Goal: Information Seeking & Learning: Check status

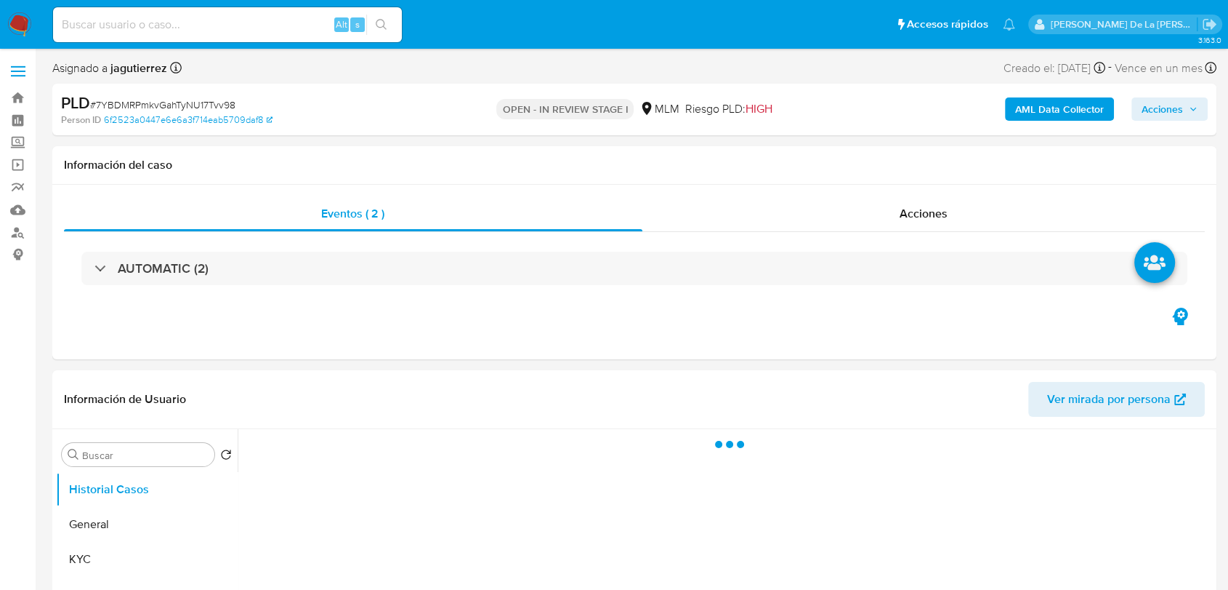
select select "10"
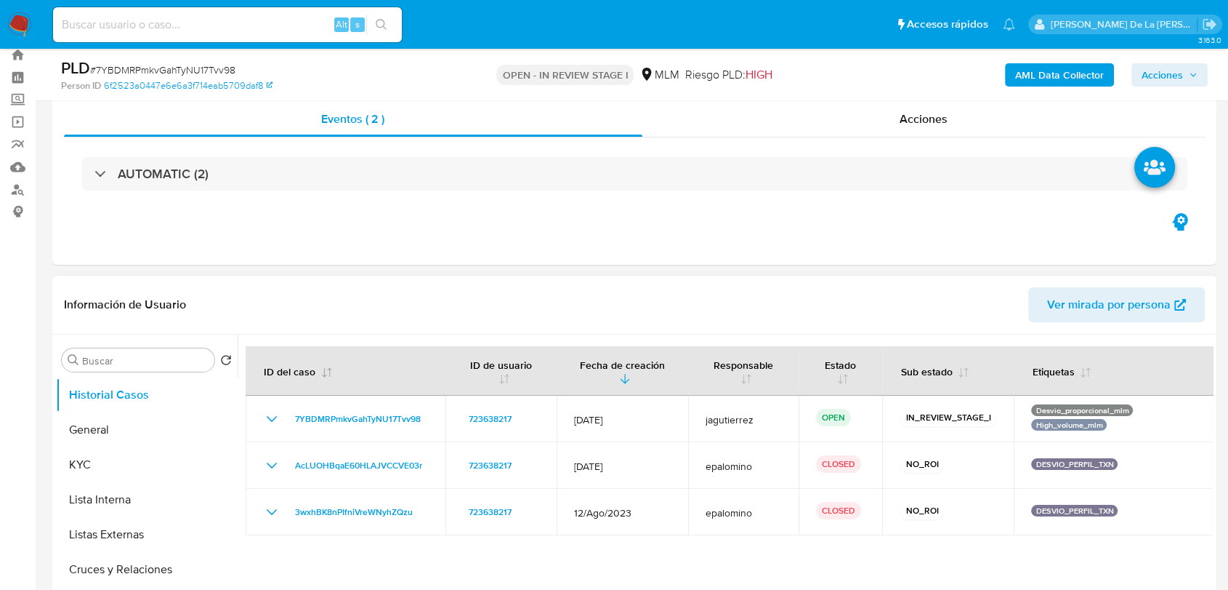
scroll to position [161, 0]
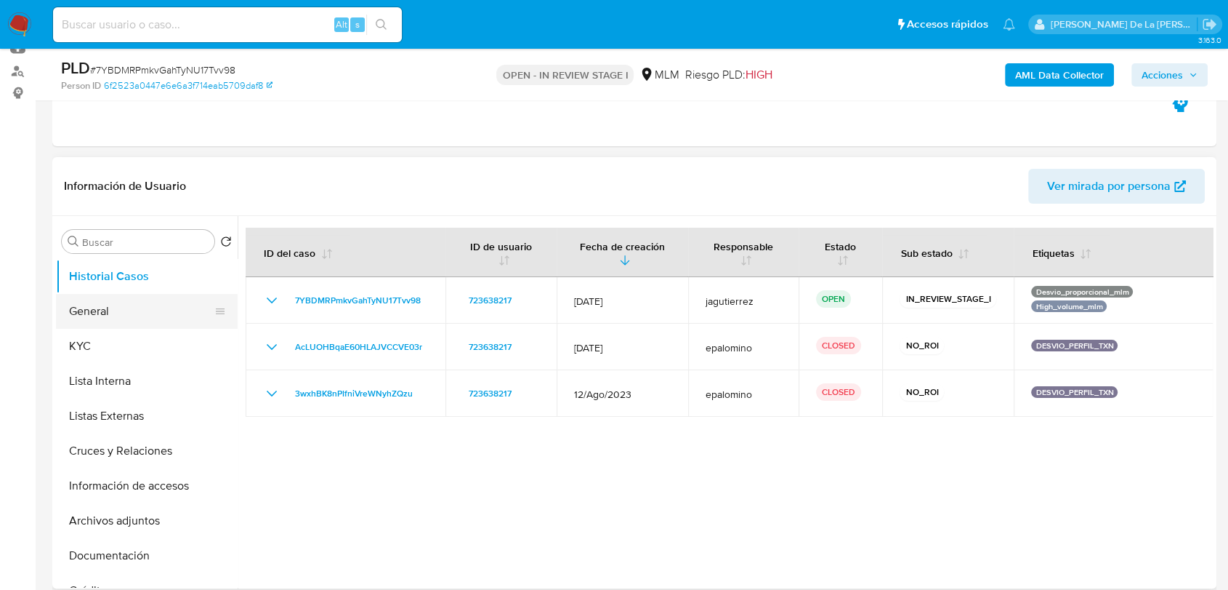
click at [151, 317] on button "General" at bounding box center [141, 311] width 170 height 35
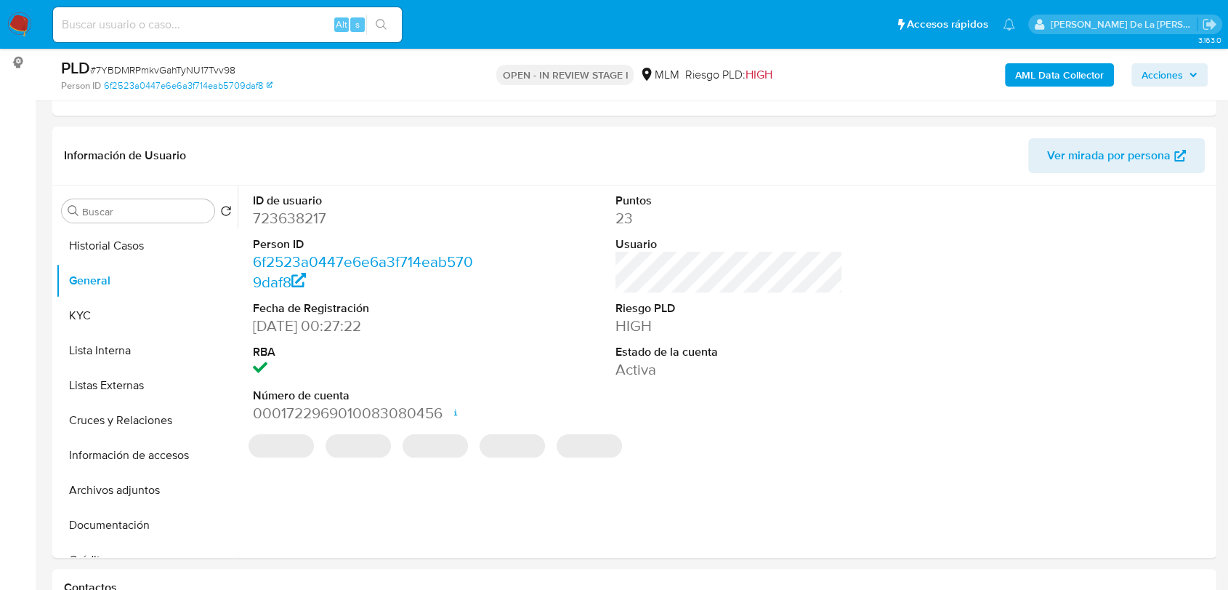
scroll to position [202, 0]
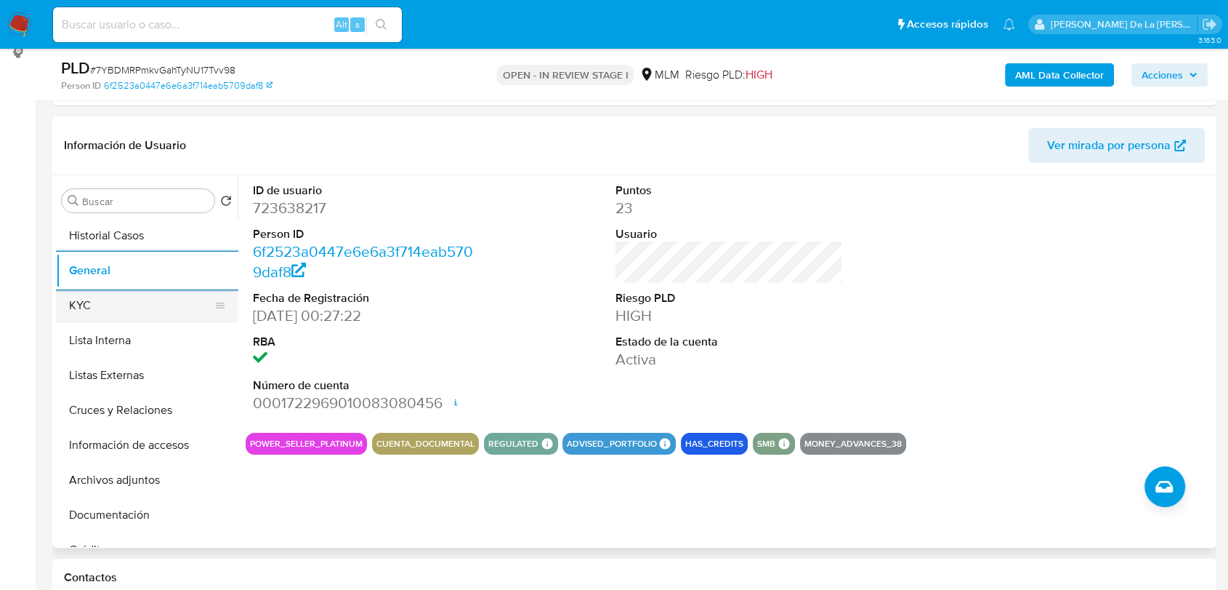
click at [166, 292] on button "KYC" at bounding box center [141, 305] width 170 height 35
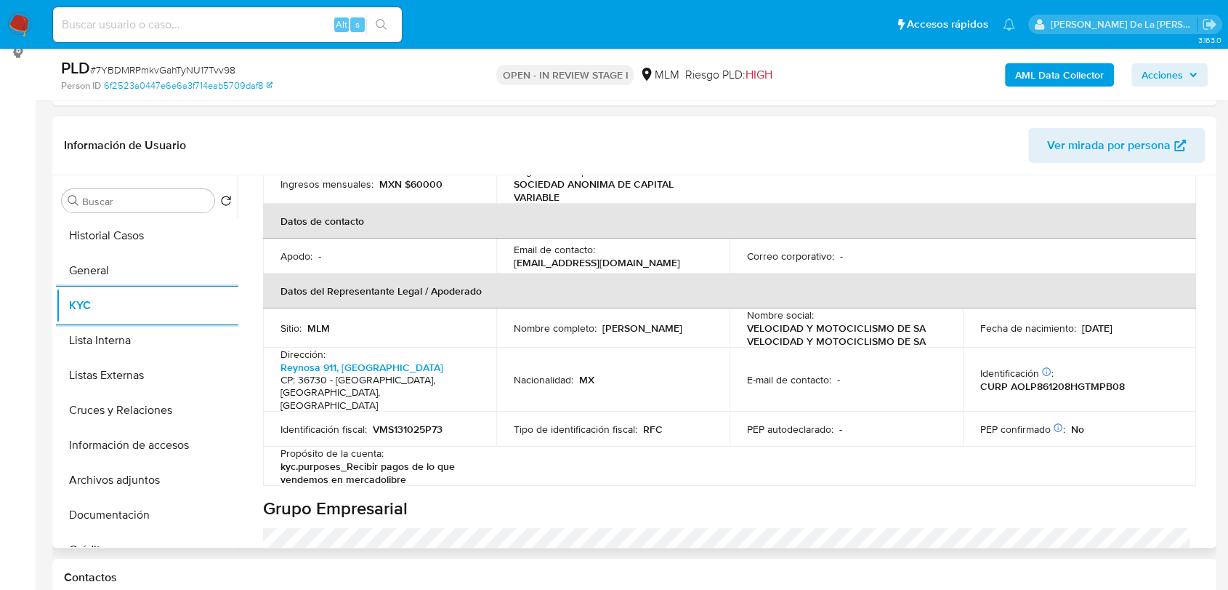
scroll to position [359, 0]
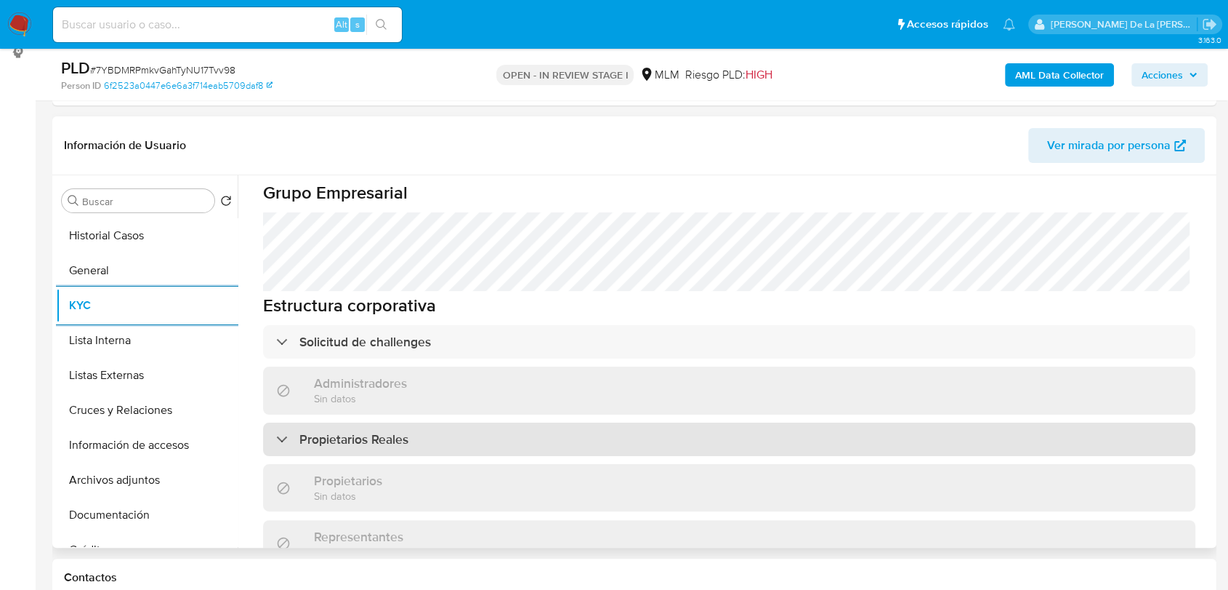
click at [320, 431] on h3 "Propietarios Reales" at bounding box center [353, 439] width 109 height 16
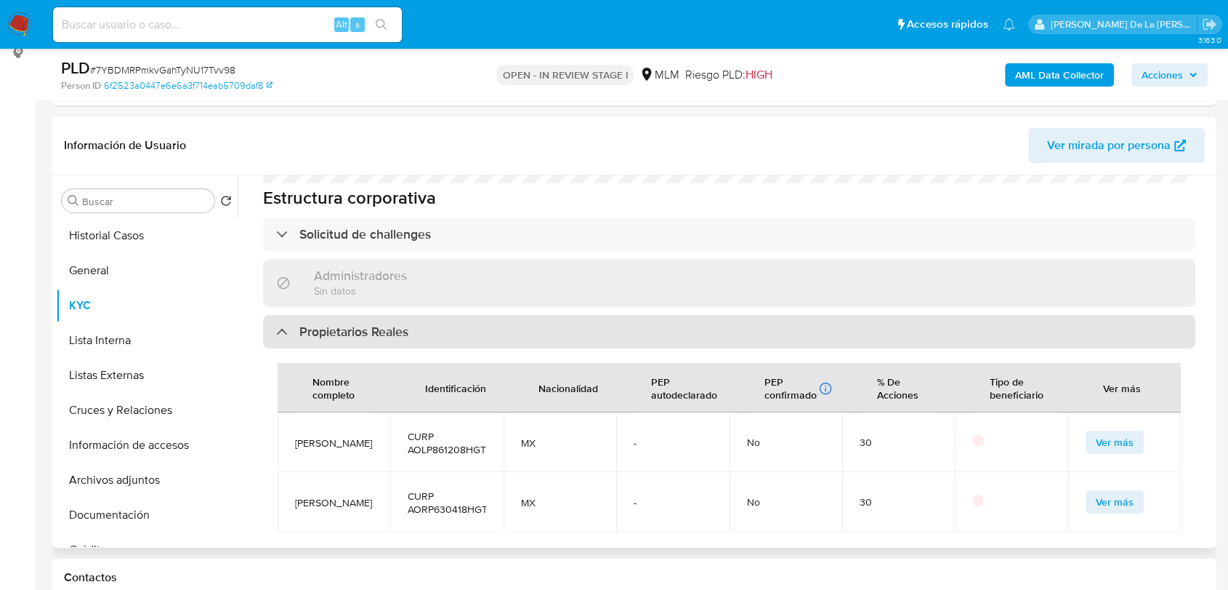
scroll to position [786, 0]
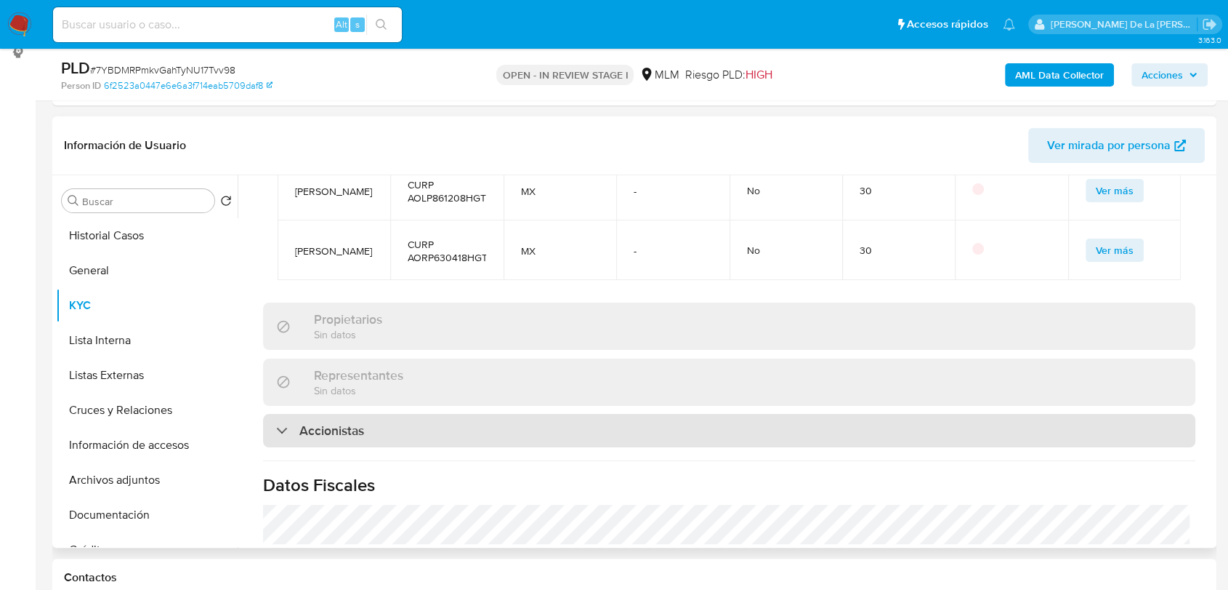
click at [283, 422] on div "Accionistas" at bounding box center [320, 430] width 88 height 16
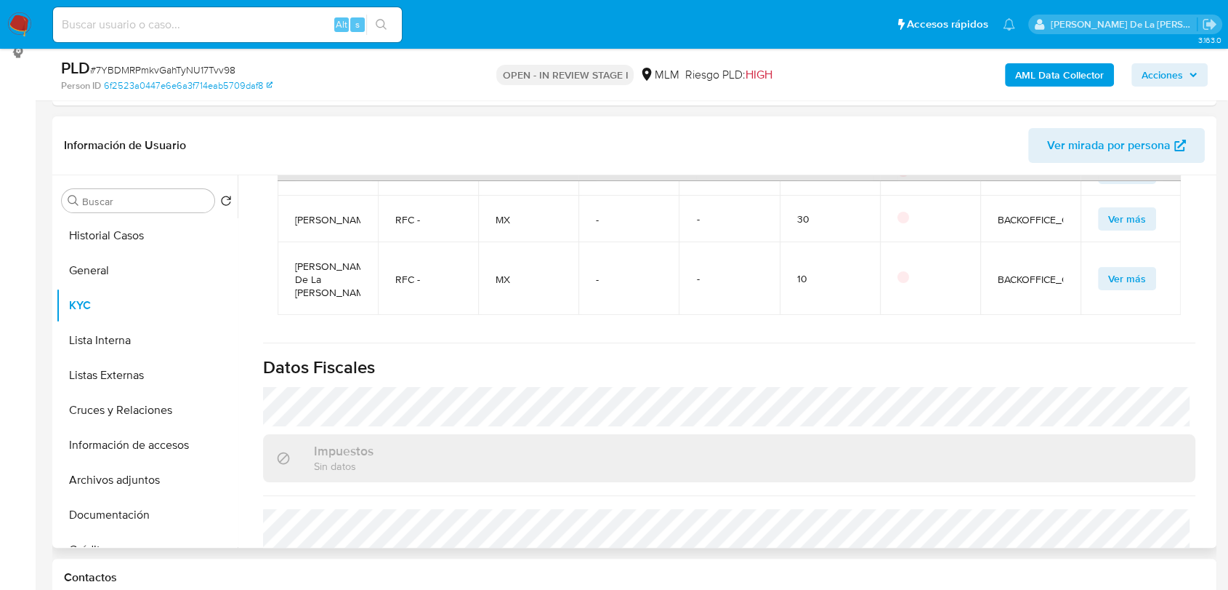
scroll to position [1488, 0]
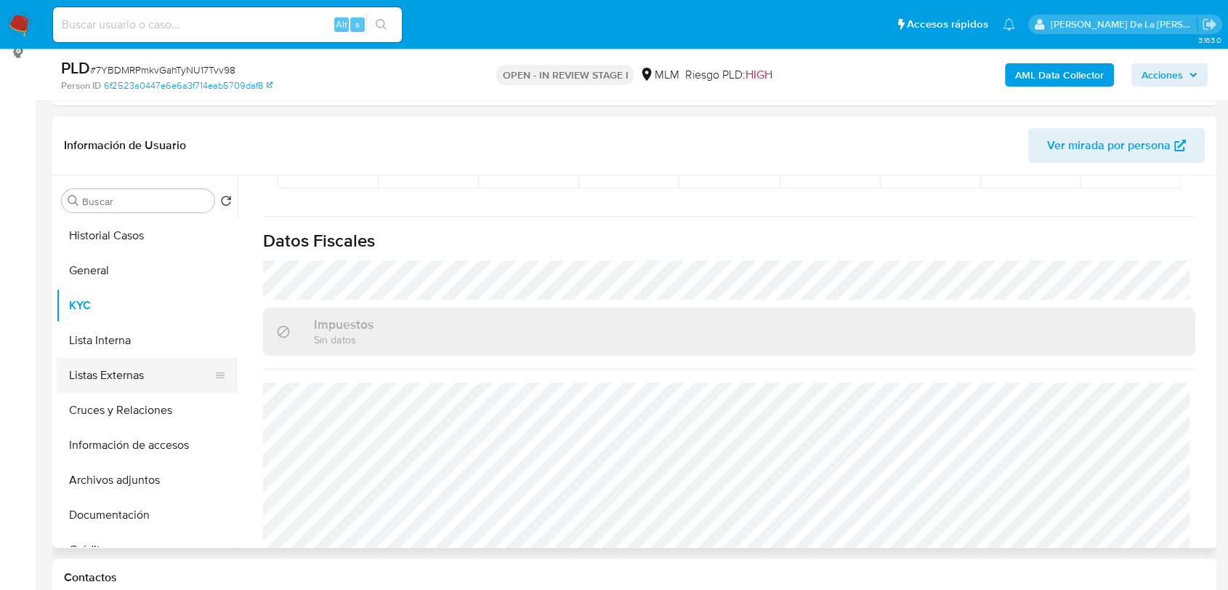
click at [105, 358] on button "Listas Externas" at bounding box center [141, 375] width 170 height 35
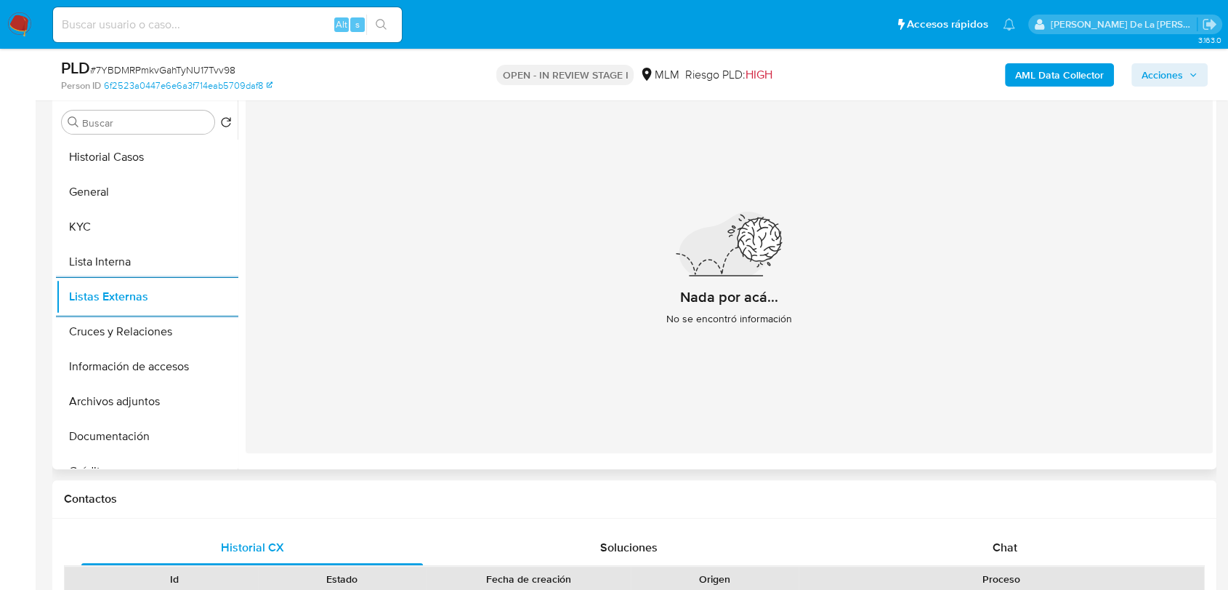
scroll to position [291, 0]
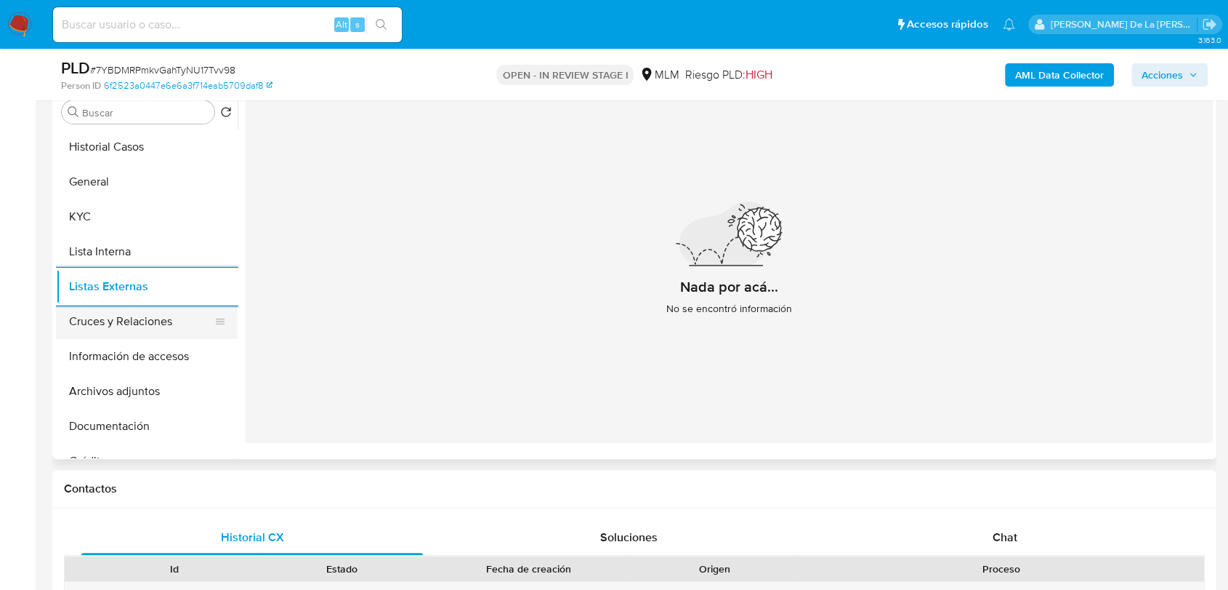
click at [164, 314] on button "Cruces y Relaciones" at bounding box center [141, 321] width 170 height 35
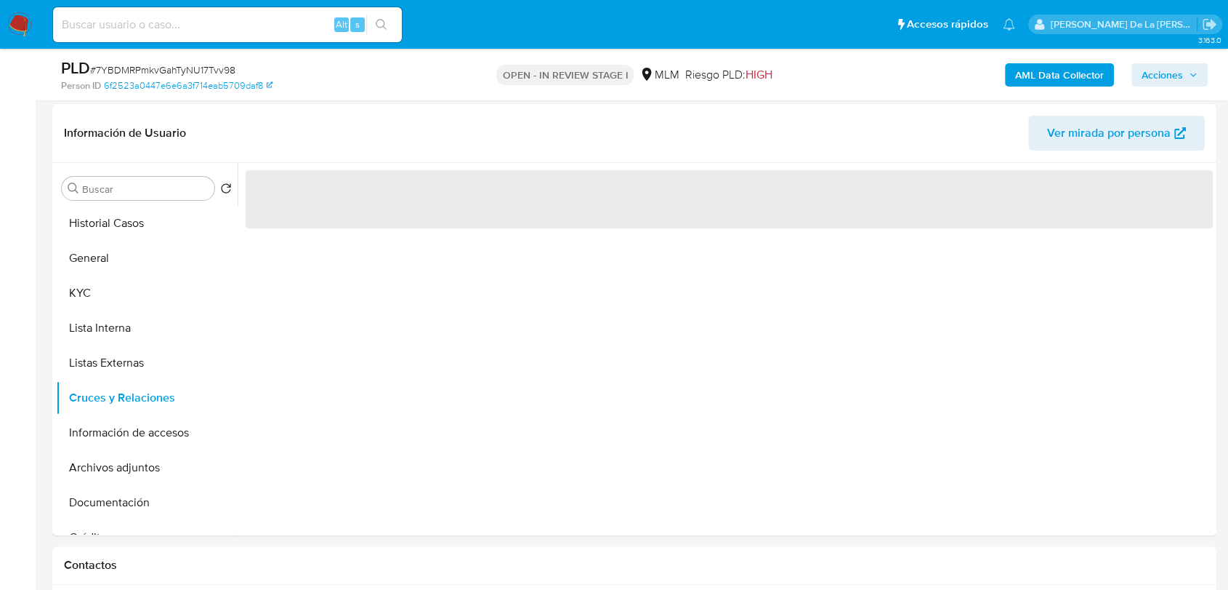
scroll to position [214, 0]
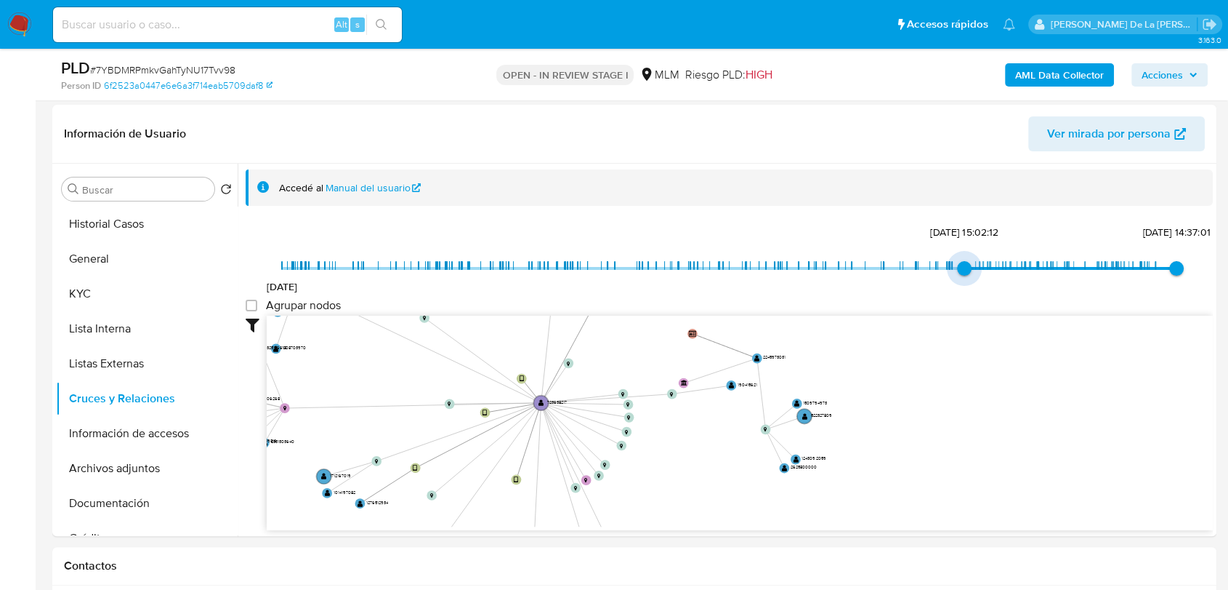
drag, startPoint x: 281, startPoint y: 262, endPoint x: 959, endPoint y: 355, distance: 684.5
click at [959, 355] on div "4/6/2021 27/9/2024, 15:02:12 8/10/2025, 14:37:01 Agrupar nodos Filtros Confianz…" at bounding box center [729, 401] width 967 height 361
type input "1727470932000"
type input "1755814392000"
drag, startPoint x: 1172, startPoint y: 269, endPoint x: 1146, endPoint y: 268, distance: 26.2
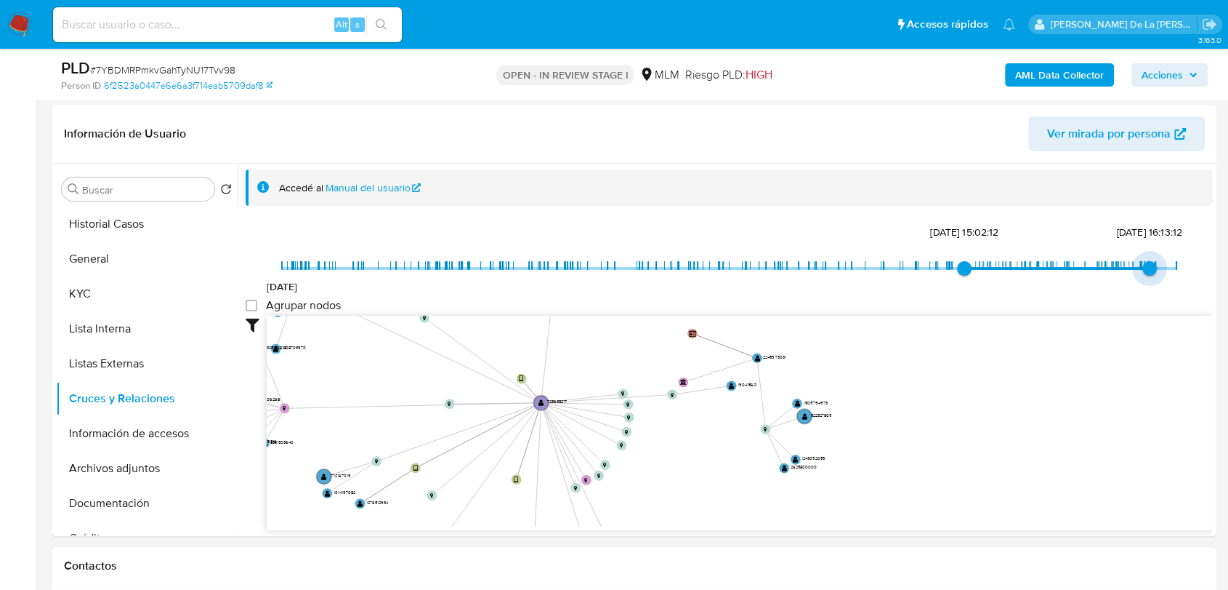
click at [1146, 268] on span "21/8/2025, 16:13:12" at bounding box center [1150, 268] width 15 height 15
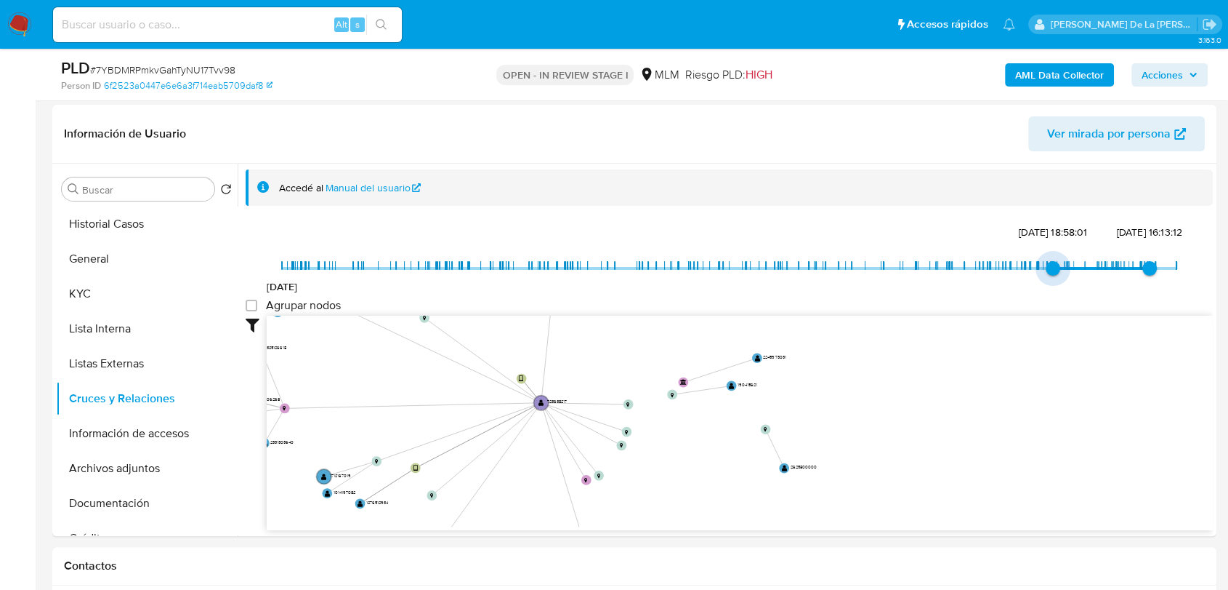
drag, startPoint x: 963, startPoint y: 265, endPoint x: 1050, endPoint y: 276, distance: 87.9
click at [1050, 275] on span "3/3/2025, 18:58:01" at bounding box center [1053, 268] width 15 height 15
type input "1741642131000"
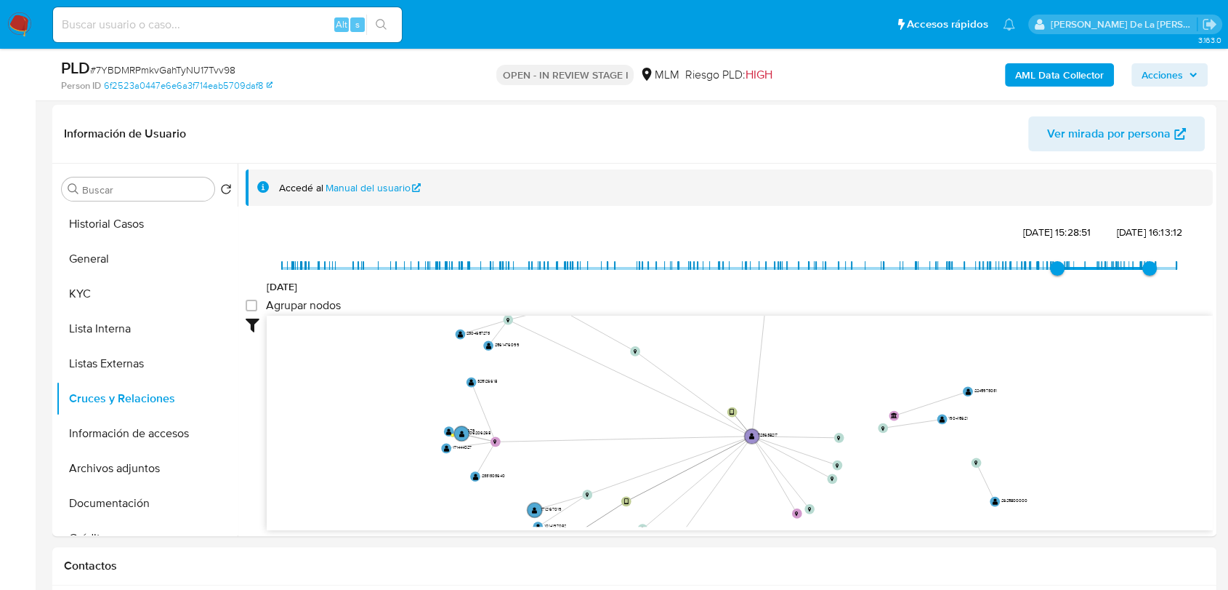
drag, startPoint x: 906, startPoint y: 443, endPoint x: 1117, endPoint y: 476, distance: 213.4
click at [1117, 476] on icon "device-66ce482092b5c478192cc863  device-6439947d08813b00188488c0  device-6356…" at bounding box center [740, 420] width 946 height 211
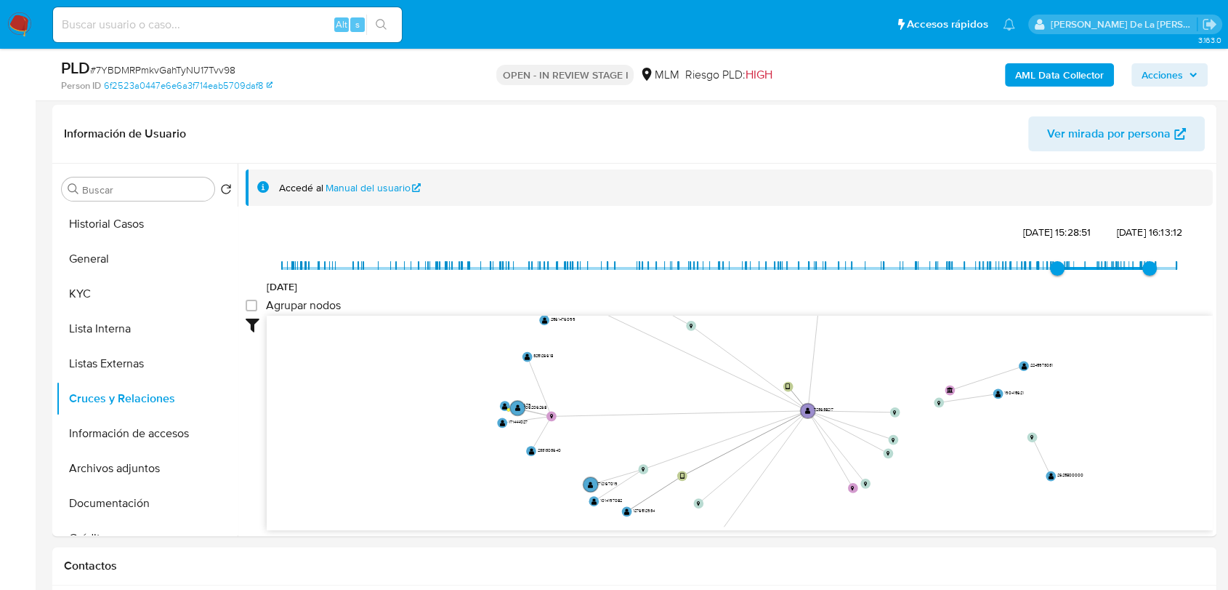
drag, startPoint x: 1013, startPoint y: 478, endPoint x: 1069, endPoint y: 453, distance: 61.5
click at [1069, 453] on icon "device-66ce482092b5c478192cc863  device-6439947d08813b00188488c0  device-6356…" at bounding box center [740, 420] width 946 height 211
click at [155, 426] on button "Información de accesos" at bounding box center [141, 433] width 170 height 35
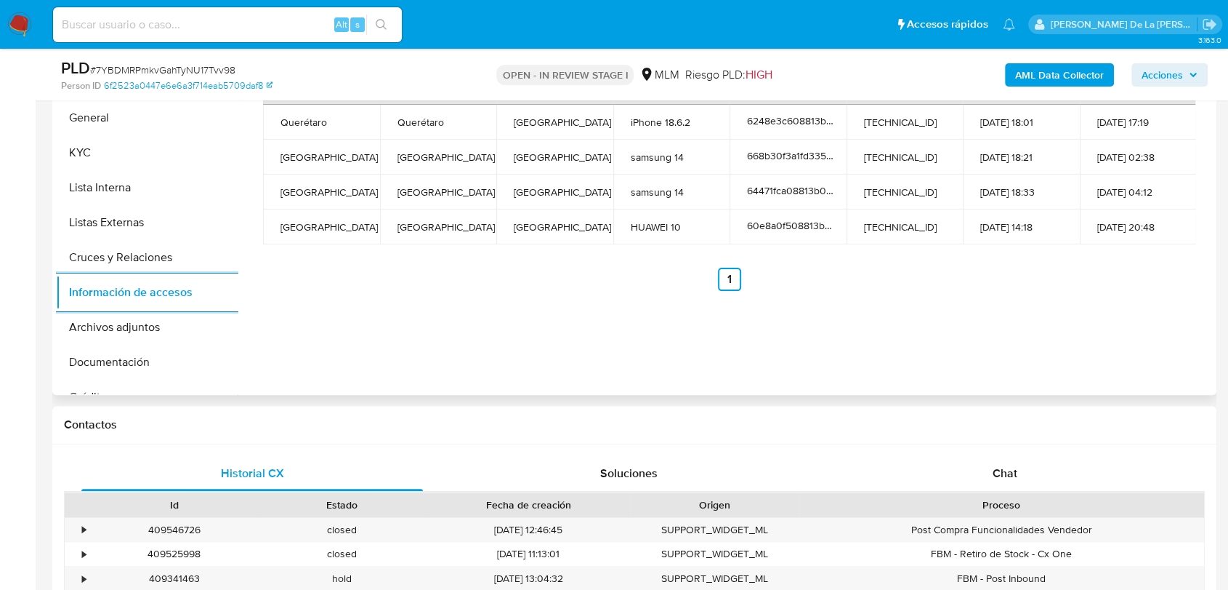
scroll to position [355, 0]
click at [95, 145] on button "KYC" at bounding box center [141, 152] width 170 height 35
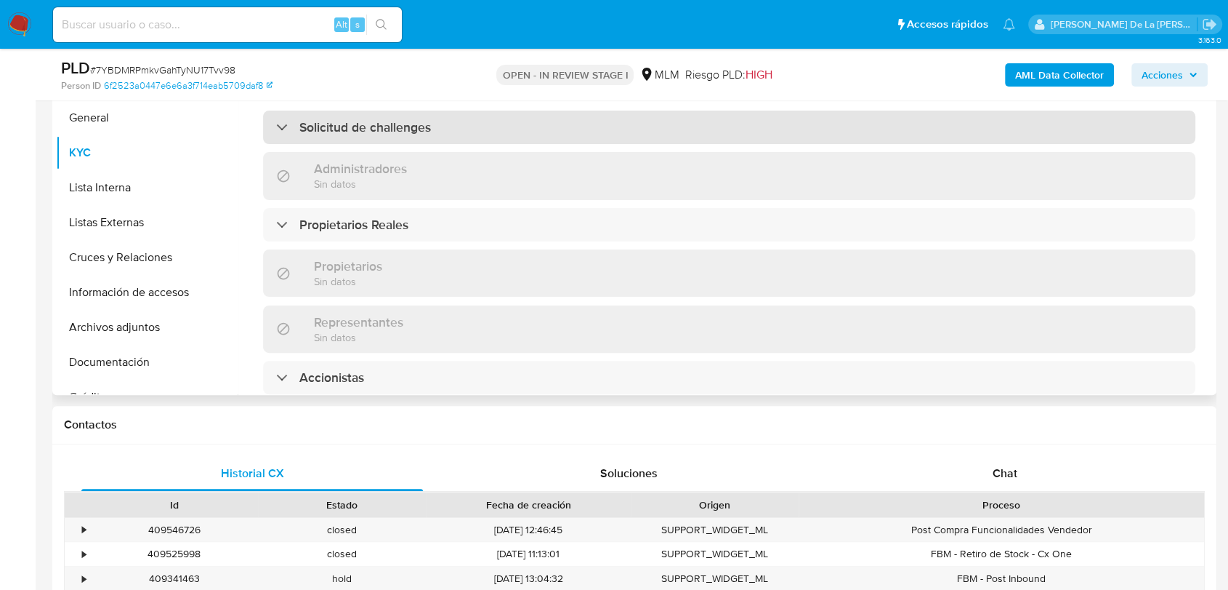
scroll to position [740, 0]
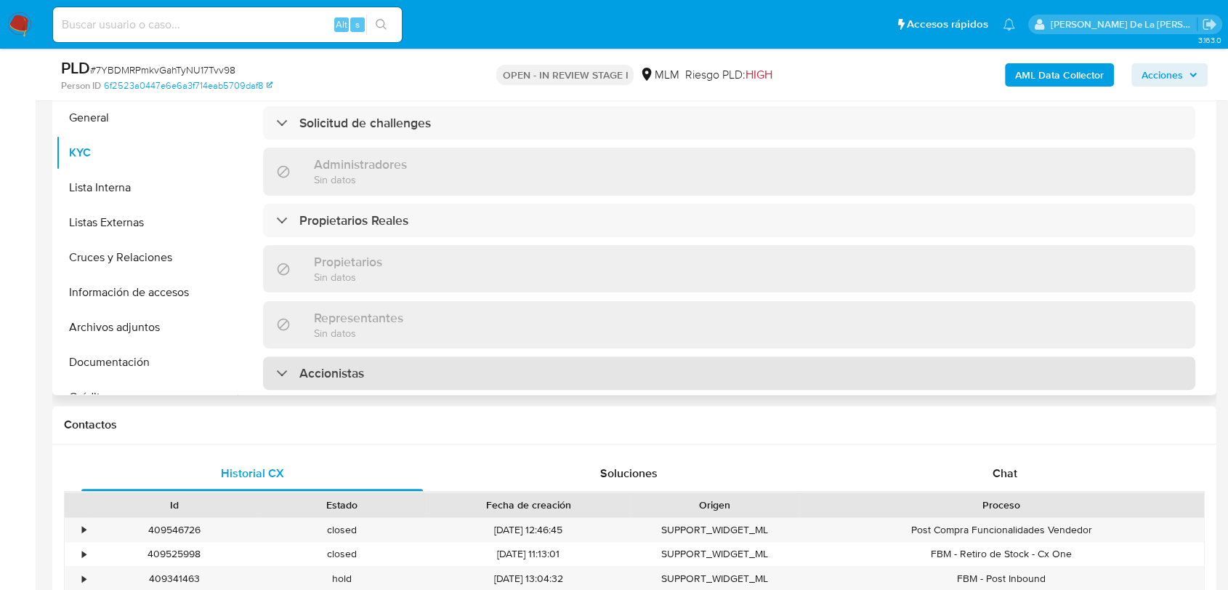
drag, startPoint x: 363, startPoint y: 210, endPoint x: 286, endPoint y: 332, distance: 144.0
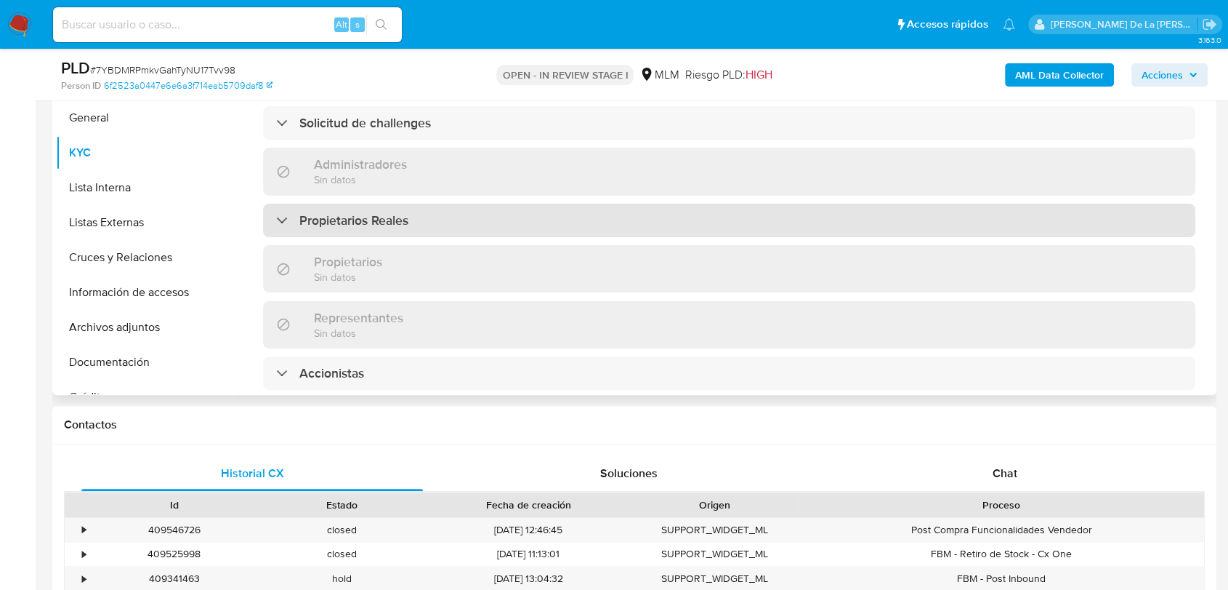
drag, startPoint x: 286, startPoint y: 332, endPoint x: 276, endPoint y: 208, distance: 124.7
click at [276, 208] on div "Propietarios Reales" at bounding box center [729, 220] width 933 height 33
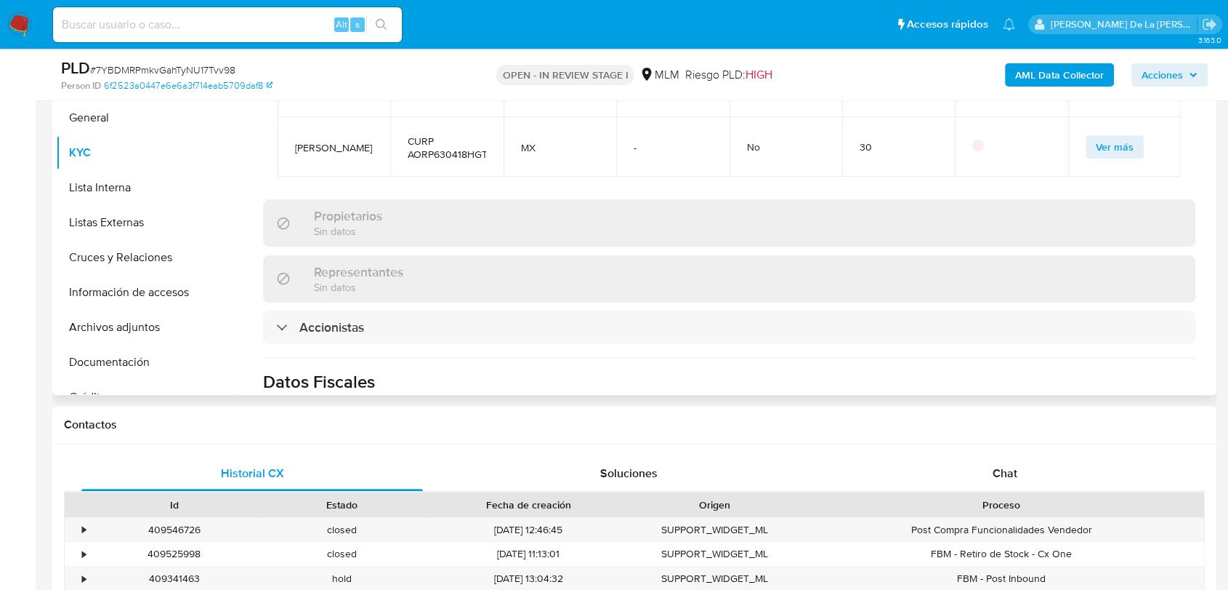
scroll to position [985, 0]
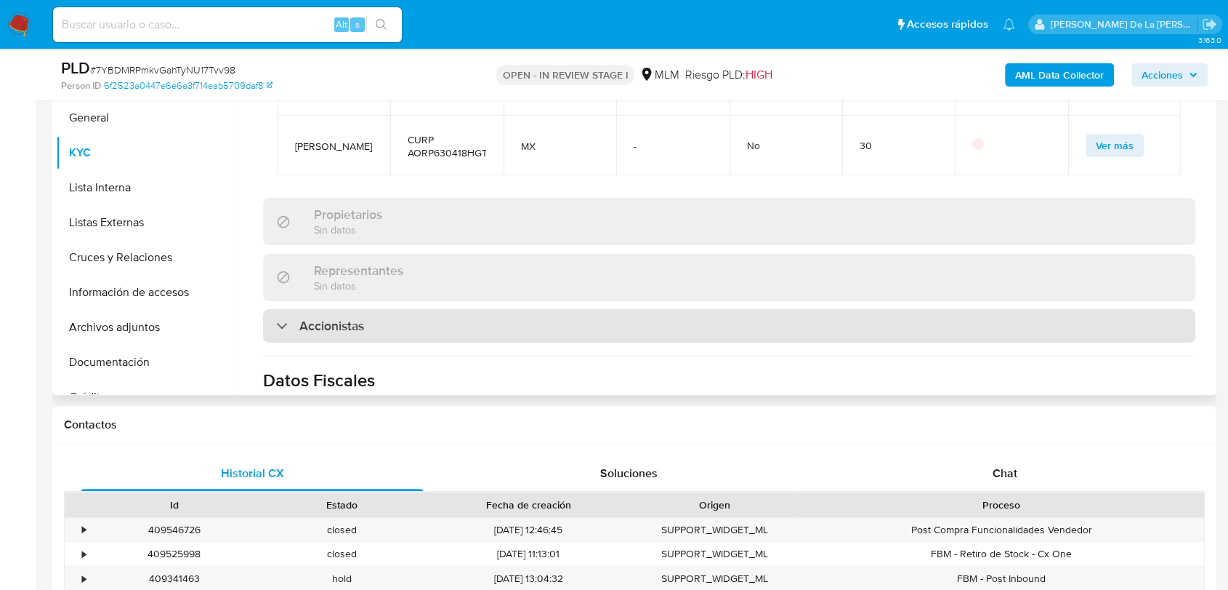
click at [267, 309] on div "Accionistas" at bounding box center [729, 325] width 933 height 33
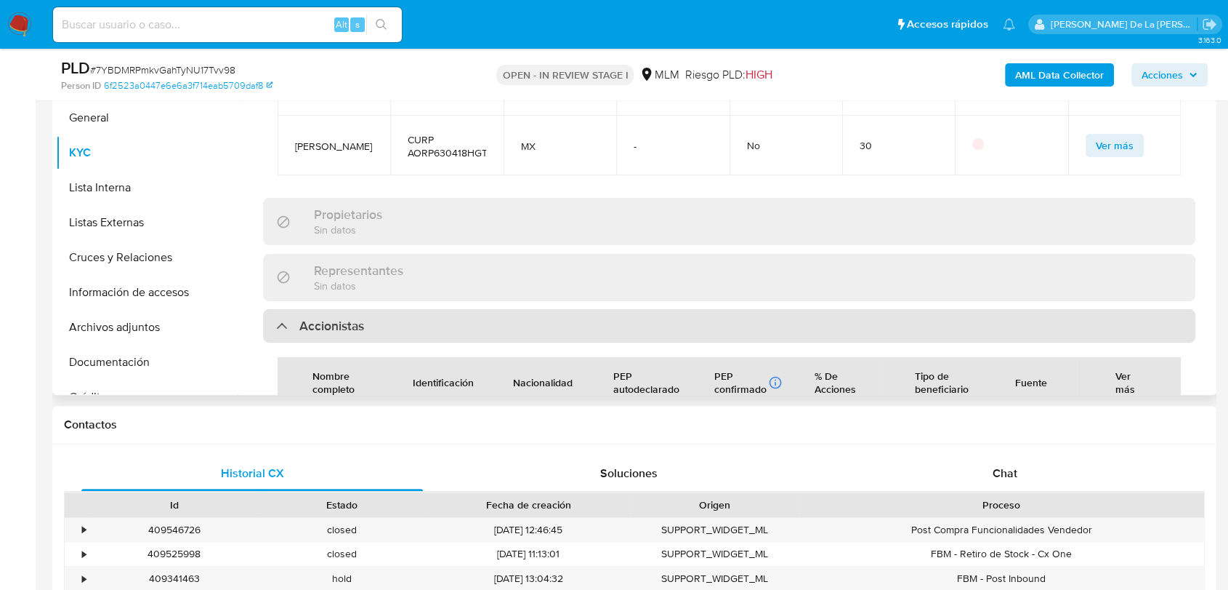
scroll to position [1132, 0]
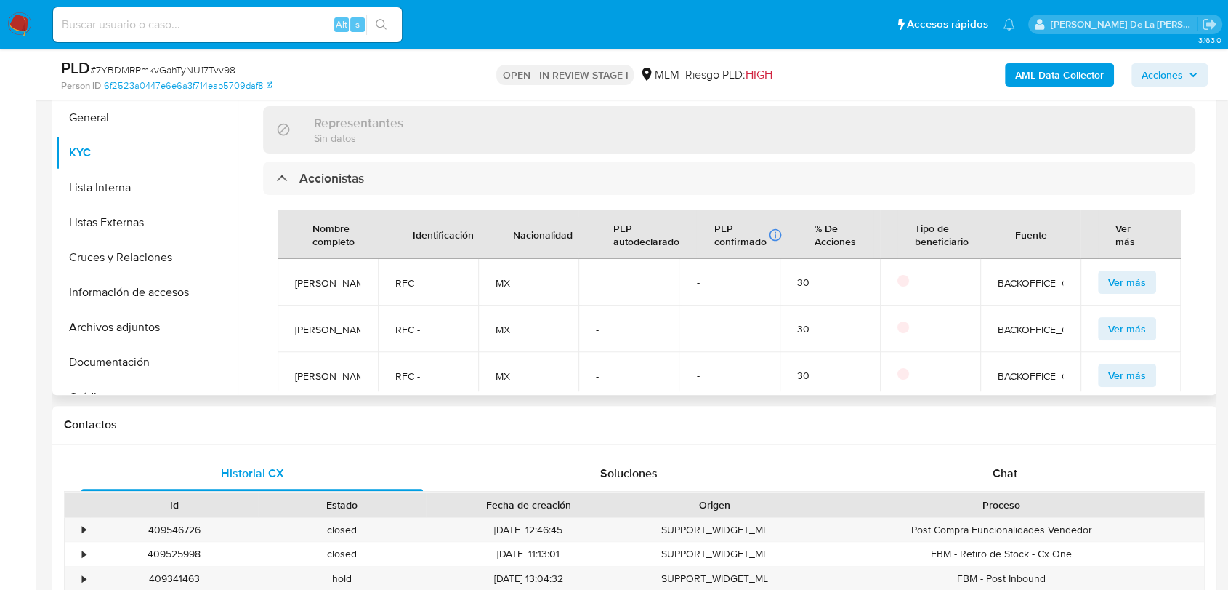
click at [316, 279] on span "Warren Carlos Worley Carmona" at bounding box center [327, 282] width 65 height 13
click at [299, 336] on span "Pablo Amor Lopez" at bounding box center [327, 329] width 65 height 13
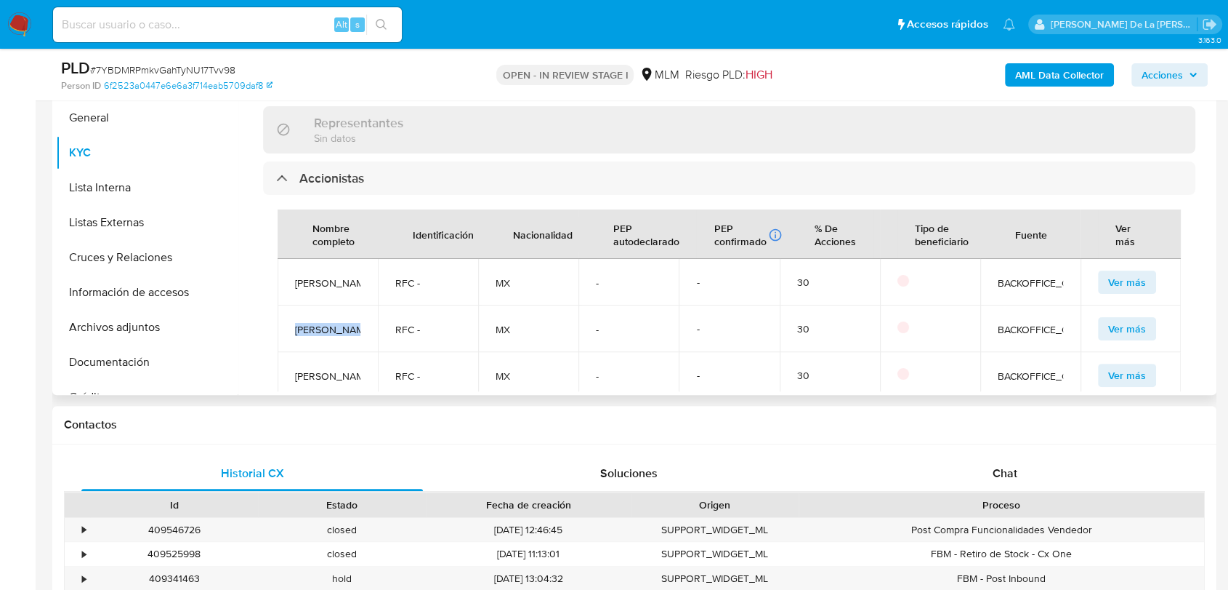
click at [299, 336] on span "Pablo Amor Lopez" at bounding box center [327, 329] width 65 height 13
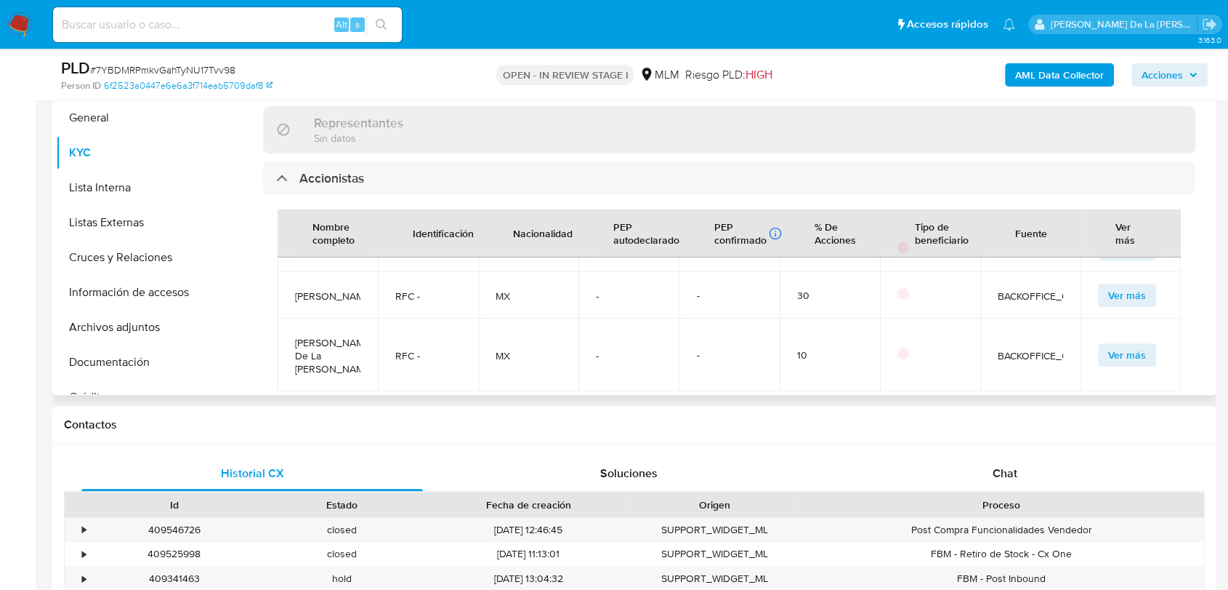
scroll to position [132, 0]
click at [337, 289] on span "Pablo Amor Ruiz" at bounding box center [327, 295] width 65 height 13
click at [317, 336] on span "Jorge Ivan Otero De La Vega" at bounding box center [327, 355] width 65 height 39
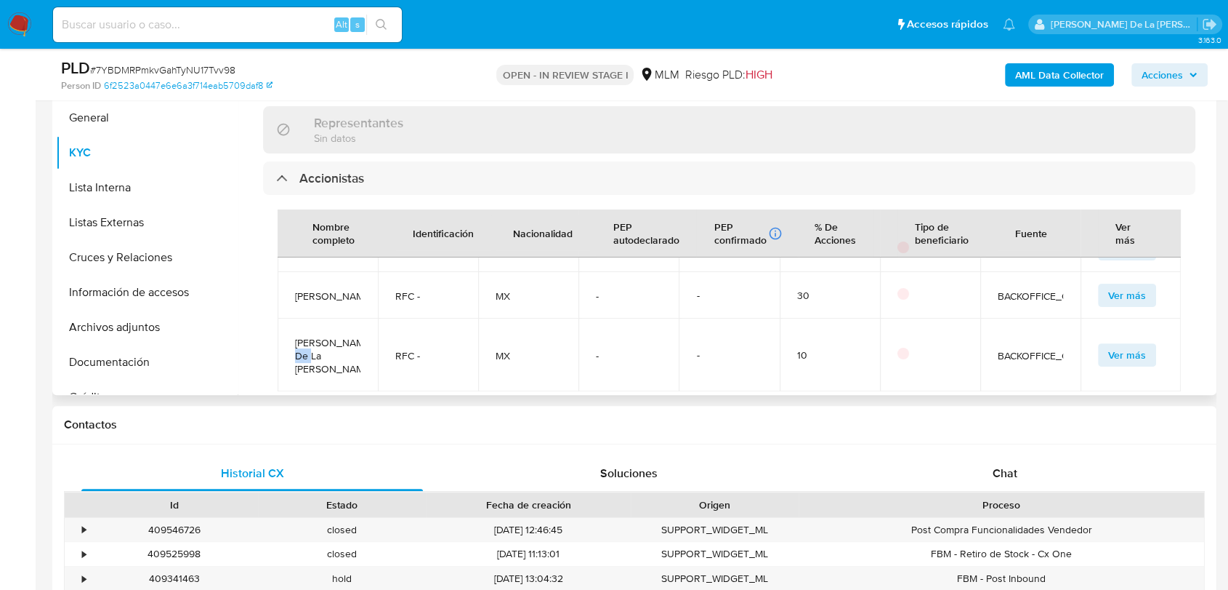
click at [317, 336] on span "Jorge Ivan Otero De La Vega" at bounding box center [327, 355] width 65 height 39
click at [119, 336] on button "Archivos adjuntos" at bounding box center [141, 327] width 170 height 35
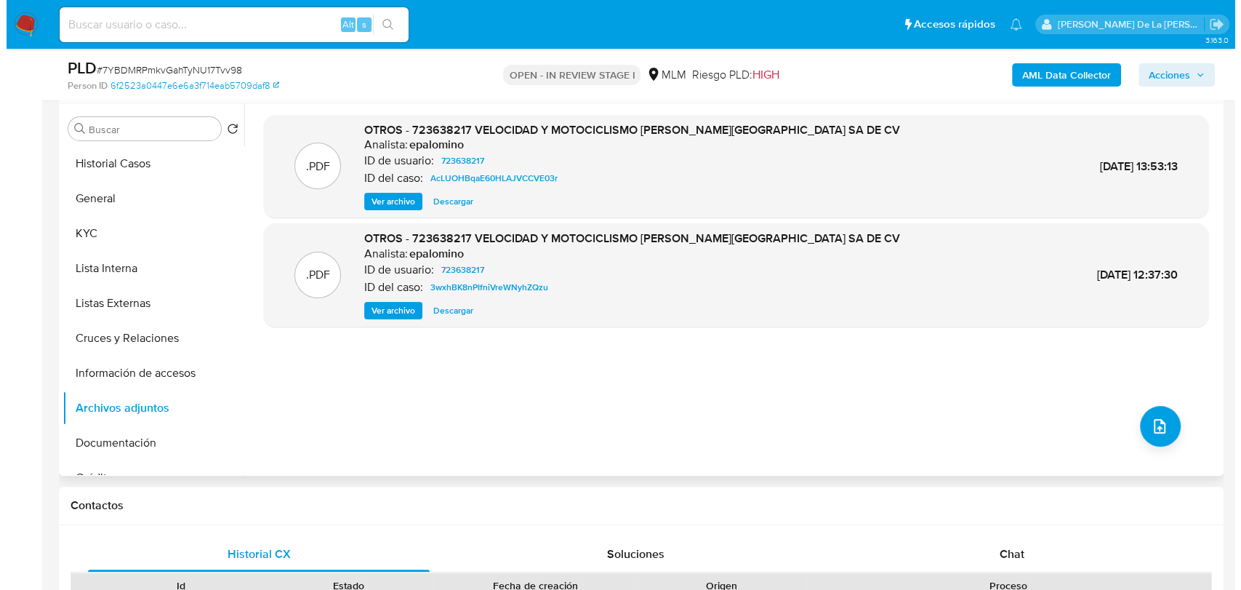
scroll to position [273, 0]
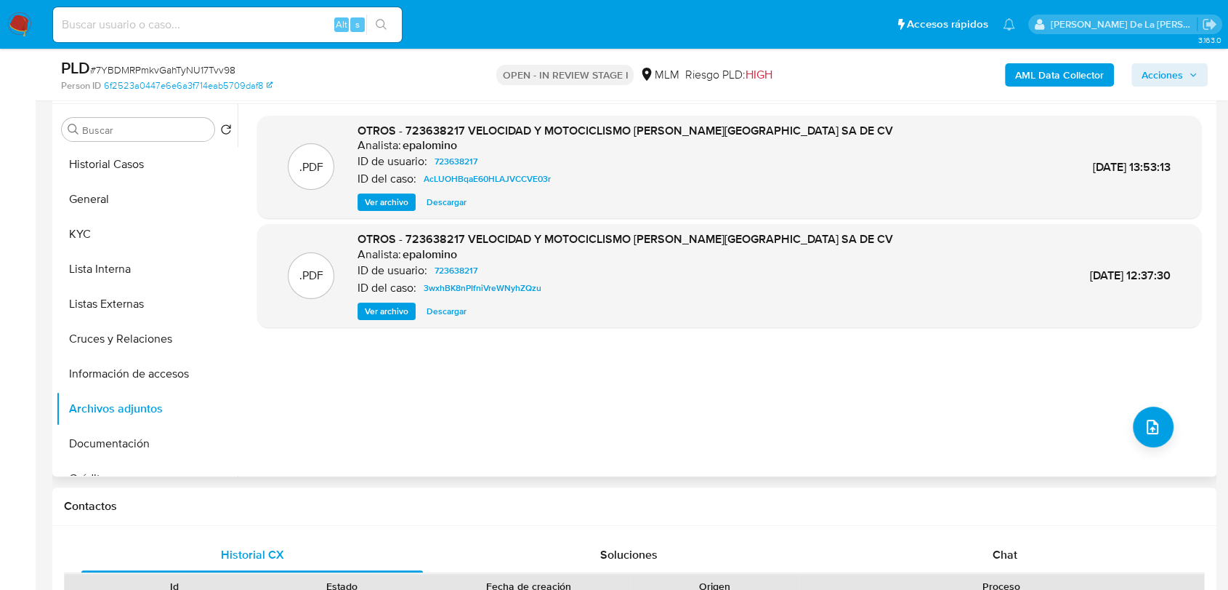
click at [1122, 420] on div ".PDF OTROS - 723638217 VELOCIDAD Y MOTOCICLISMO DE SALAMANCA SA DE CV Analista:…" at bounding box center [729, 290] width 944 height 349
click at [1146, 418] on icon "upload-file" at bounding box center [1152, 426] width 17 height 17
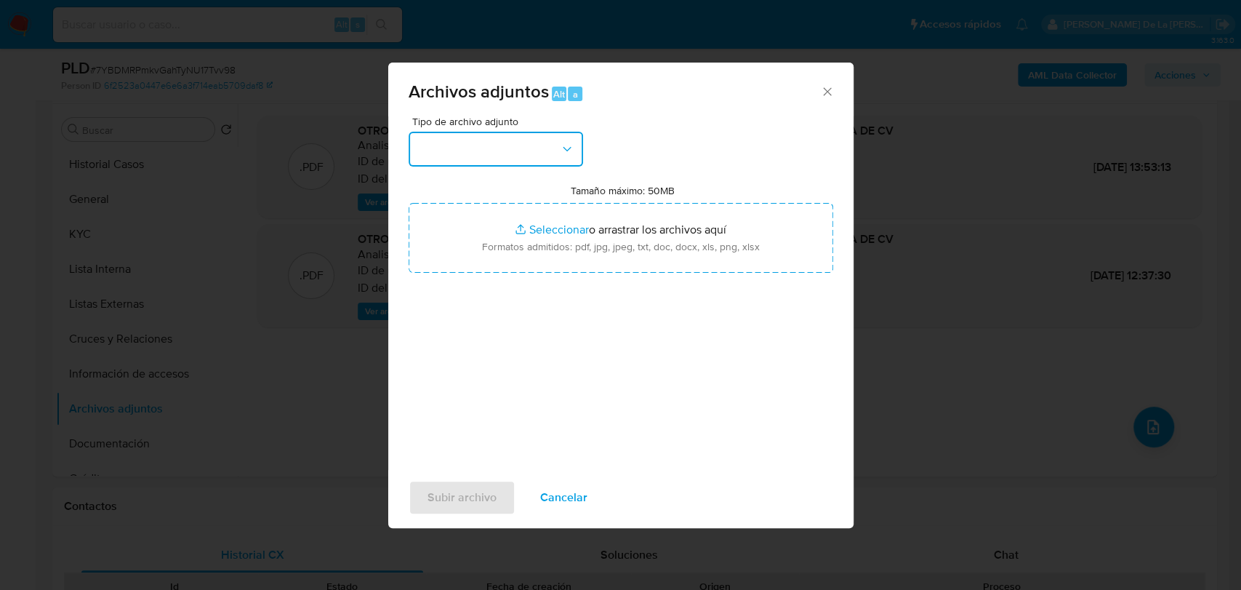
click at [483, 135] on button "button" at bounding box center [496, 149] width 174 height 35
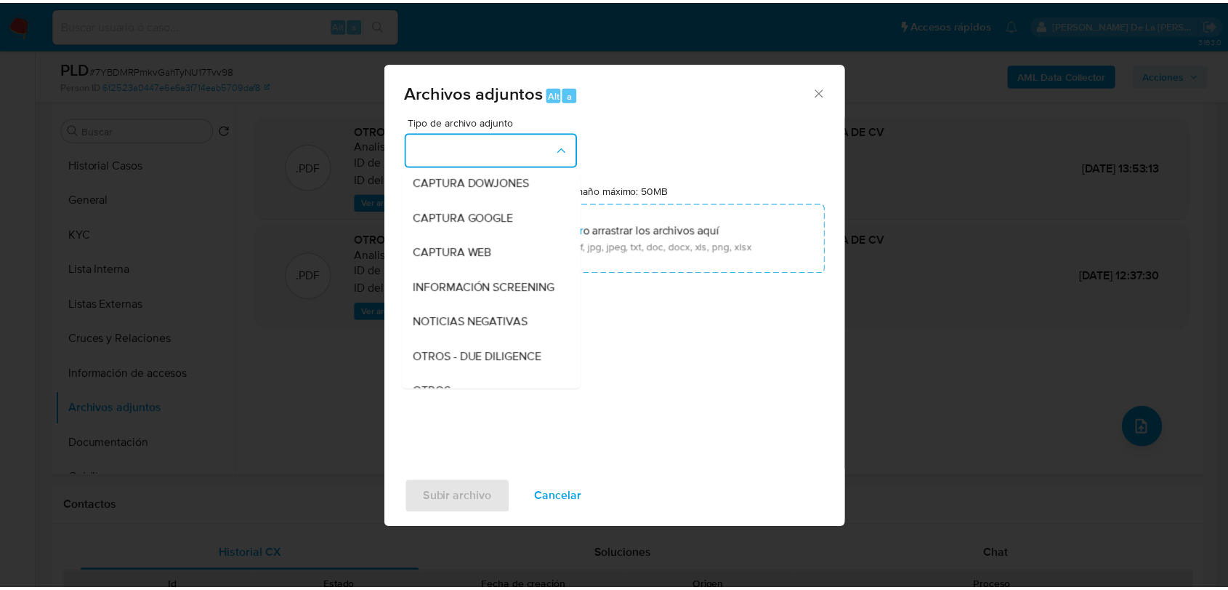
scroll to position [76, 0]
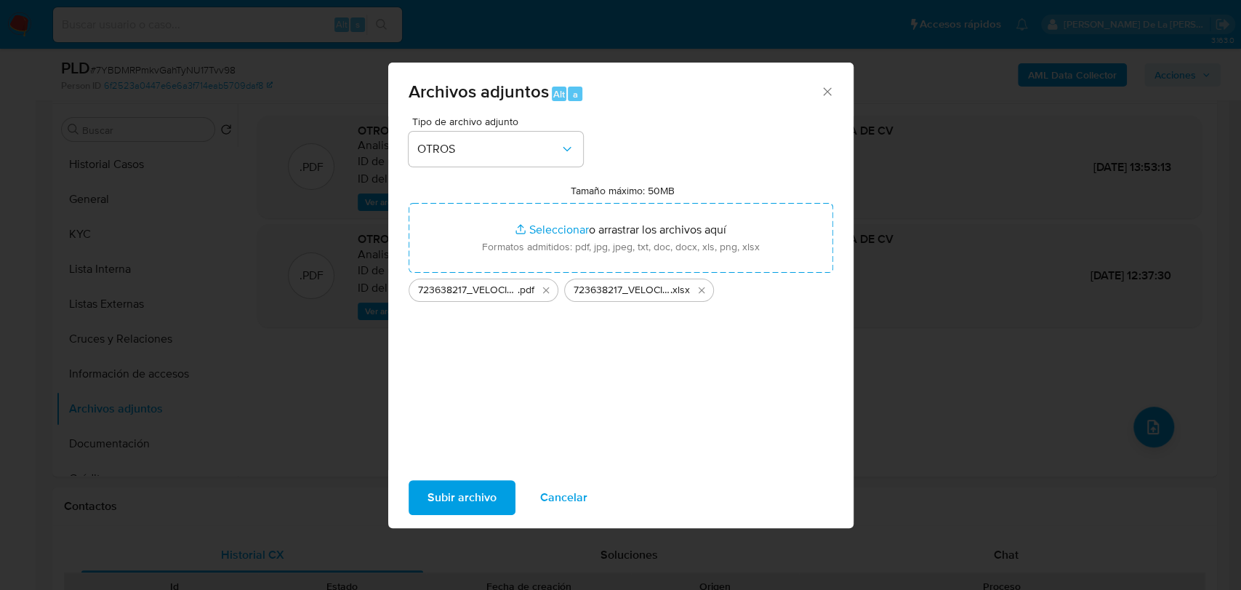
click at [471, 500] on span "Subir archivo" at bounding box center [461, 497] width 69 height 32
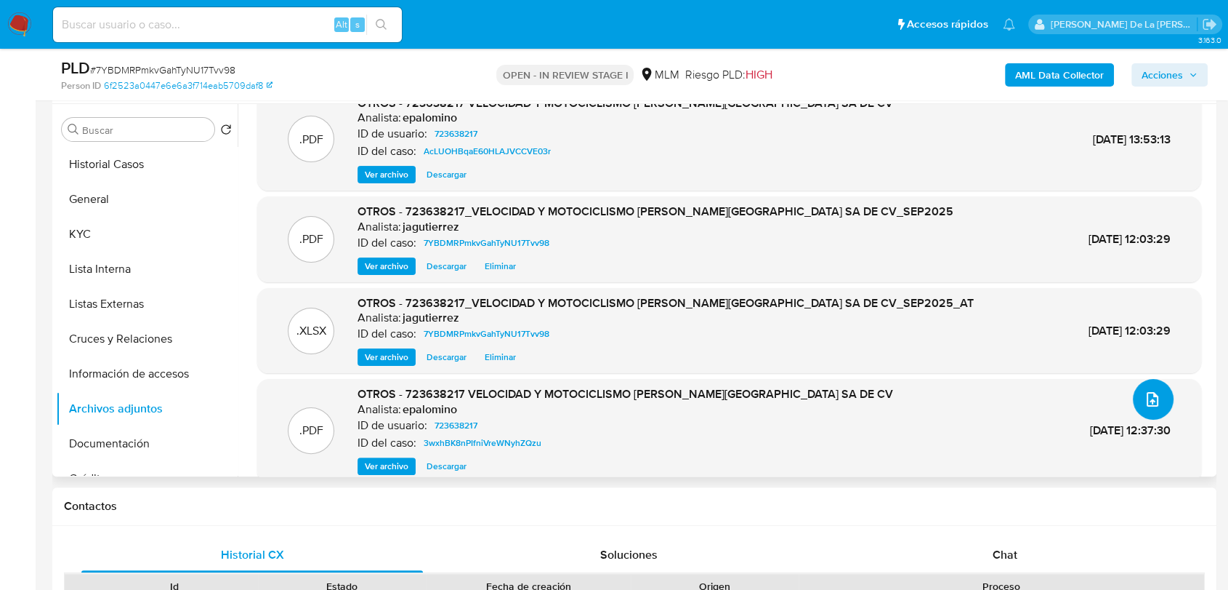
scroll to position [0, 0]
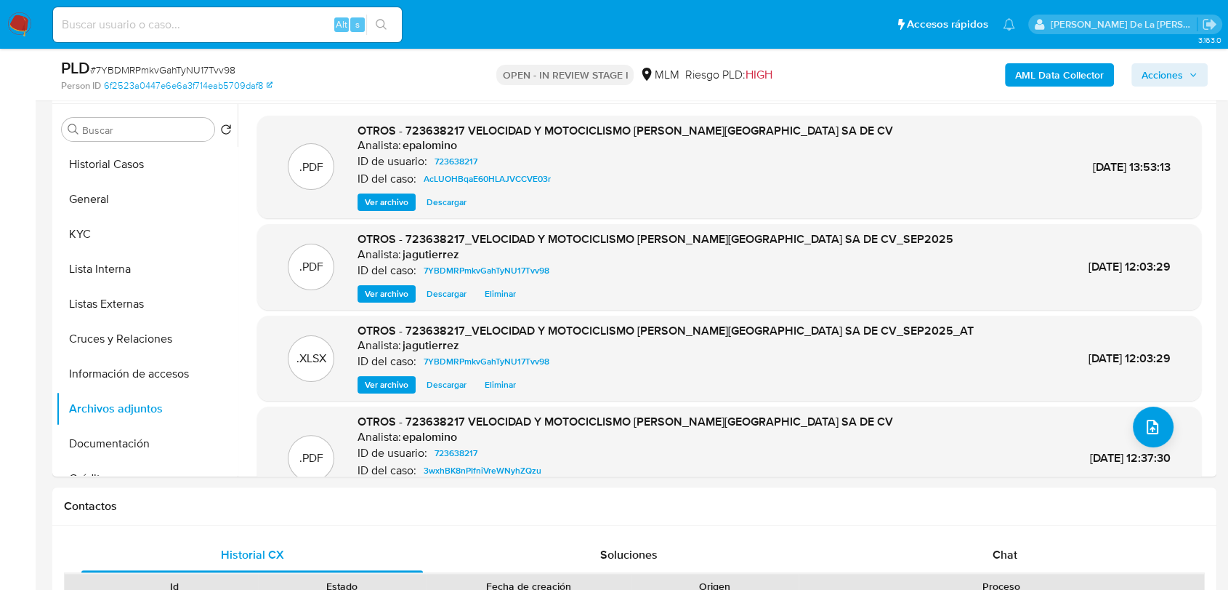
click at [1173, 81] on span "Acciones" at bounding box center [1162, 74] width 41 height 23
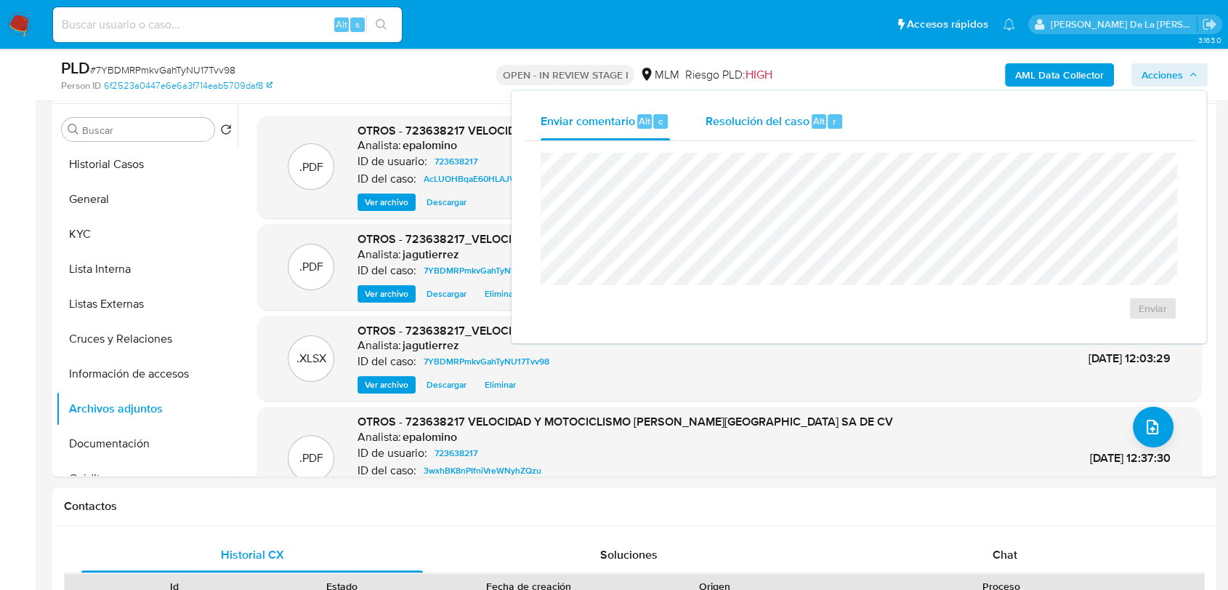
click at [732, 118] on span "Resolución del caso" at bounding box center [757, 120] width 104 height 17
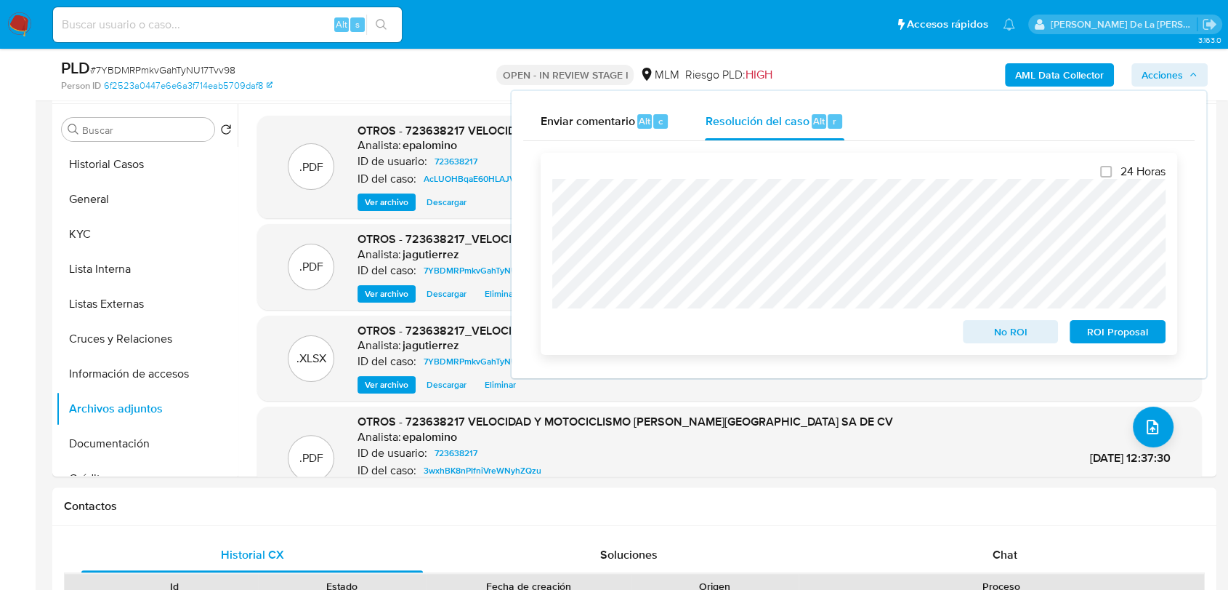
click at [1010, 331] on span "No ROI" at bounding box center [1011, 331] width 76 height 20
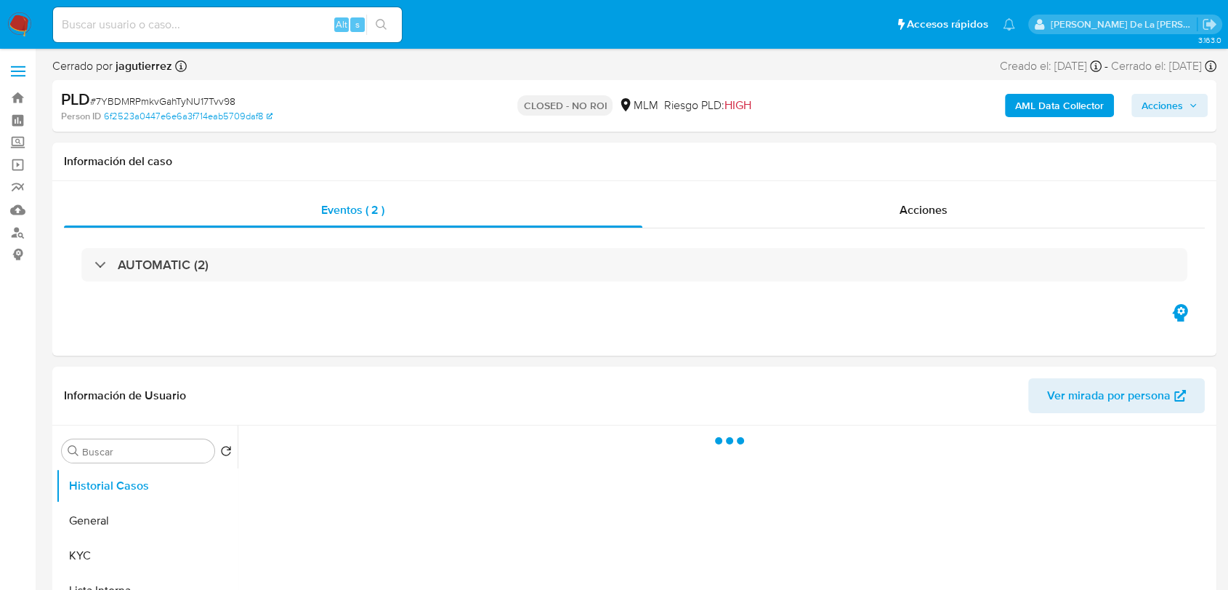
select select "10"
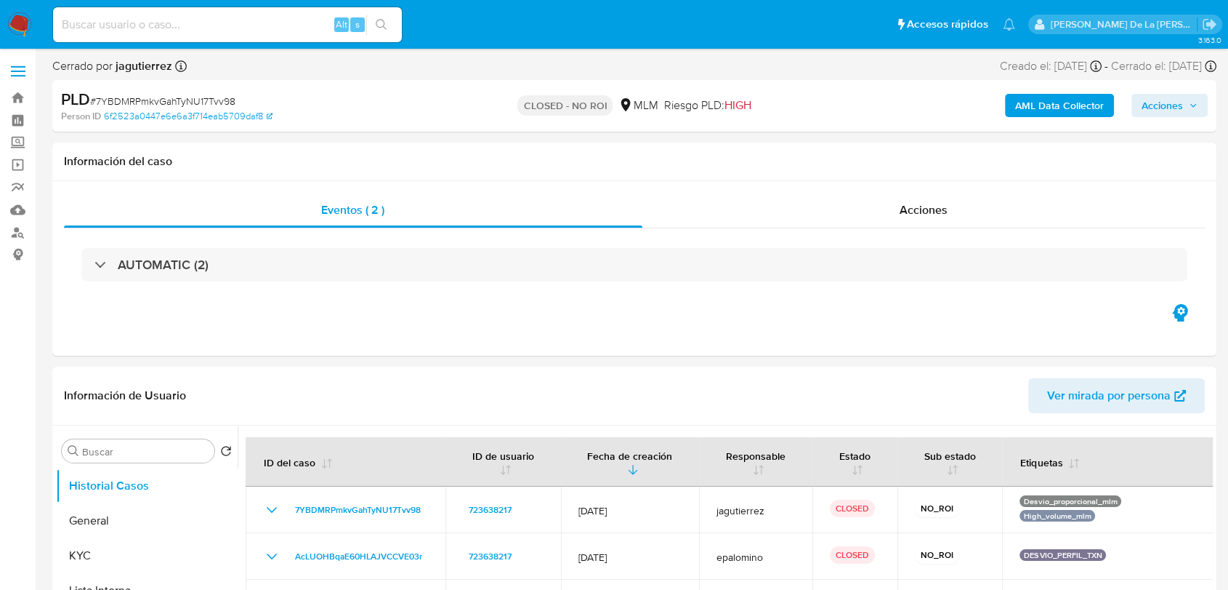
click at [15, 25] on img at bounding box center [19, 24] width 25 height 25
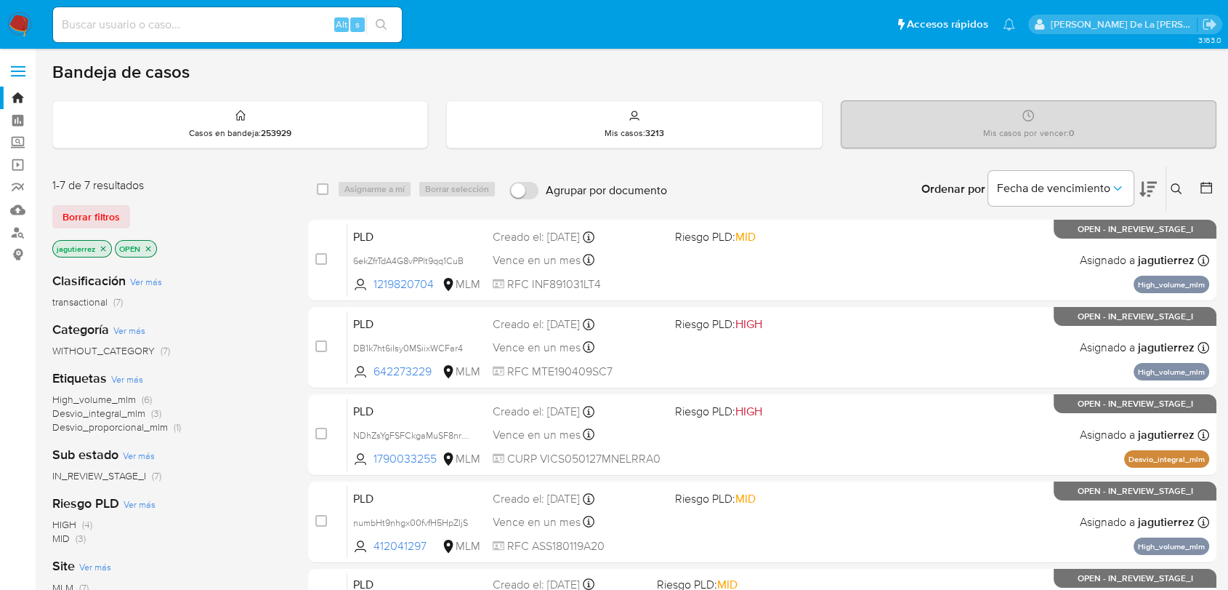
click at [92, 401] on span "High_volume_mlm" at bounding box center [94, 399] width 84 height 15
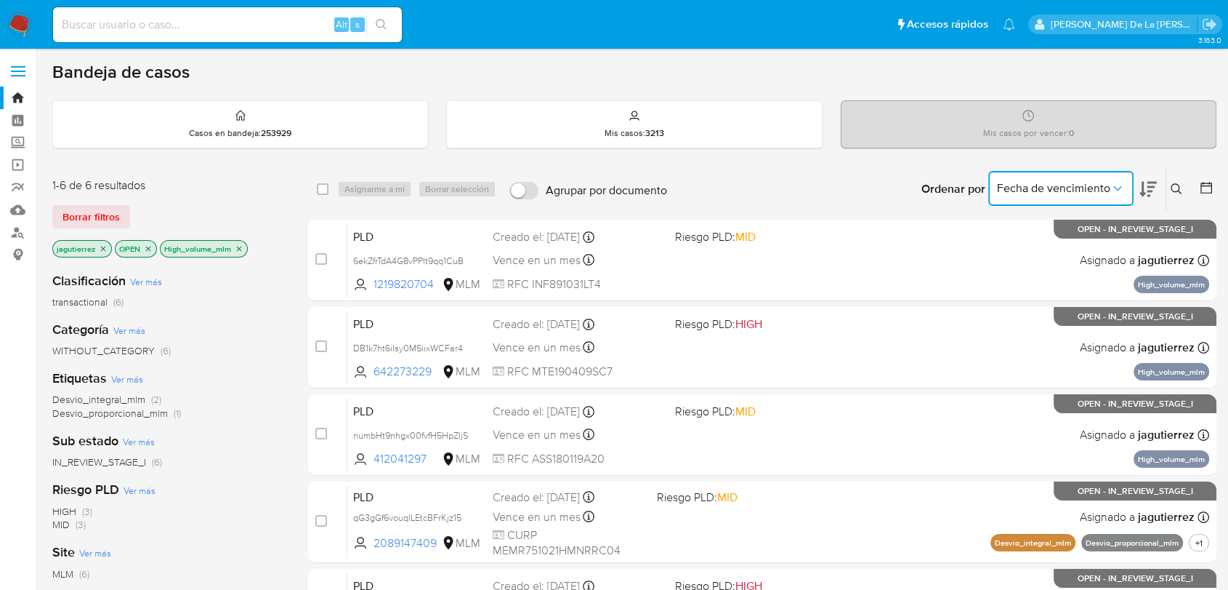
click at [1078, 177] on button "Fecha de vencimiento" at bounding box center [1061, 188] width 145 height 35
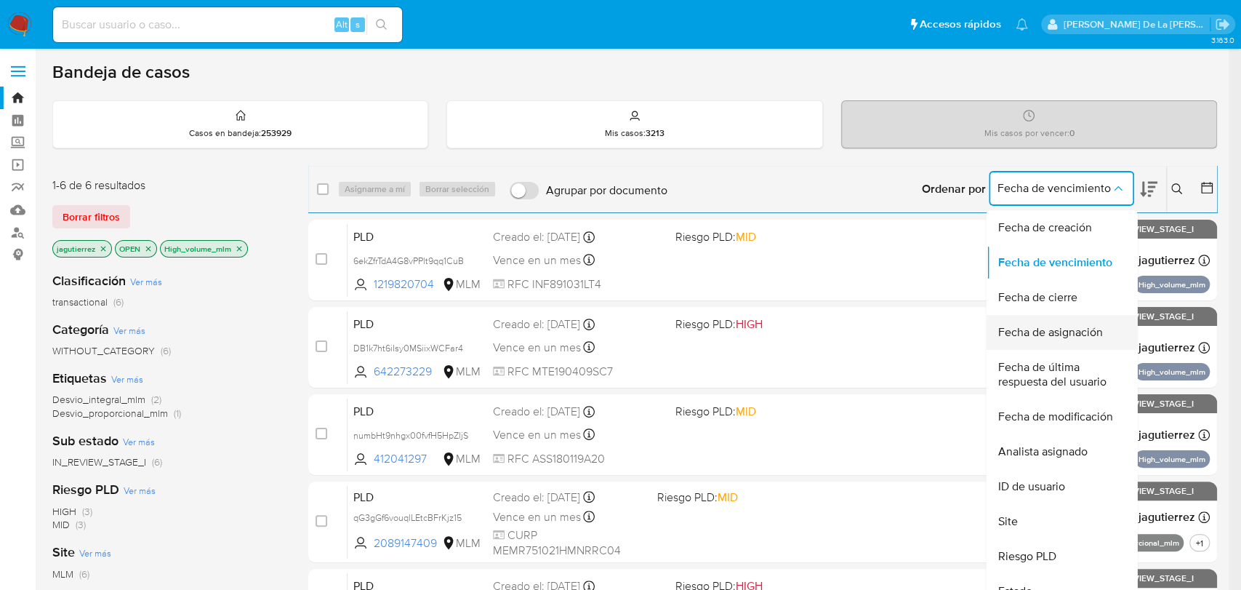
click at [1063, 330] on span "Fecha de asignación" at bounding box center [1049, 332] width 105 height 15
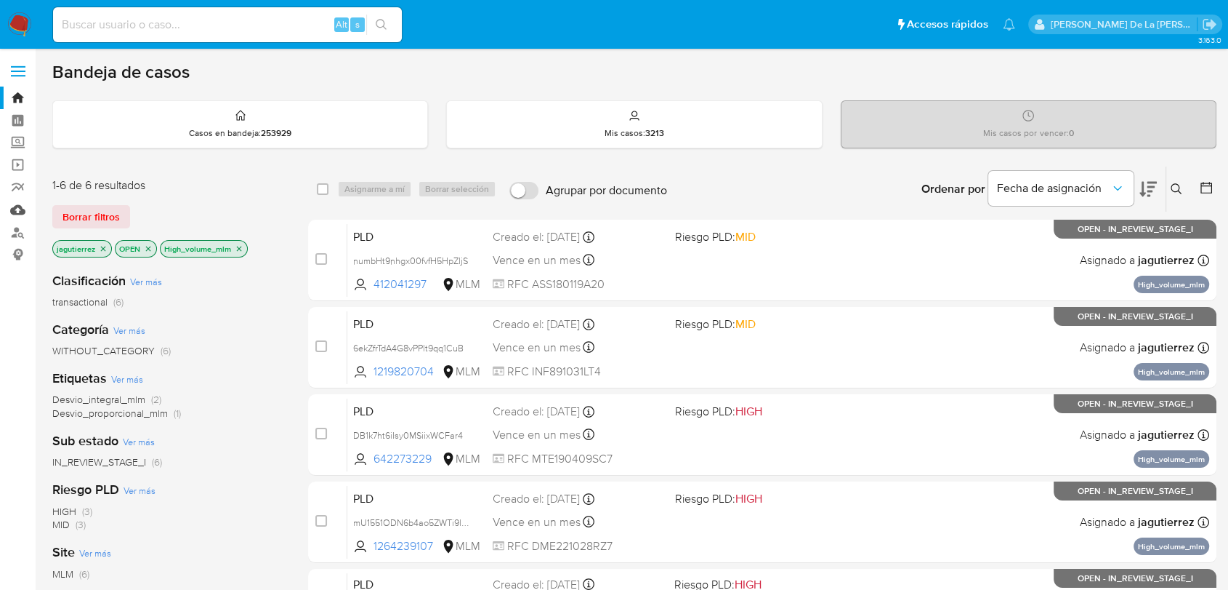
click at [23, 214] on link "Mulan" at bounding box center [86, 209] width 173 height 23
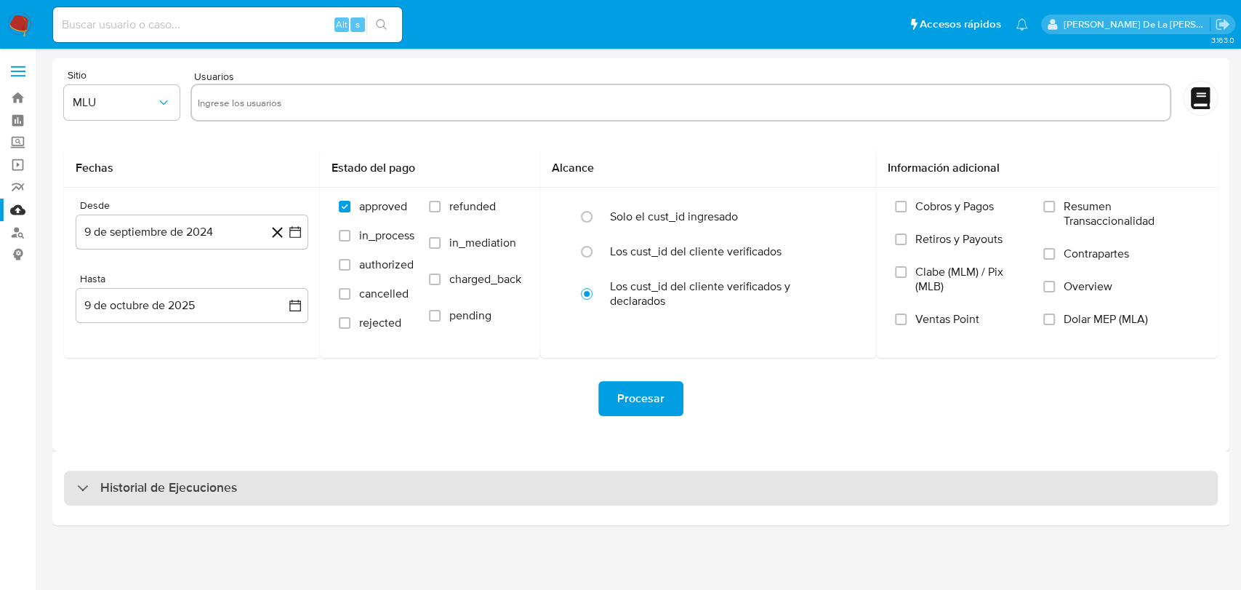
click at [180, 472] on div "Historial de Ejecuciones" at bounding box center [641, 487] width 1154 height 35
select select "10"
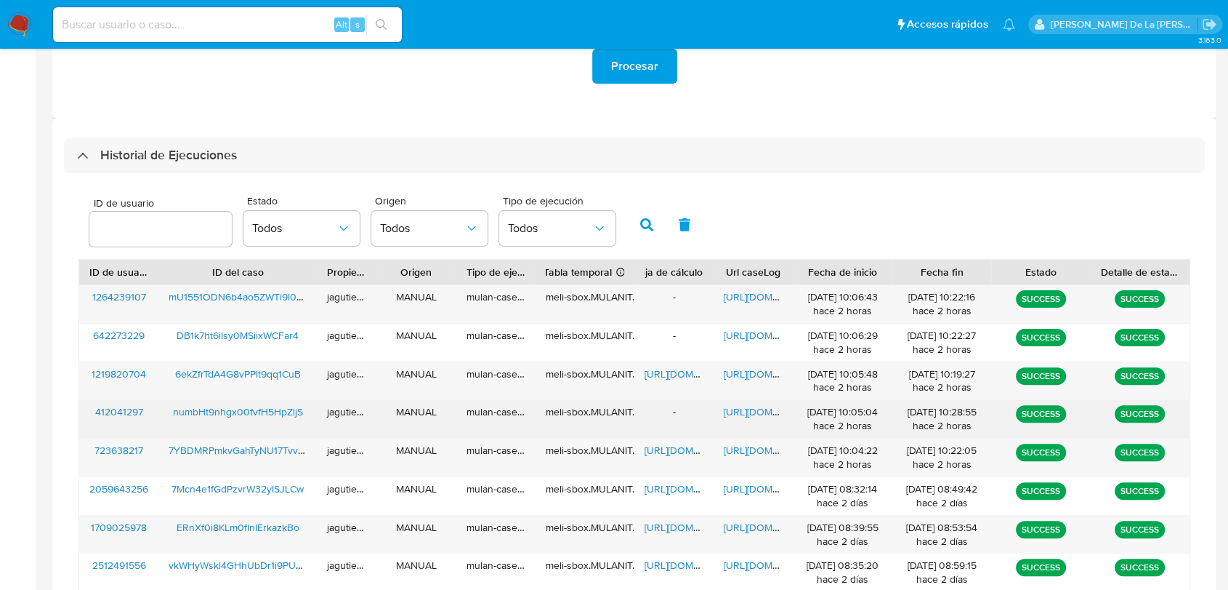
scroll to position [403, 0]
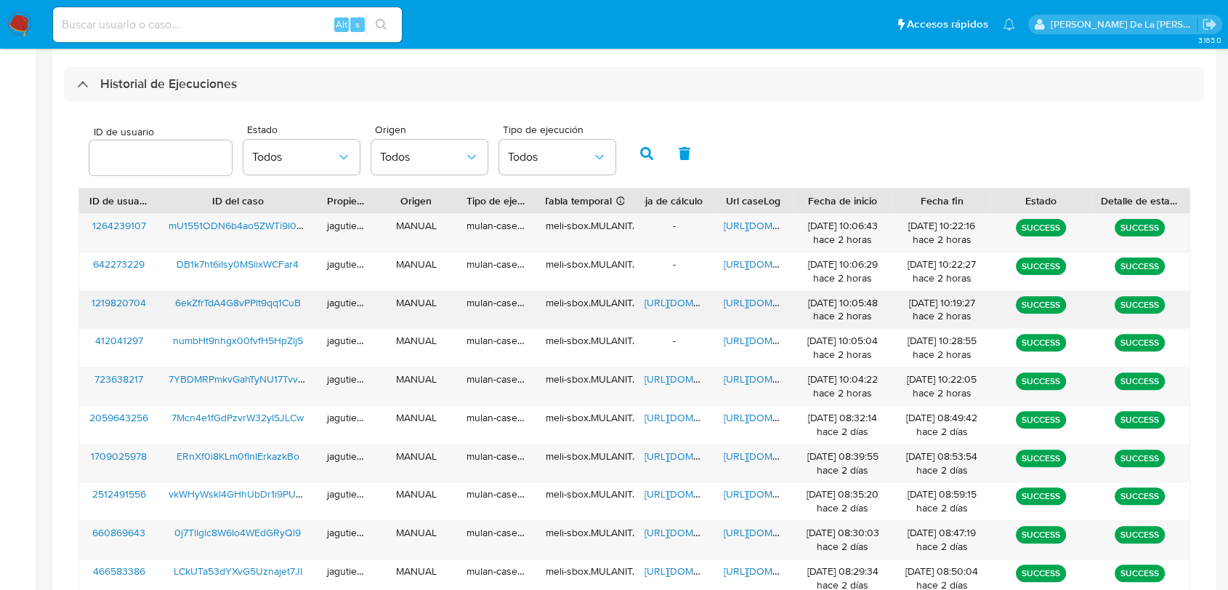
click at [667, 305] on span "https://docs.google.com/spreadsheets/d/11s1RBTQ8TA7YHW4xLJtQ8U4_GCtvqZeOXwLc5cf…" at bounding box center [695, 302] width 100 height 15
click at [744, 296] on span "https://docs.google.com/document/d/1VsQ-4N3MpkuH5irlAZ_xfBEzPT6wjKhkcthyA-fnYOE…" at bounding box center [774, 302] width 100 height 15
click at [739, 225] on span "https://docs.google.com/document/d/1Ta-xXnjoLn2sdmxyjokH9dxgcW5gtCs4g_seNgmFSfg…" at bounding box center [774, 225] width 100 height 15
click at [212, 225] on span "mU1551ODN6b4ao5ZWTi9l036" at bounding box center [239, 225] width 140 height 15
click at [213, 313] on div "6ekZfrTdA4G8vPPlt9qq1CuB" at bounding box center [237, 310] width 158 height 38
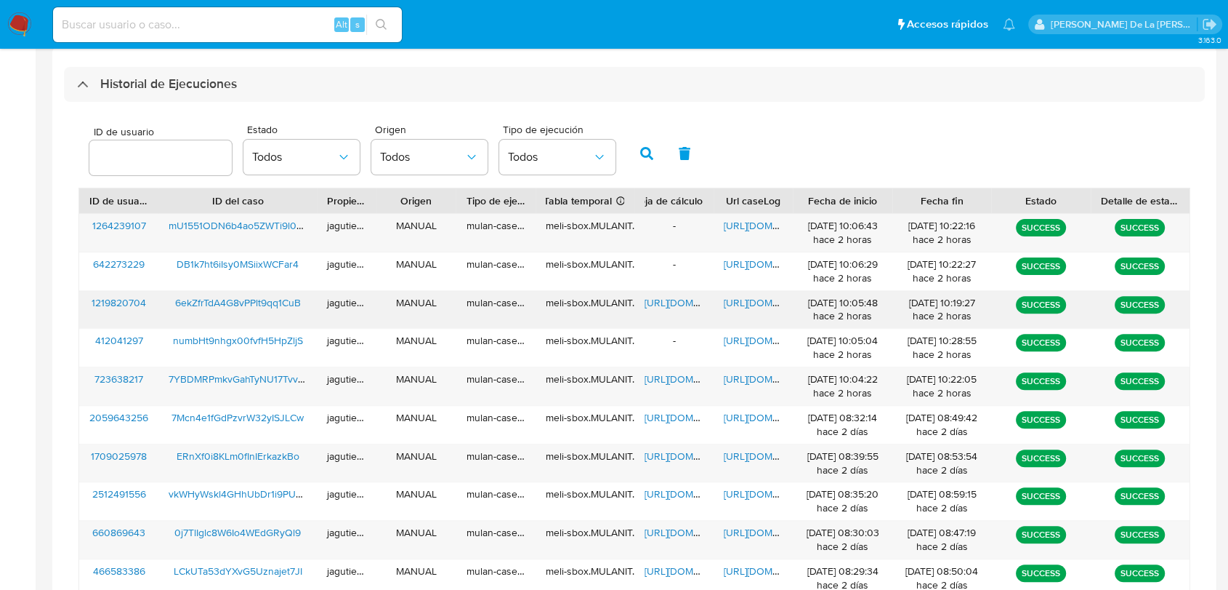
click at [216, 303] on span "6ekZfrTdA4G8vPPlt9qq1CuB" at bounding box center [238, 302] width 126 height 15
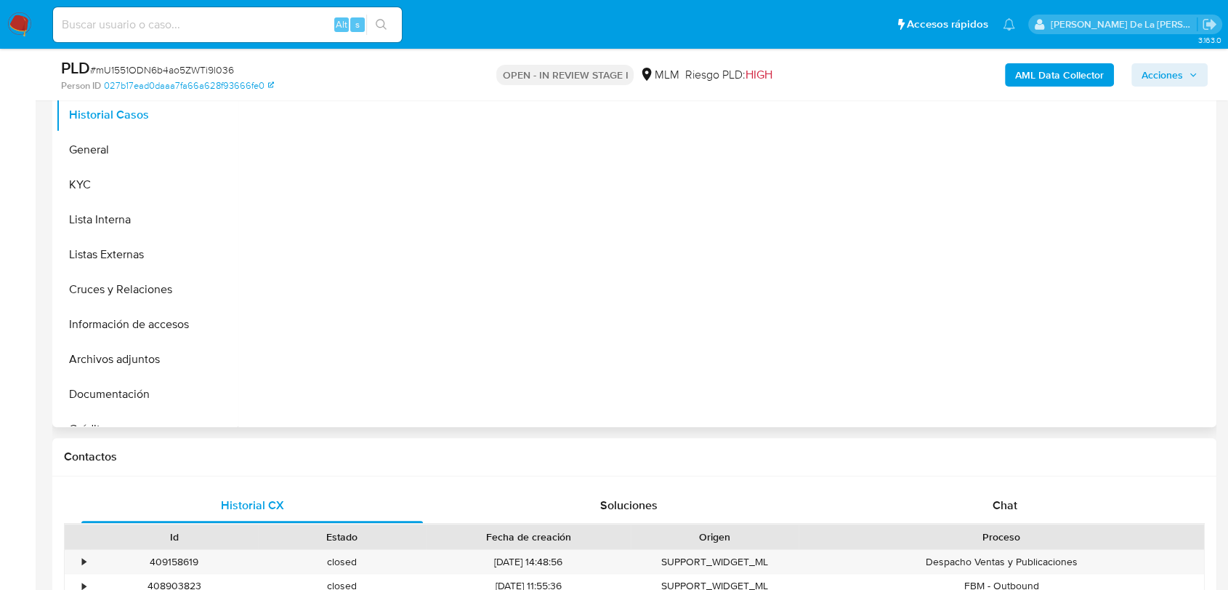
select select "10"
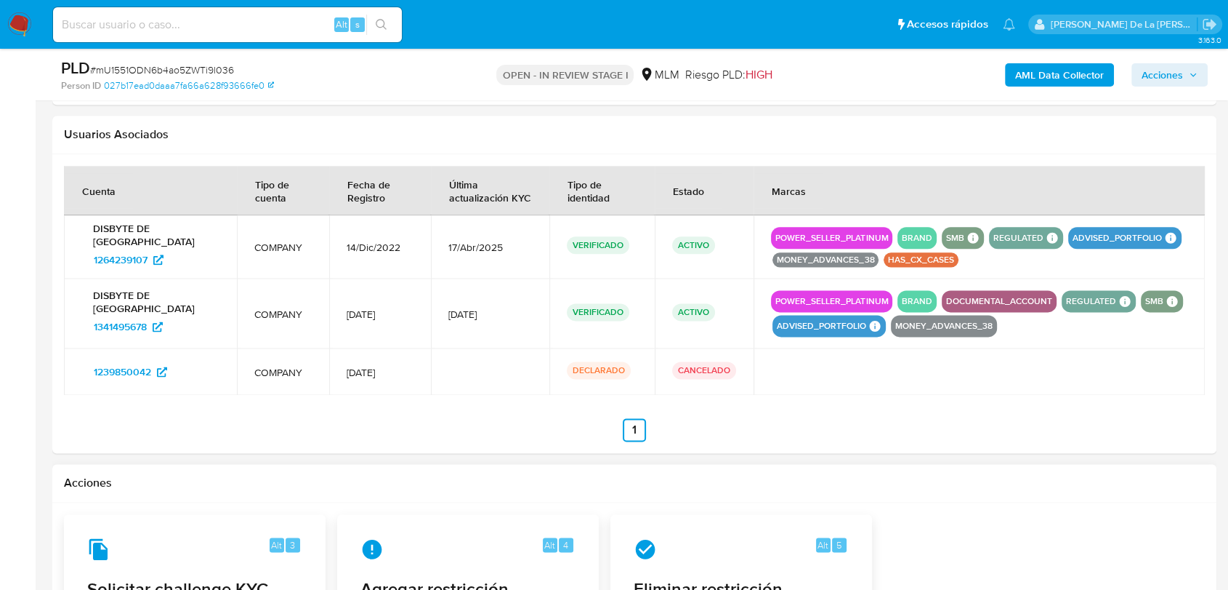
scroll to position [1696, 0]
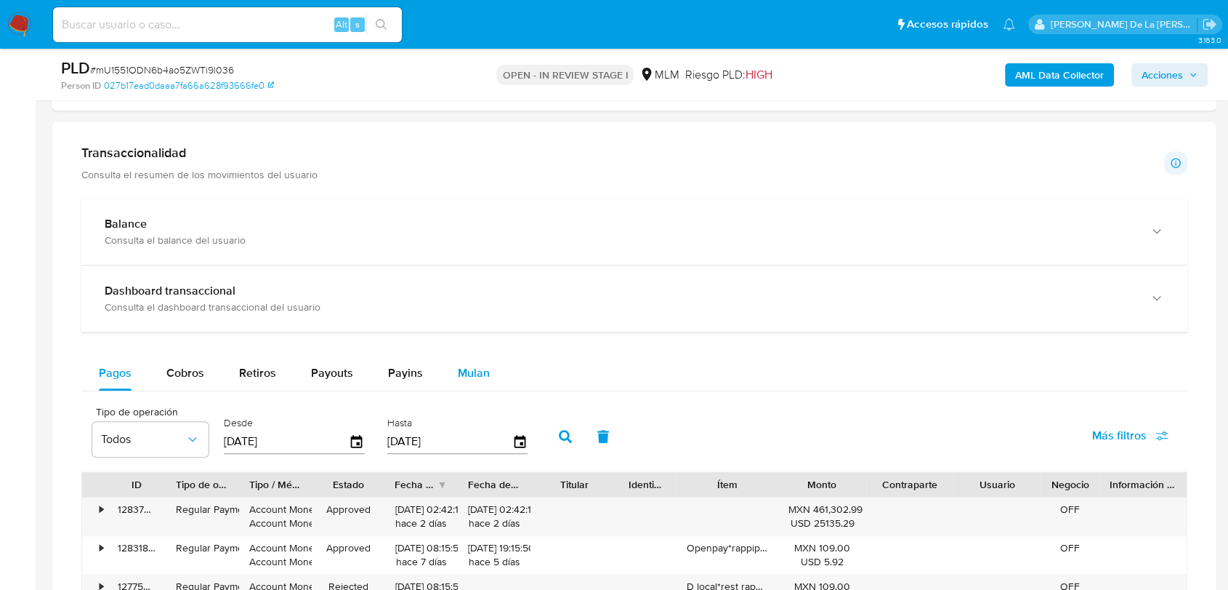
click at [462, 377] on span "Mulan" at bounding box center [474, 372] width 32 height 17
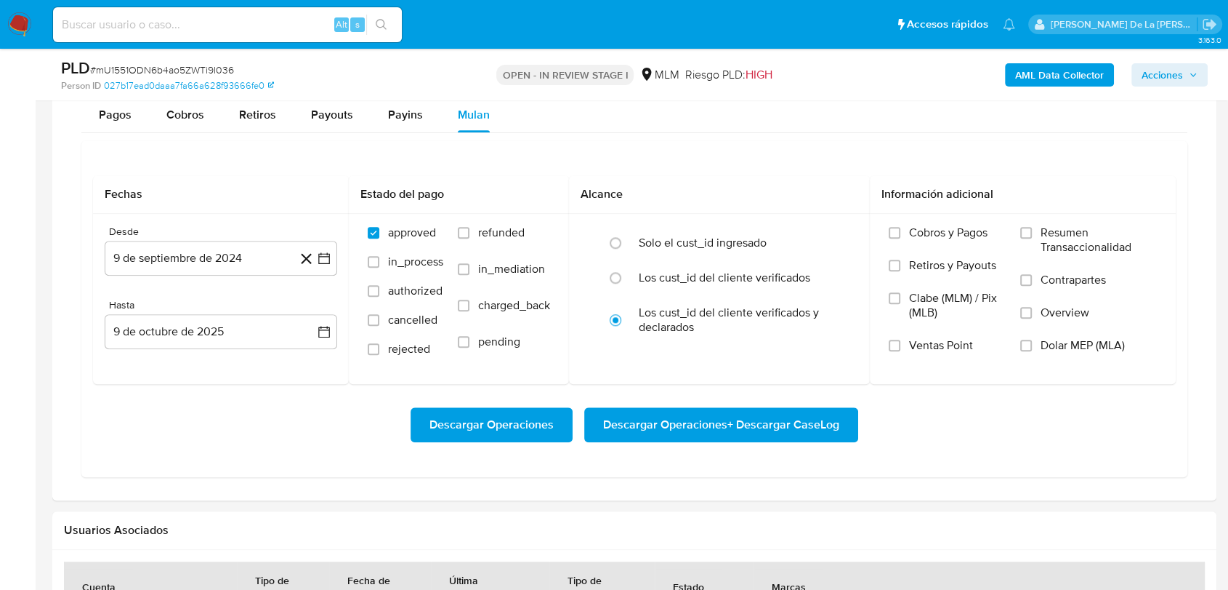
scroll to position [1292, 0]
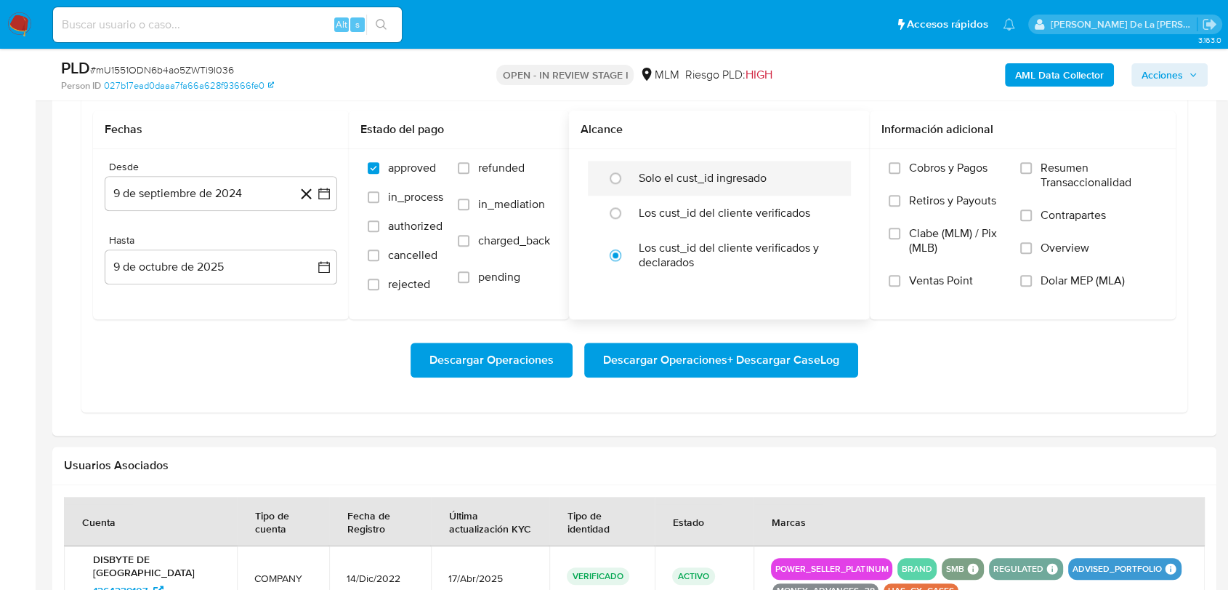
click at [707, 179] on label "Solo el cust_id ingresado" at bounding box center [703, 178] width 128 height 15
click at [627, 179] on input "radio" at bounding box center [615, 177] width 23 height 23
radio input "true"
click at [328, 193] on icon "button" at bounding box center [324, 193] width 15 height 15
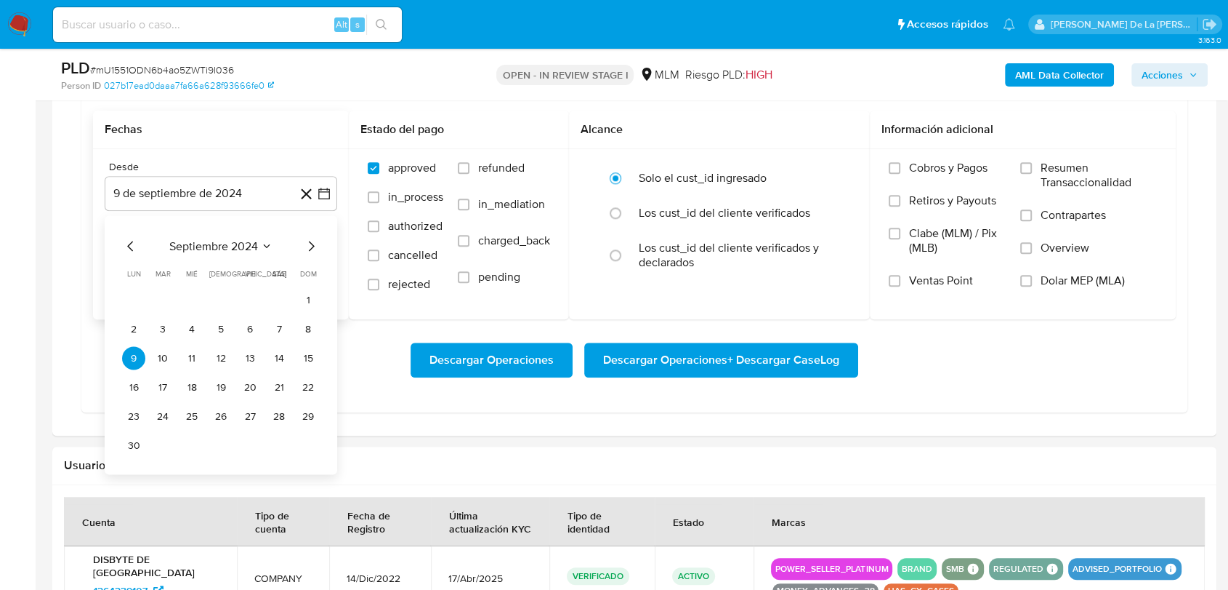
click at [307, 241] on icon "Mes siguiente" at bounding box center [310, 245] width 17 height 17
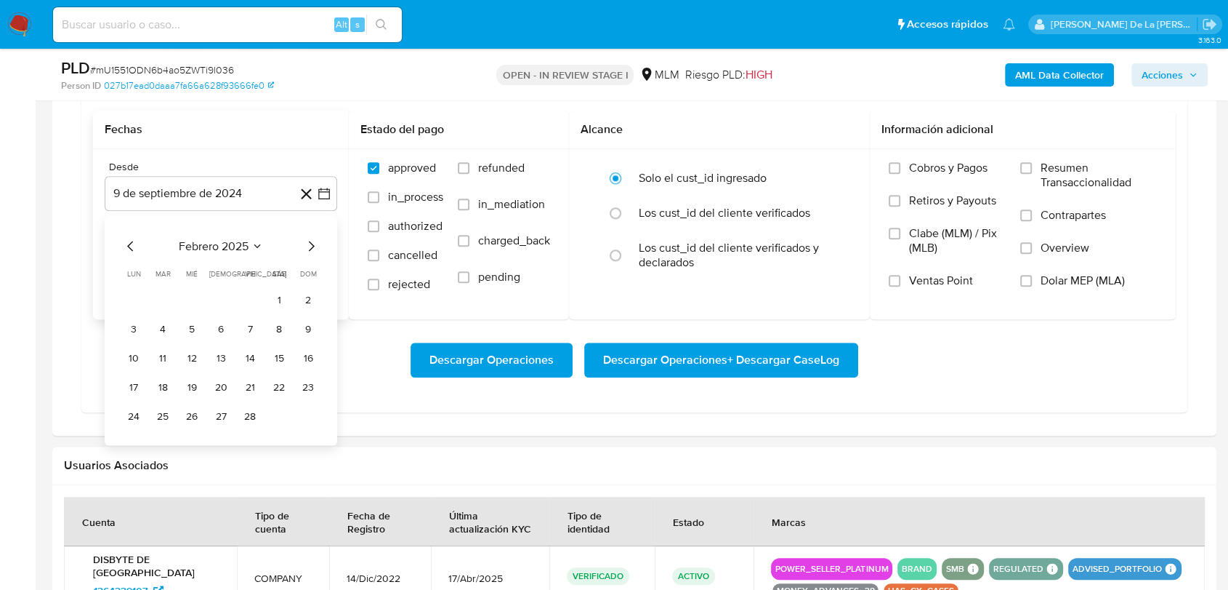
click at [307, 241] on icon "Mes siguiente" at bounding box center [310, 245] width 17 height 17
click at [279, 291] on button "1" at bounding box center [278, 299] width 23 height 23
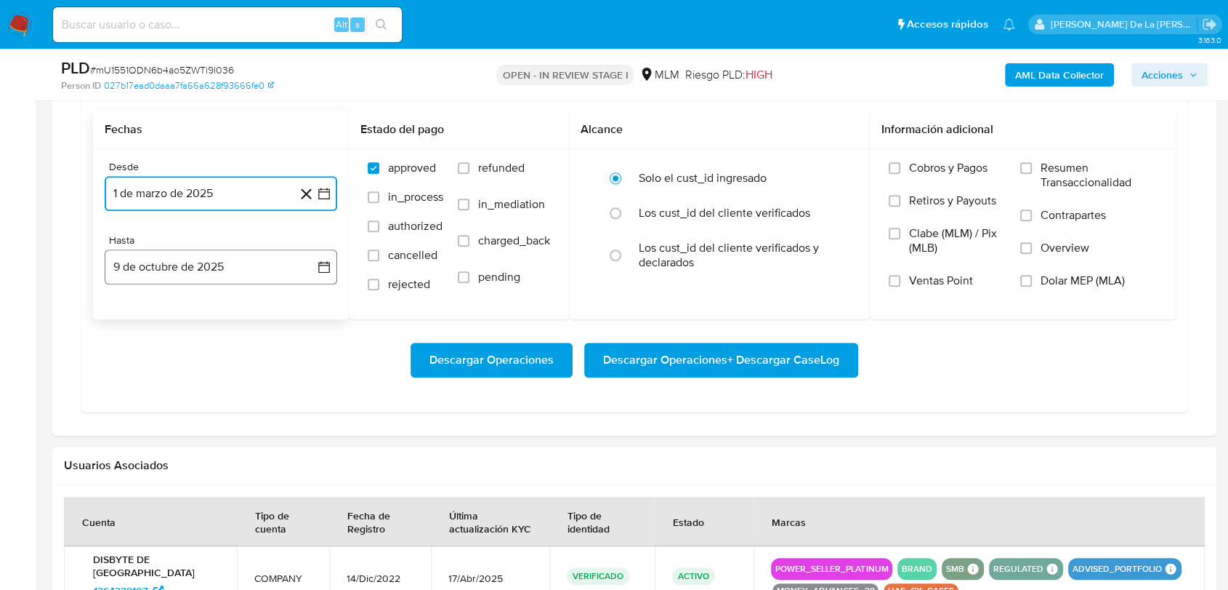
click at [275, 268] on button "9 de octubre de 2025" at bounding box center [221, 266] width 233 height 35
click at [134, 319] on icon "Mes anterior" at bounding box center [130, 318] width 17 height 17
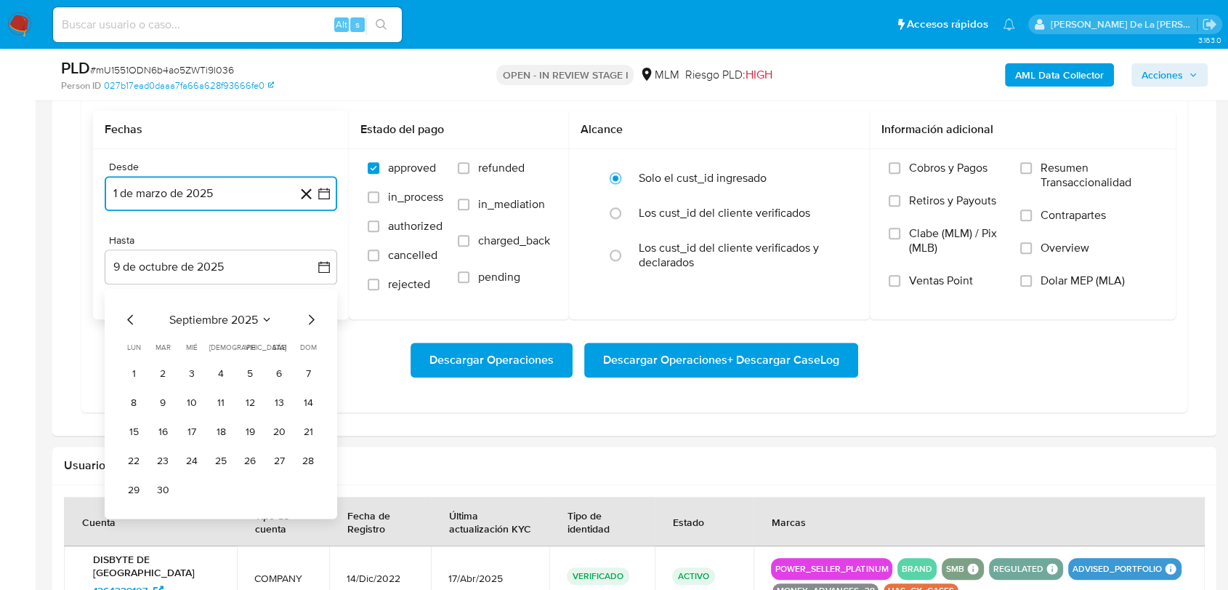
click at [134, 319] on icon "Mes anterior" at bounding box center [130, 318] width 17 height 17
click at [310, 490] on button "31" at bounding box center [308, 489] width 23 height 23
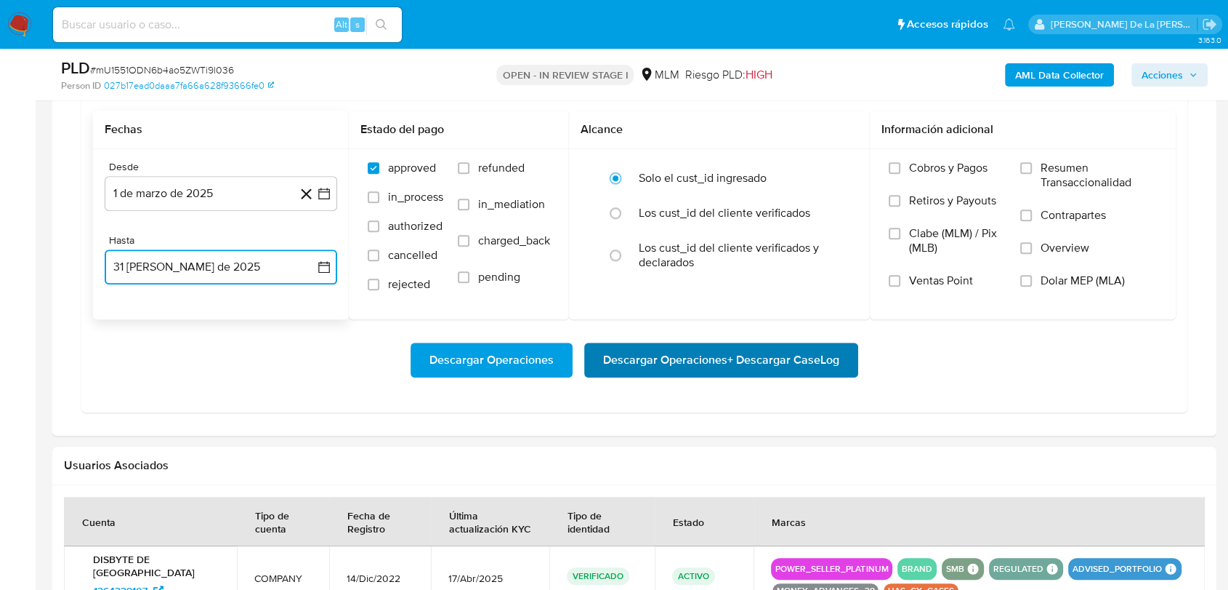
click at [653, 360] on span "Descargar Operaciones + Descargar CaseLog" at bounding box center [721, 360] width 236 height 32
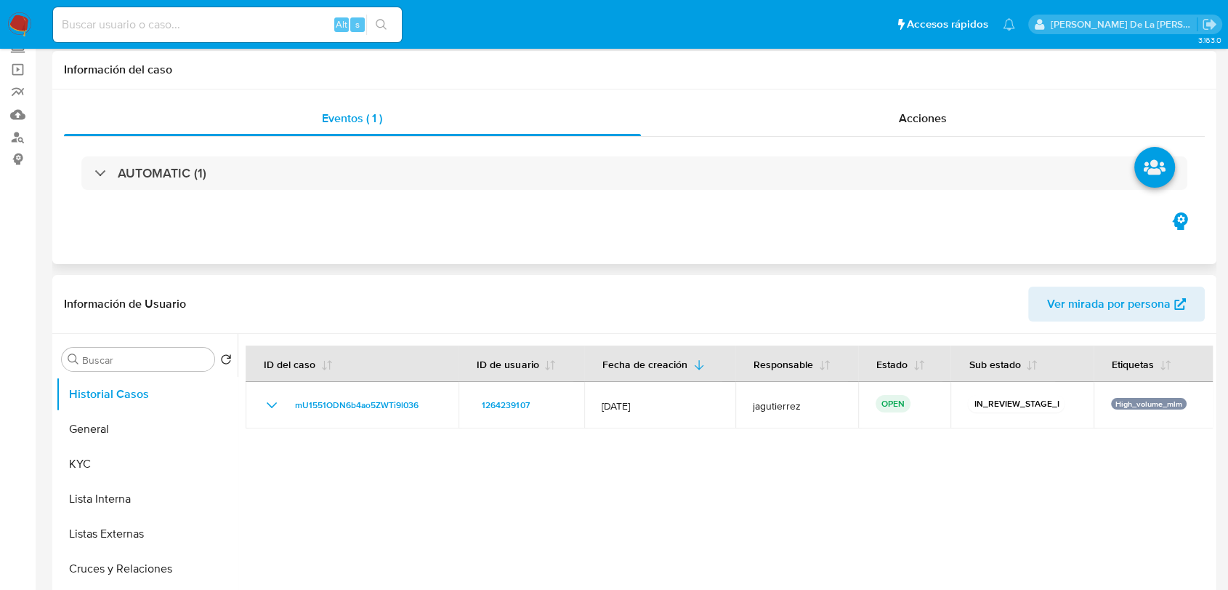
scroll to position [0, 0]
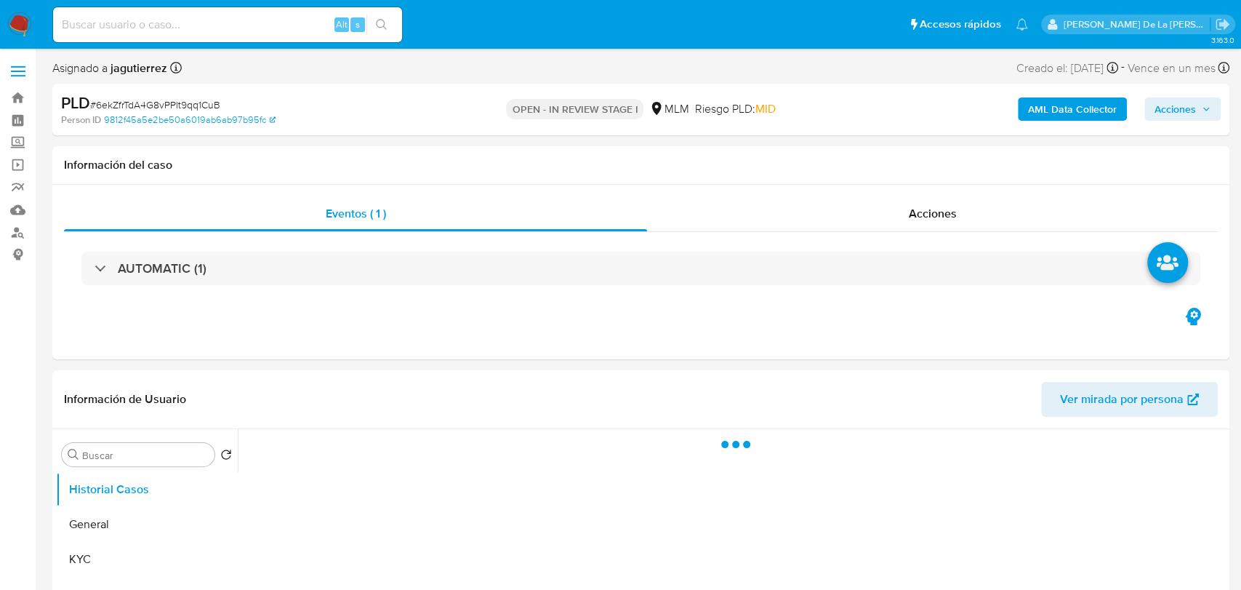
select select "10"
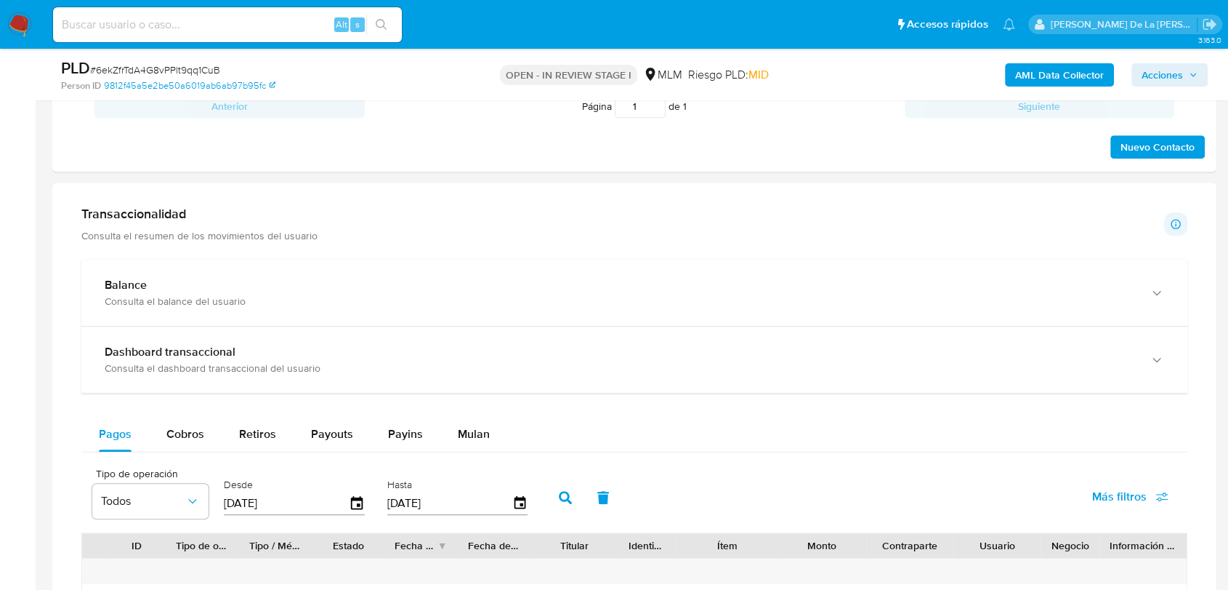
scroll to position [969, 0]
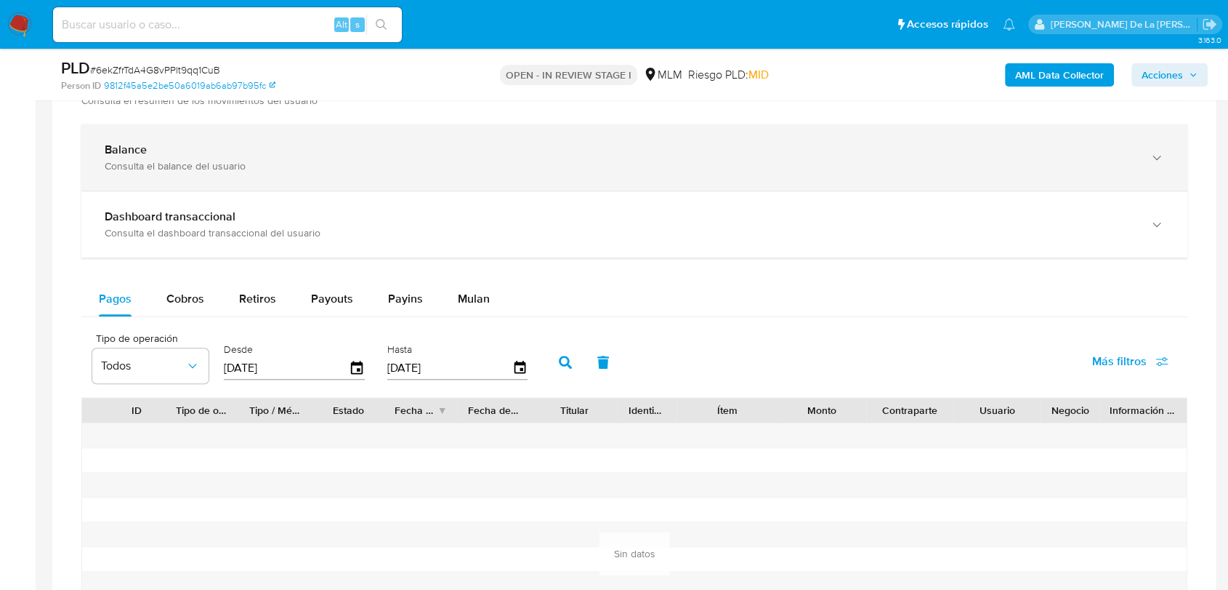
click at [222, 176] on div "Balance Consulta el balance del usuario" at bounding box center [634, 157] width 1106 height 66
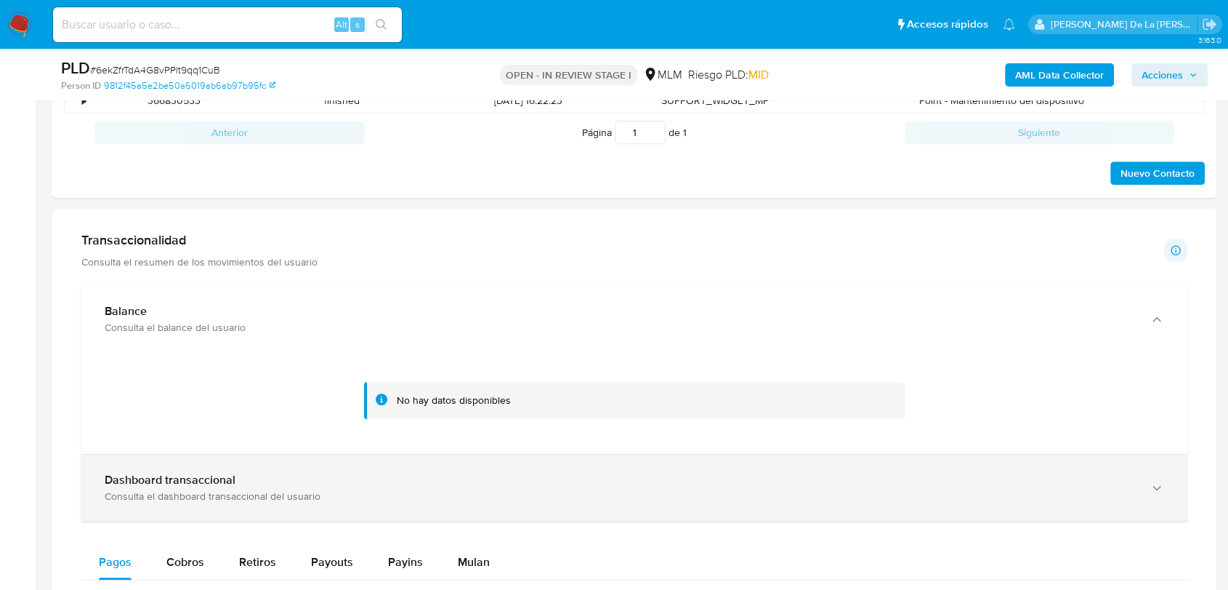
click at [212, 472] on b "Dashboard transaccional" at bounding box center [170, 479] width 131 height 17
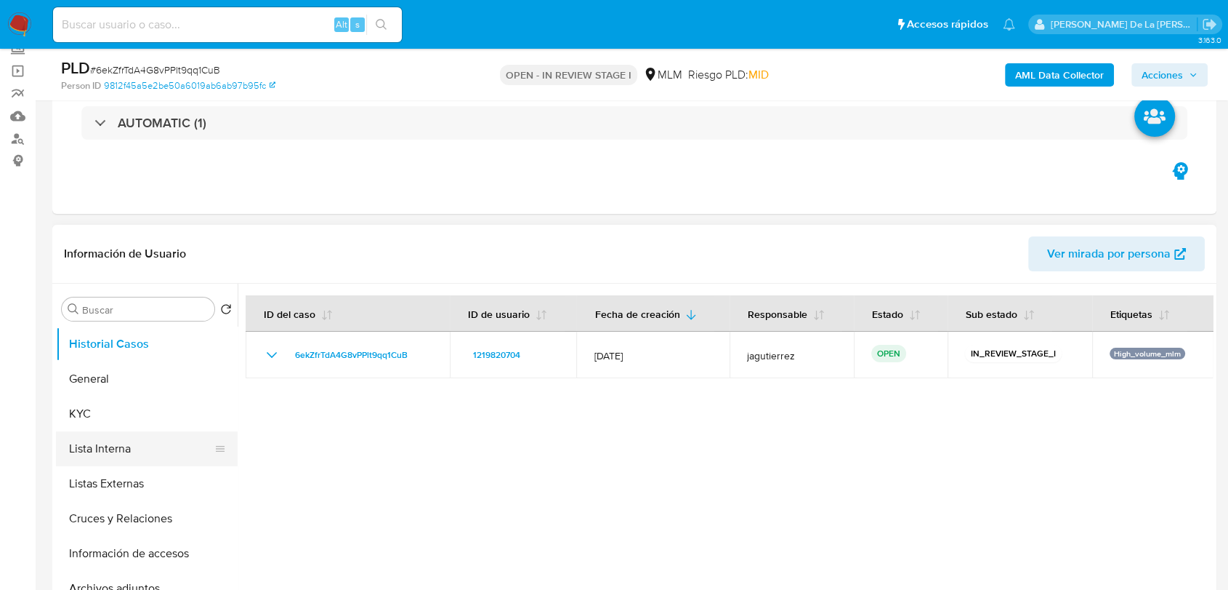
scroll to position [161, 0]
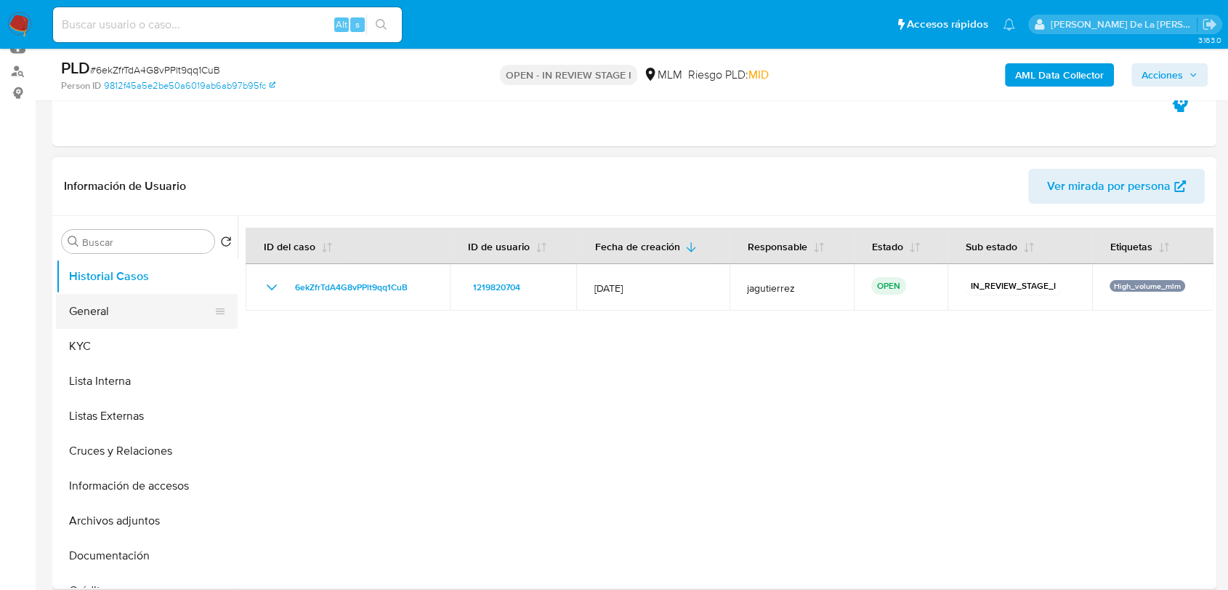
click at [130, 294] on button "General" at bounding box center [141, 311] width 170 height 35
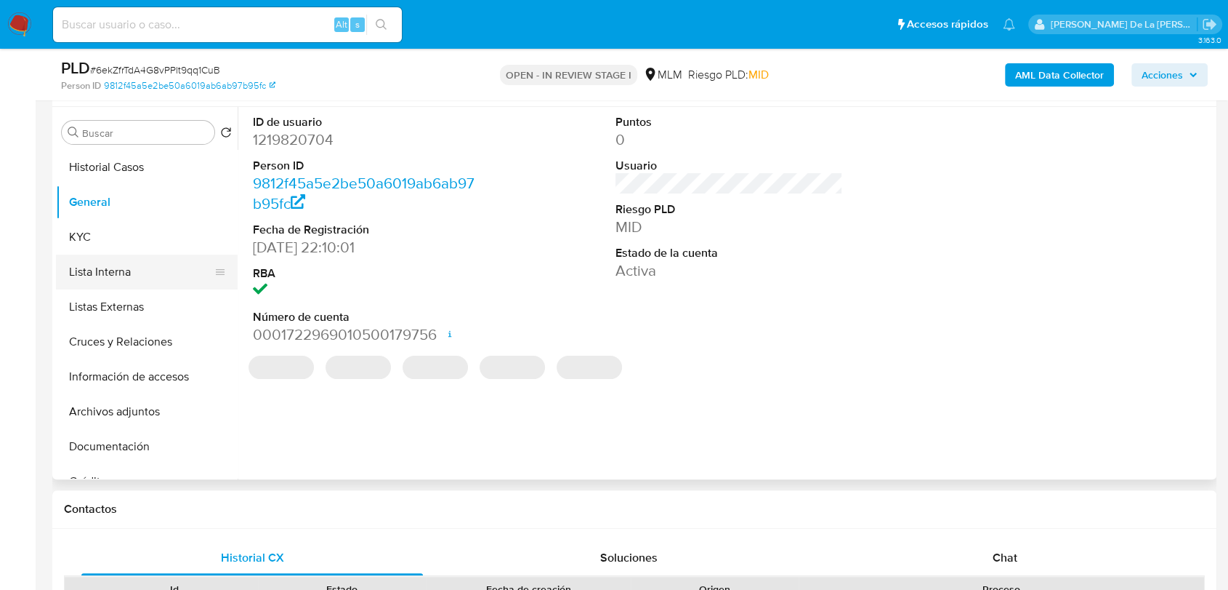
scroll to position [242, 0]
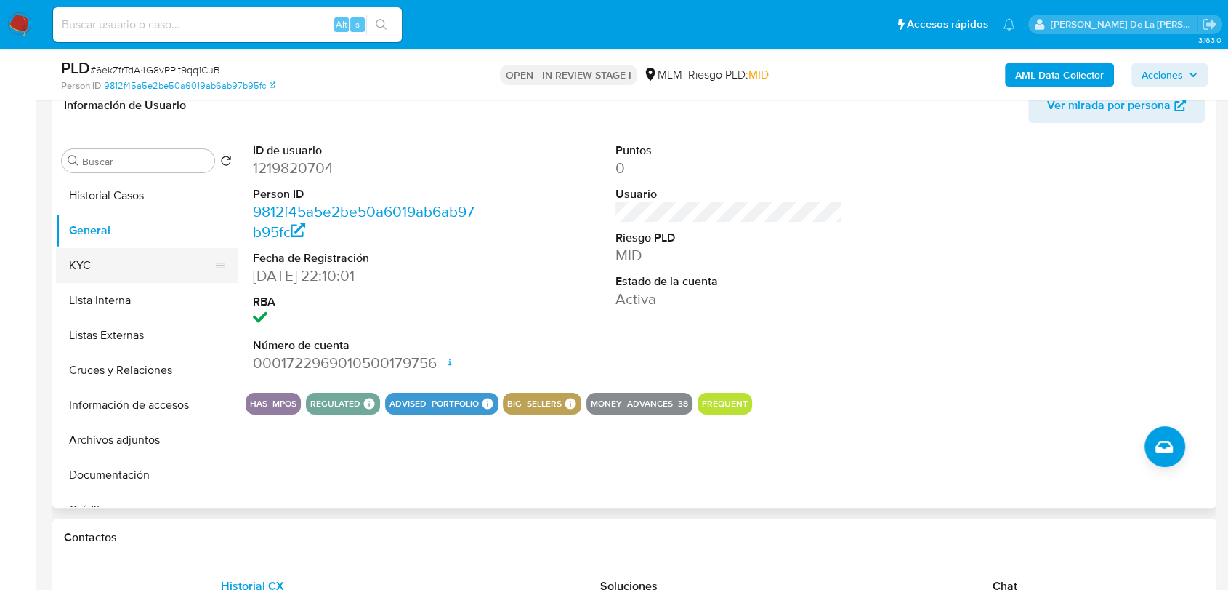
click at [132, 261] on button "KYC" at bounding box center [141, 265] width 170 height 35
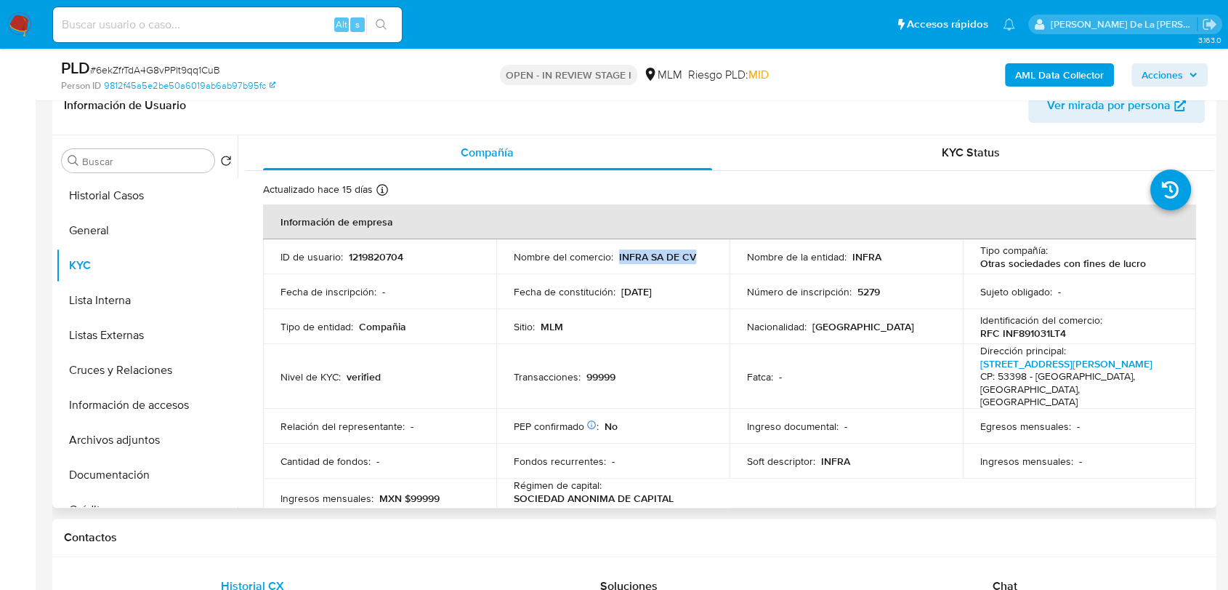
drag, startPoint x: 699, startPoint y: 252, endPoint x: 616, endPoint y: 258, distance: 82.4
click at [616, 258] on div "Nombre del comercio : INFRA SA DE CV" at bounding box center [613, 256] width 198 height 13
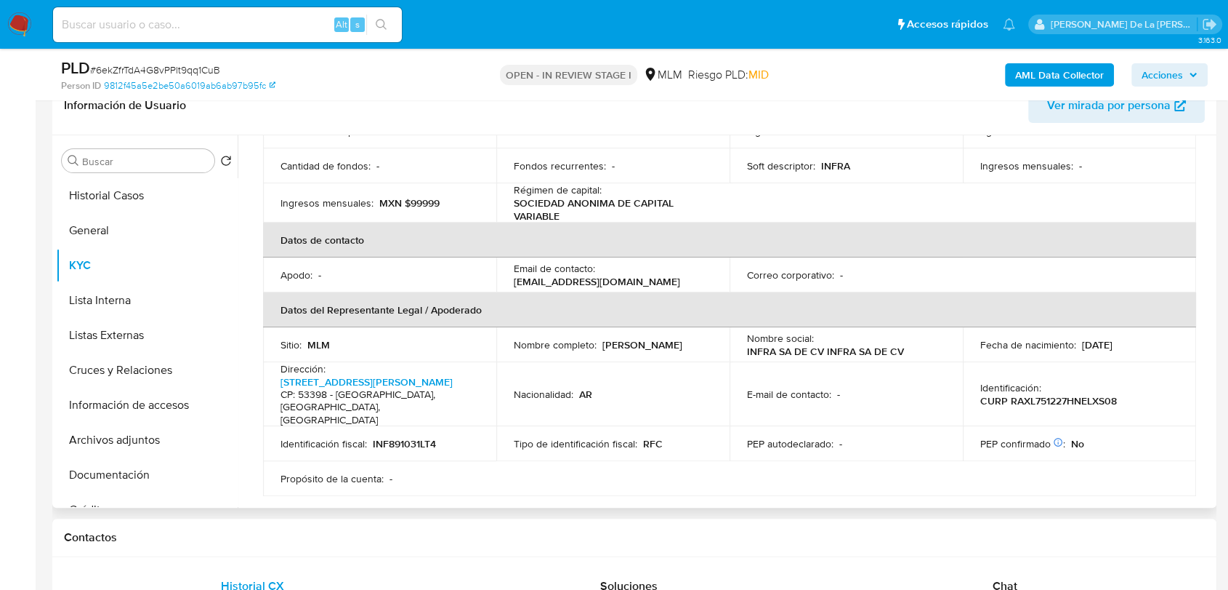
scroll to position [323, 0]
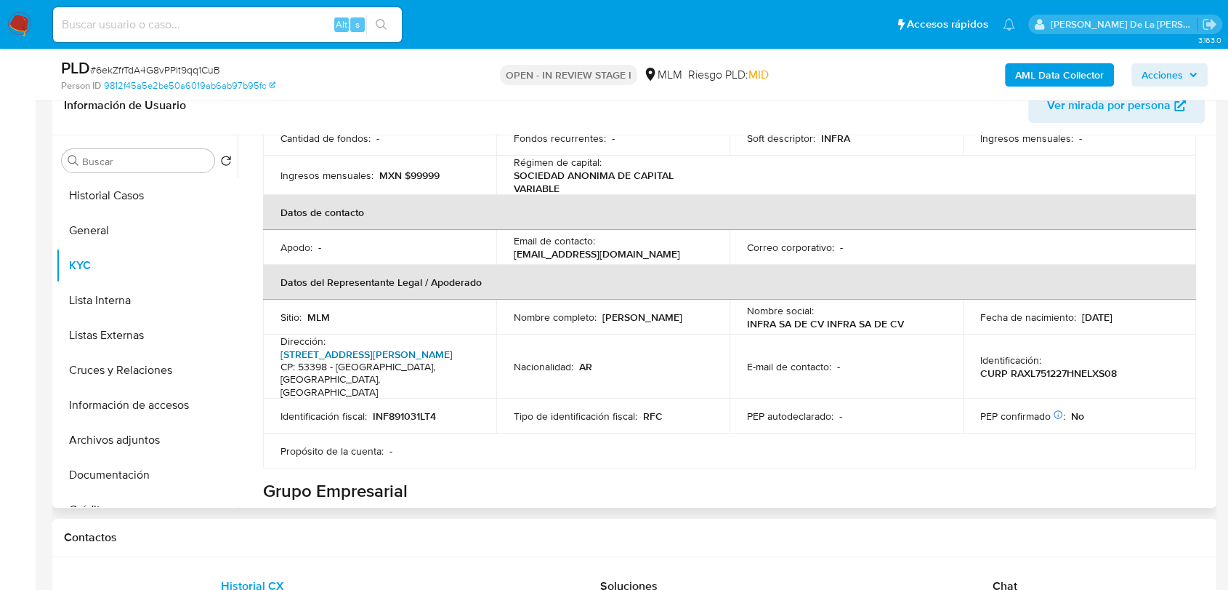
click at [361, 347] on link "Calle Felix Guzman 16, El Parque" at bounding box center [367, 354] width 172 height 15
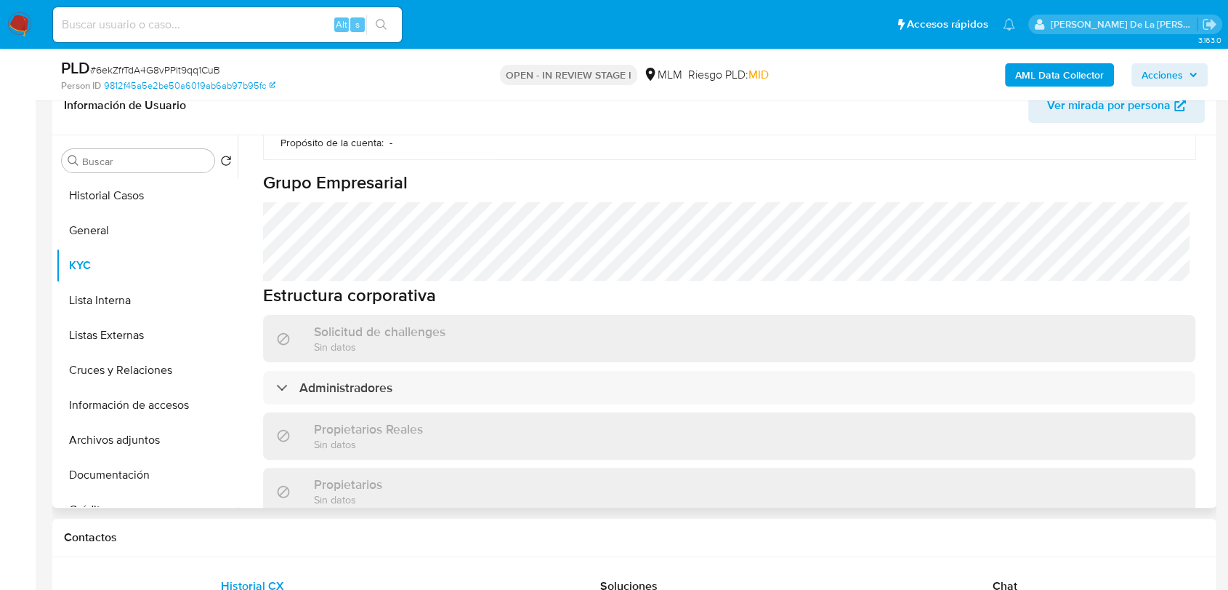
scroll to position [727, 0]
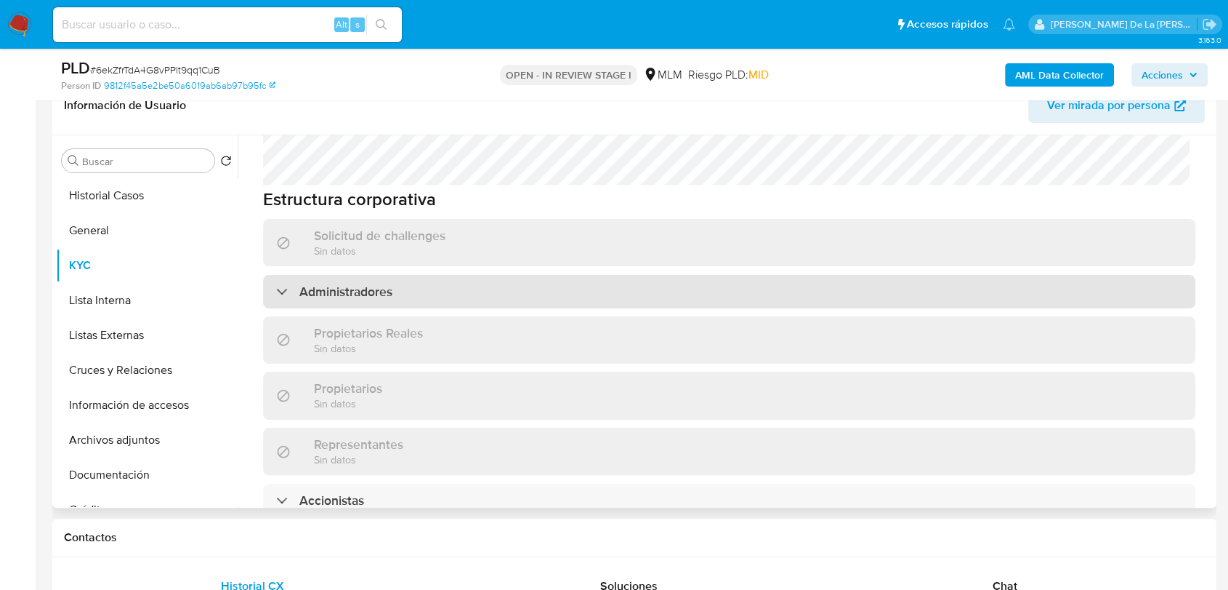
click at [285, 275] on div "Administradores" at bounding box center [729, 291] width 933 height 33
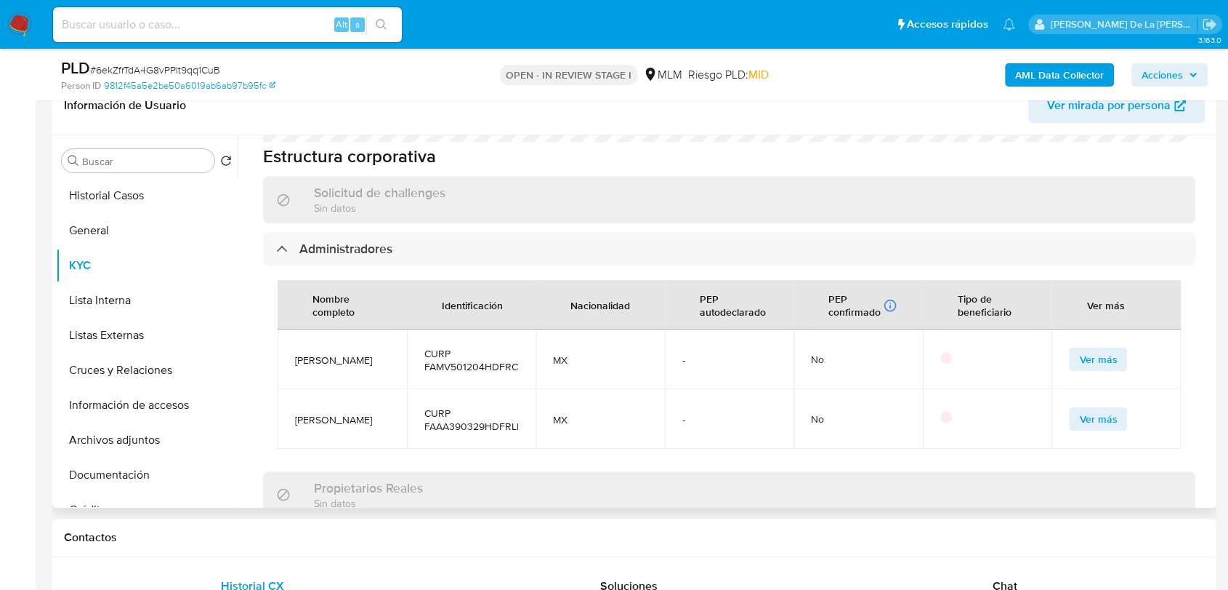
scroll to position [808, 0]
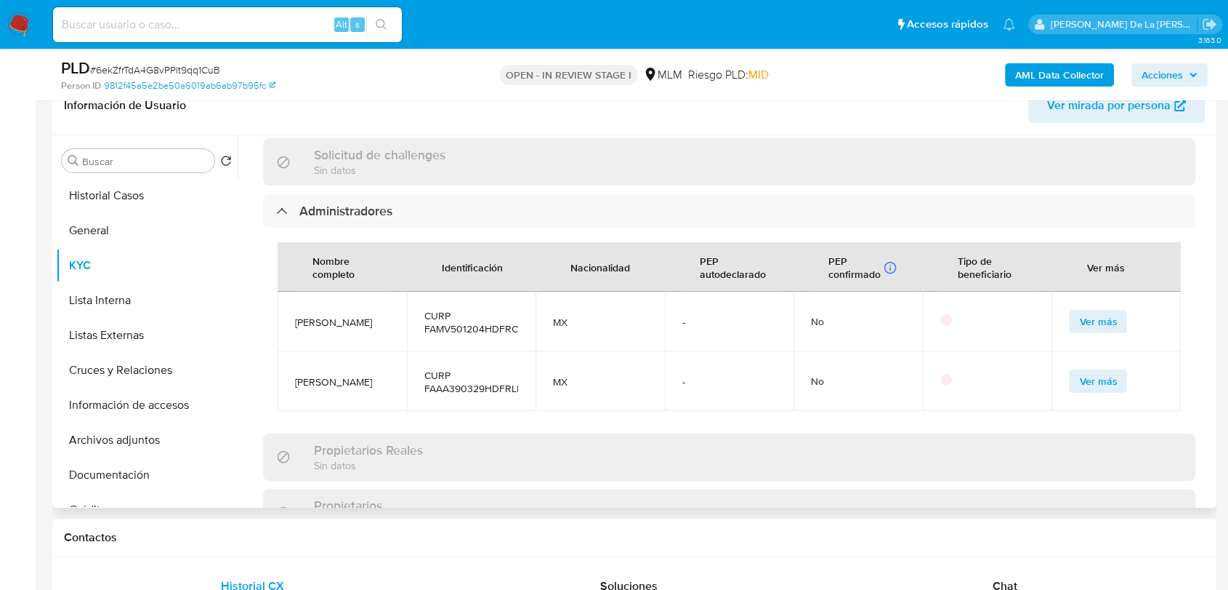
click at [343, 315] on span "JOSE VALDEMAR FRANCO MACIAS" at bounding box center [342, 321] width 94 height 13
click at [325, 375] on span "ALFONSO FRANCO ALVAREZ" at bounding box center [342, 381] width 94 height 13
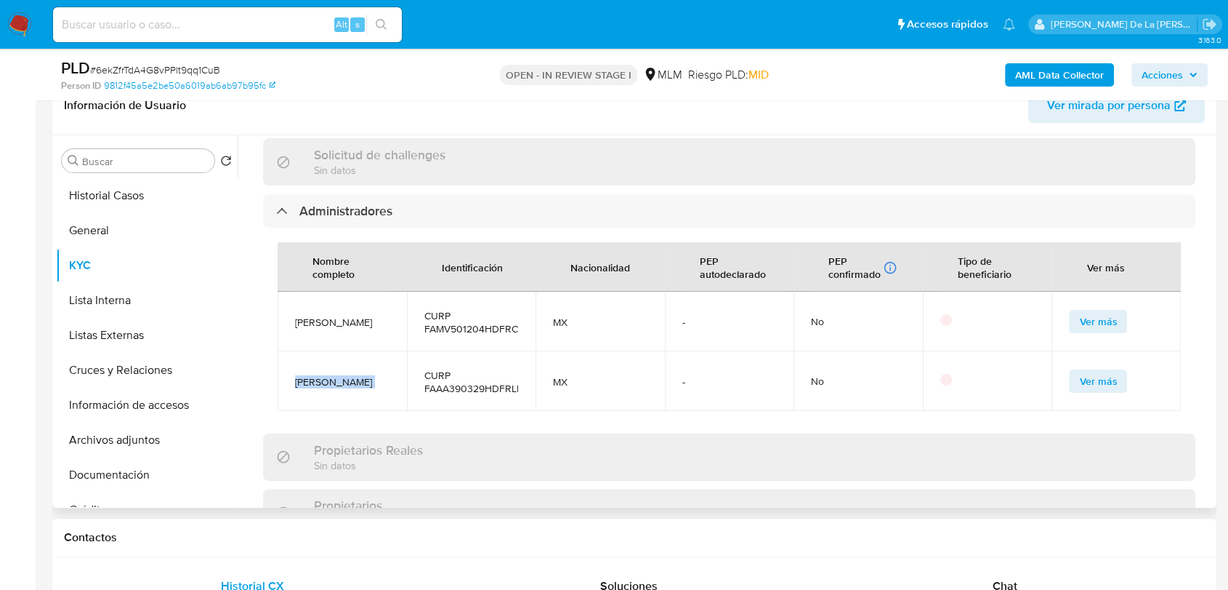
click at [325, 375] on span "ALFONSO FRANCO ALVAREZ" at bounding box center [342, 381] width 94 height 13
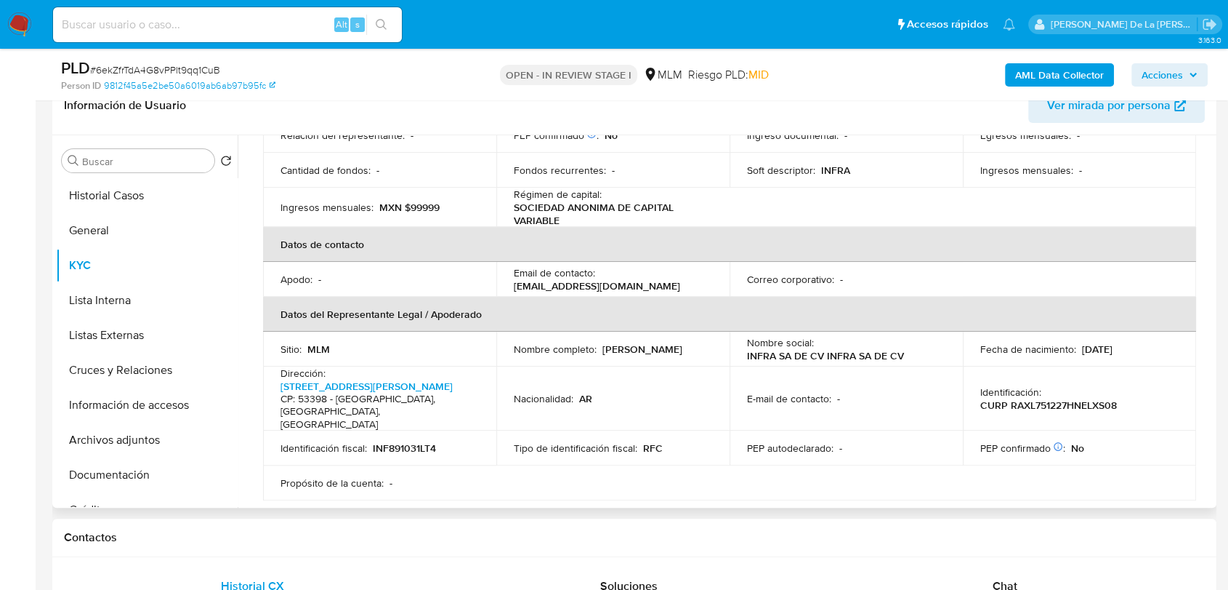
scroll to position [0, 0]
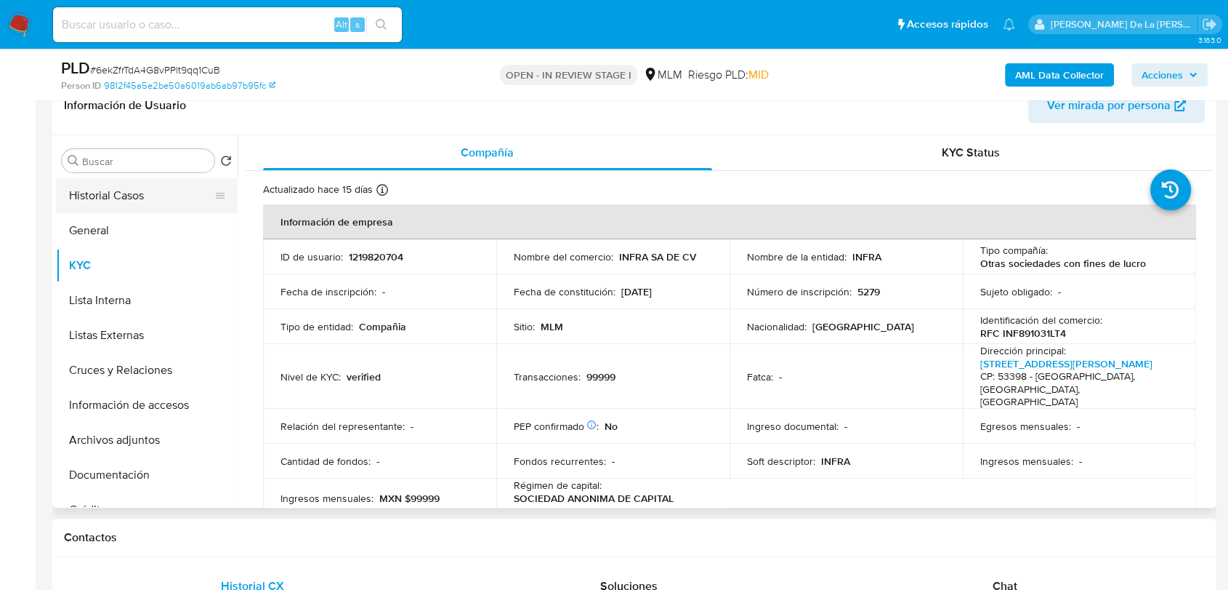
click at [121, 190] on button "Historial Casos" at bounding box center [141, 195] width 170 height 35
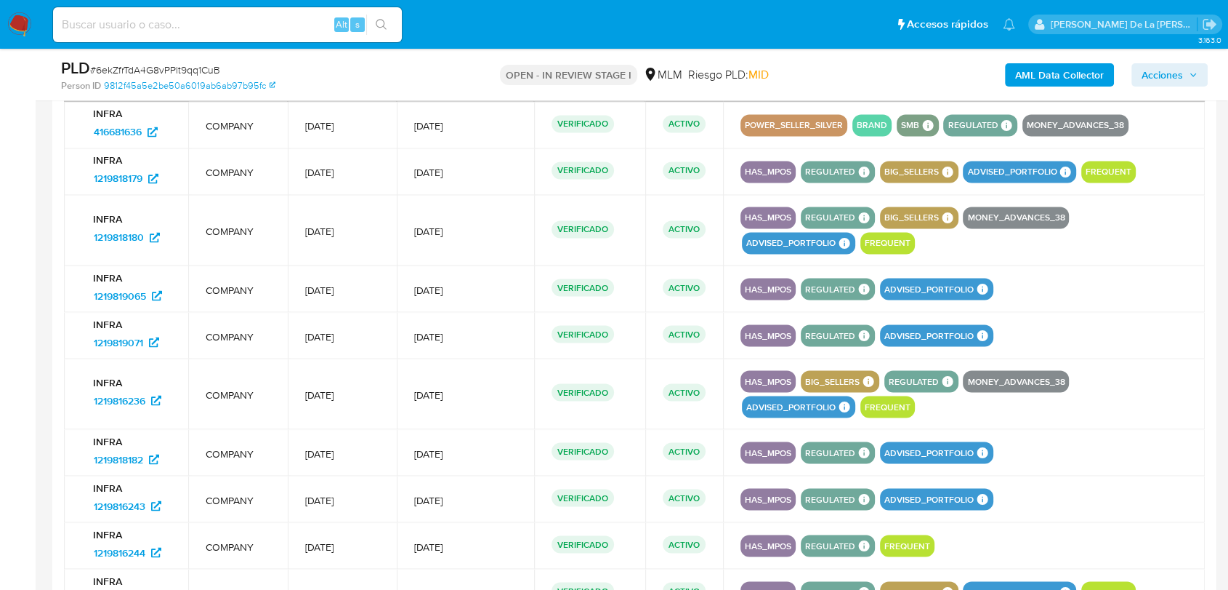
scroll to position [2665, 0]
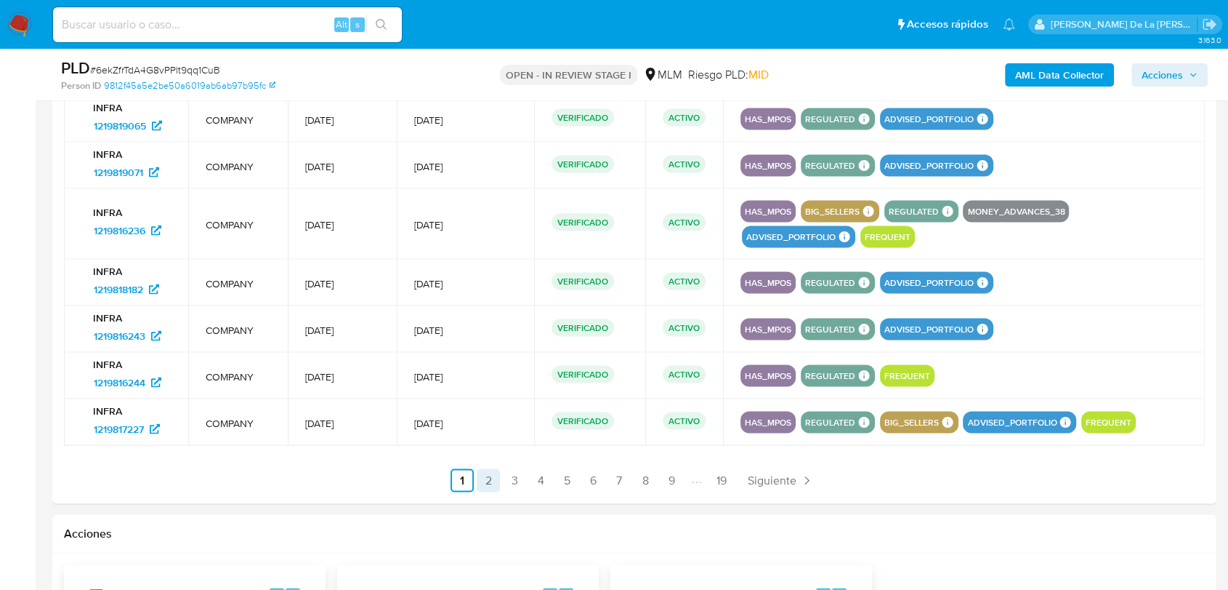
click at [493, 475] on link "2" at bounding box center [488, 479] width 23 height 23
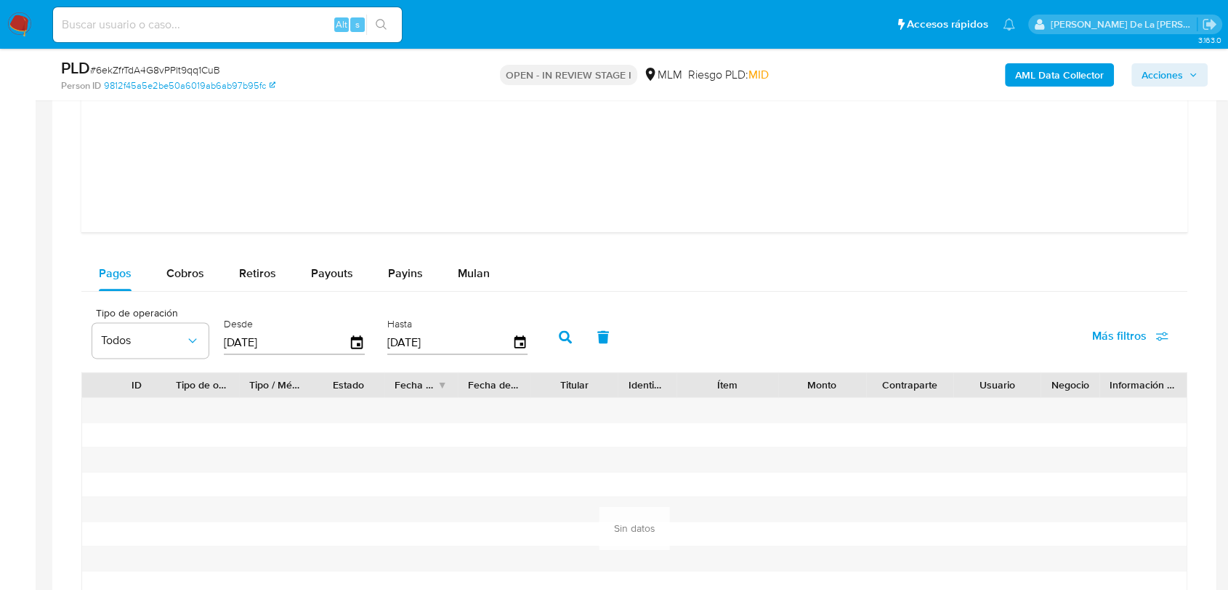
scroll to position [1777, 0]
click at [471, 273] on span "Mulan" at bounding box center [474, 275] width 32 height 17
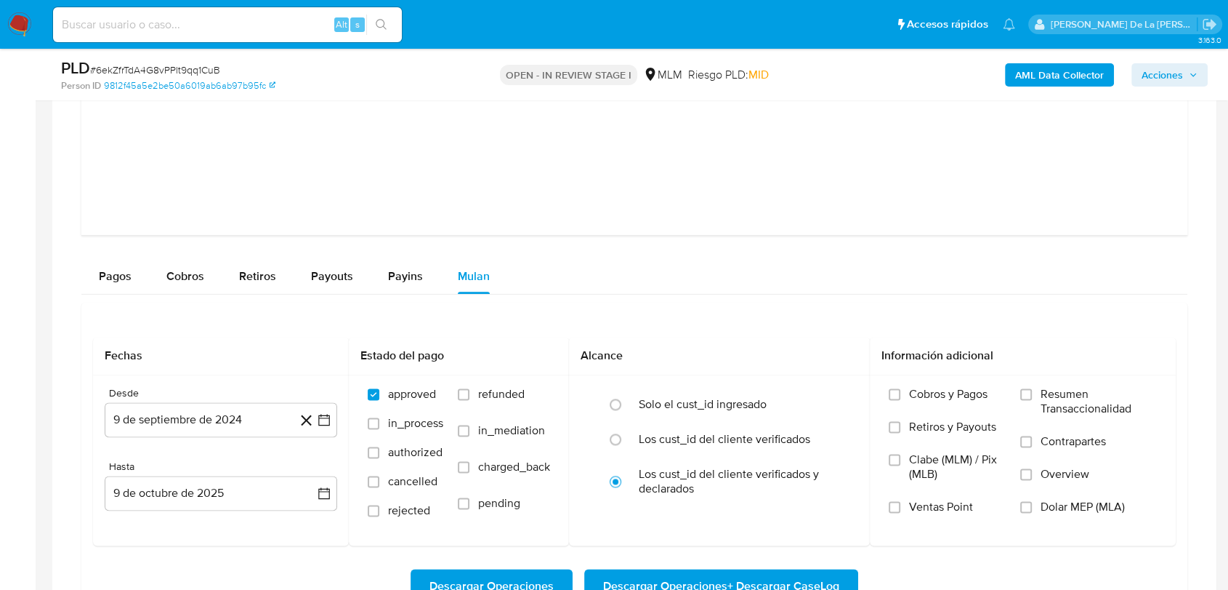
scroll to position [1938, 0]
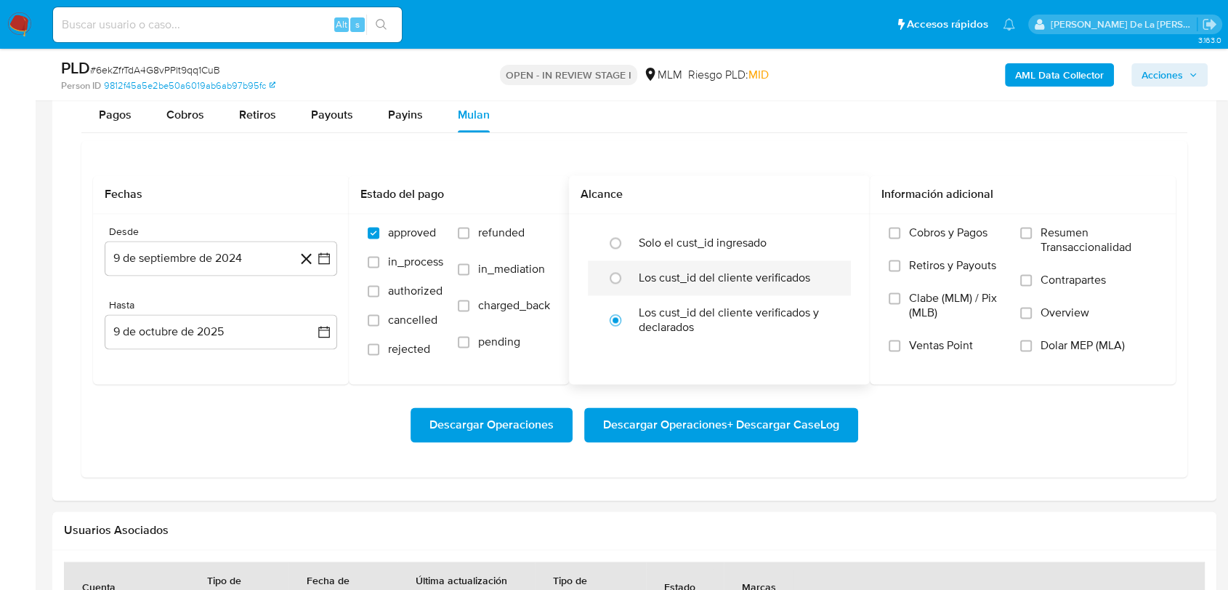
click at [694, 275] on label "Los cust_id del cliente verificados" at bounding box center [725, 277] width 172 height 15
click at [627, 275] on input "radio" at bounding box center [615, 277] width 23 height 23
radio input "true"
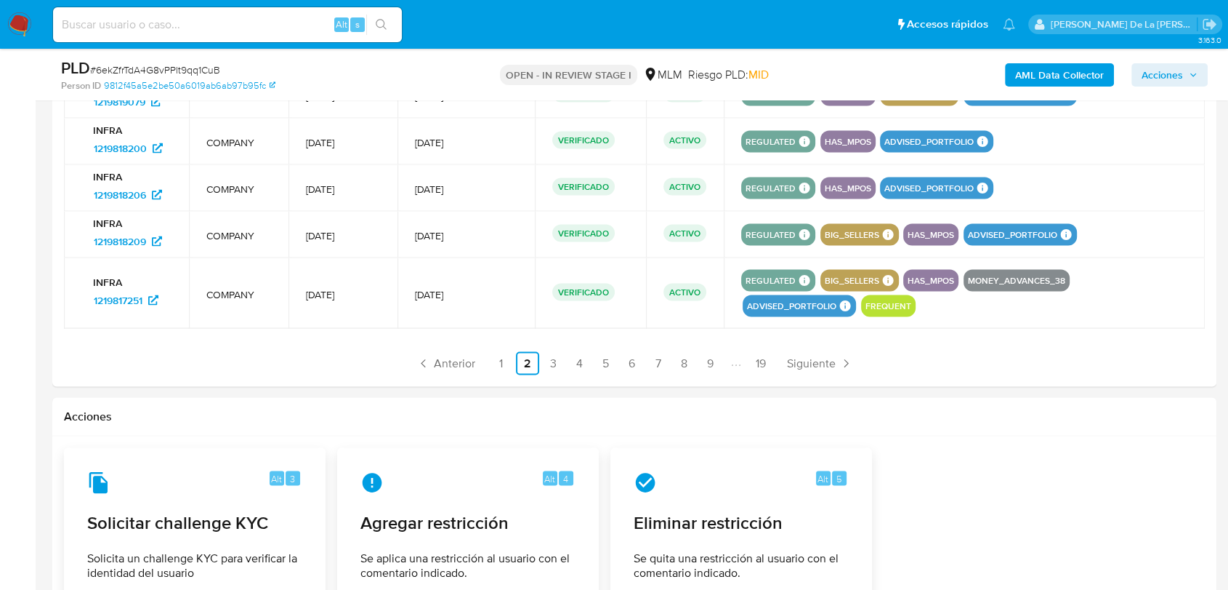
scroll to position [2826, 0]
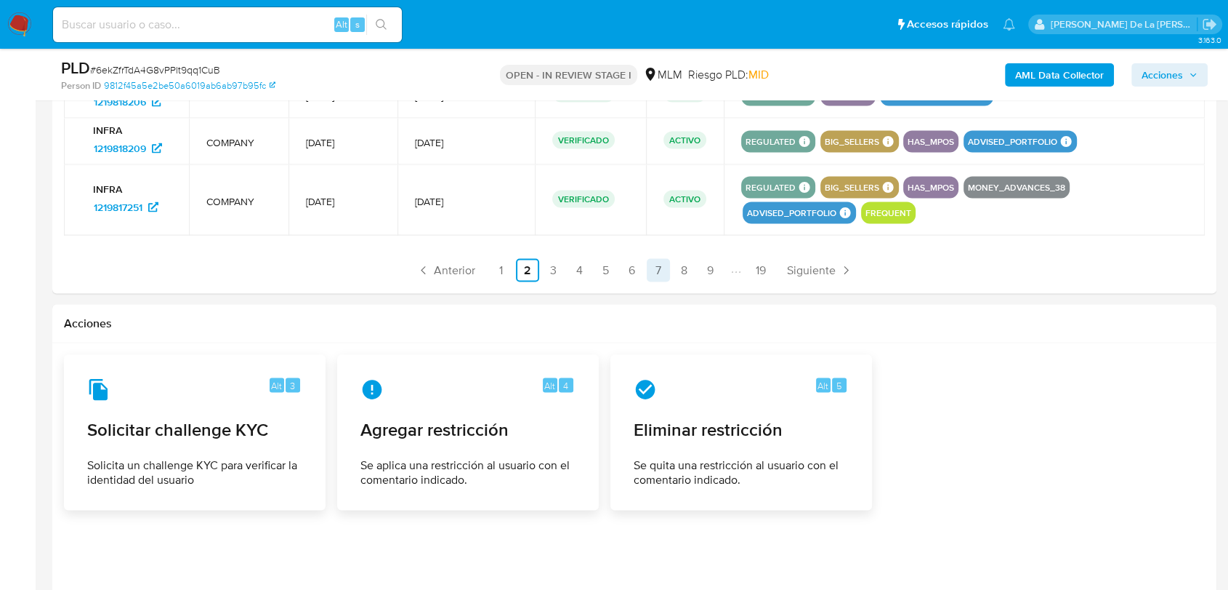
click at [651, 267] on link "7" at bounding box center [658, 270] width 23 height 23
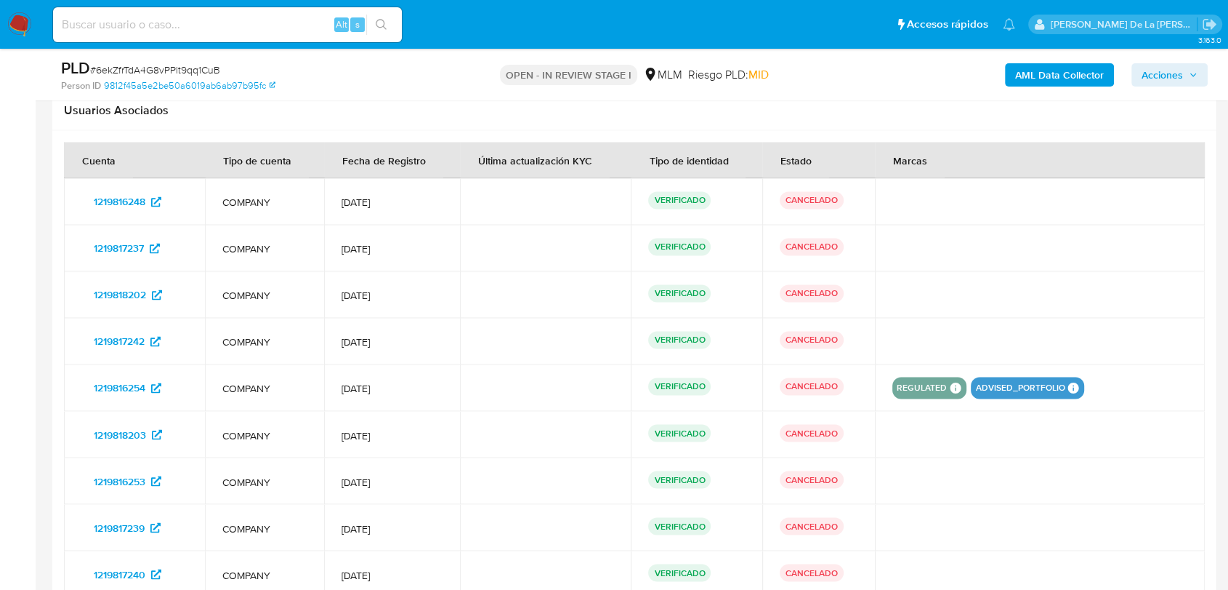
scroll to position [2503, 0]
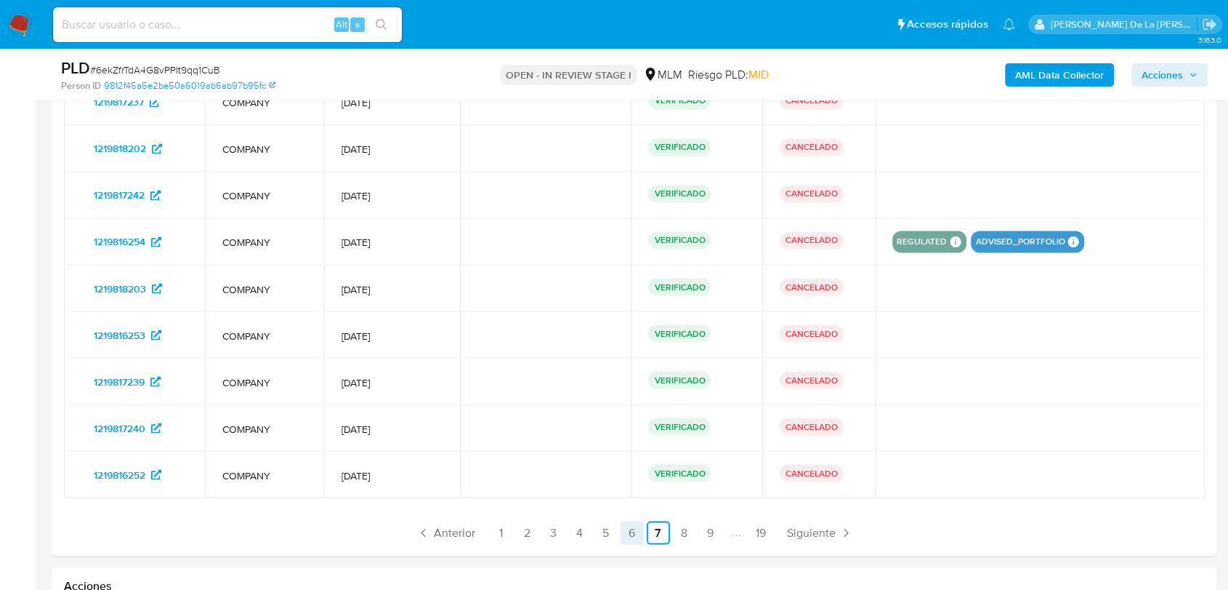
click at [633, 537] on link "6" at bounding box center [632, 531] width 23 height 23
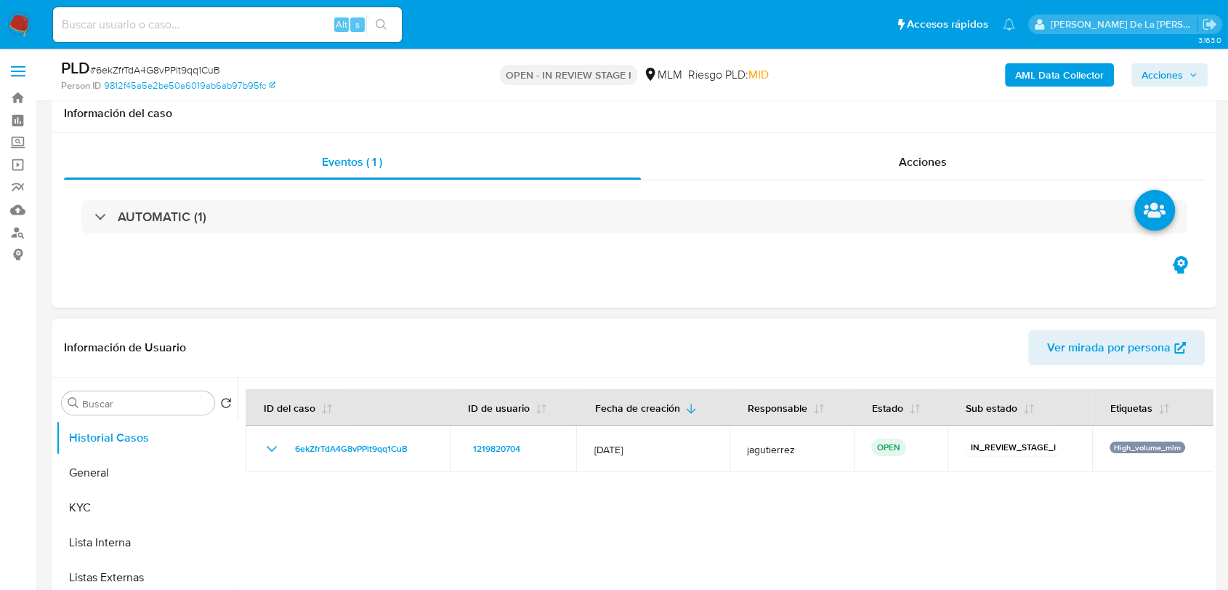
scroll to position [323, 0]
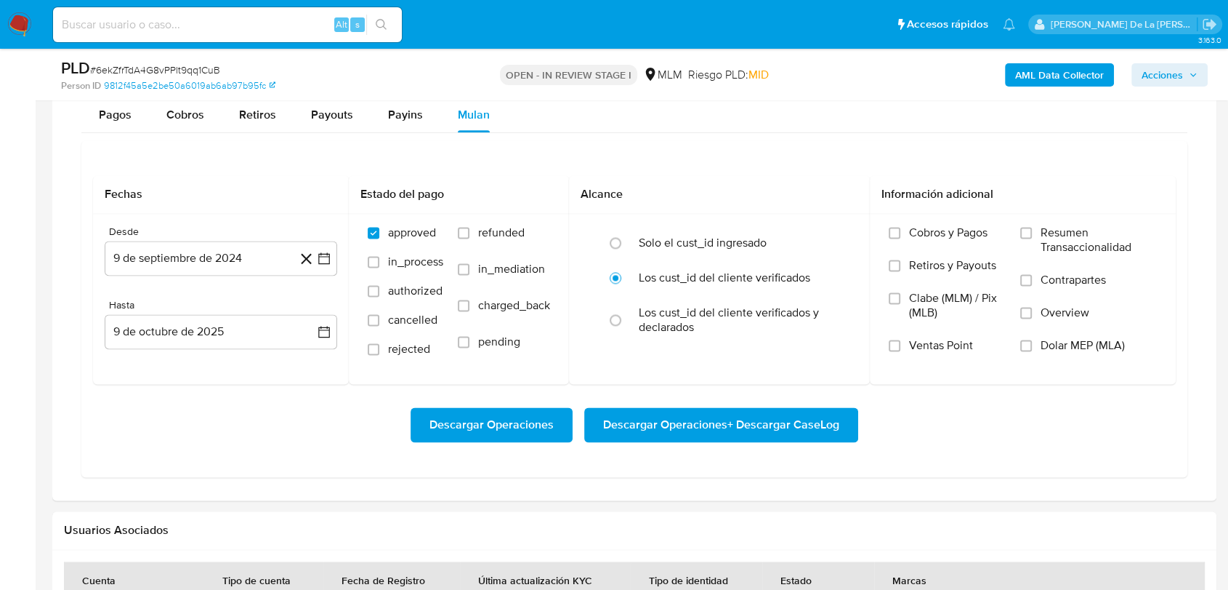
scroll to position [1937, 0]
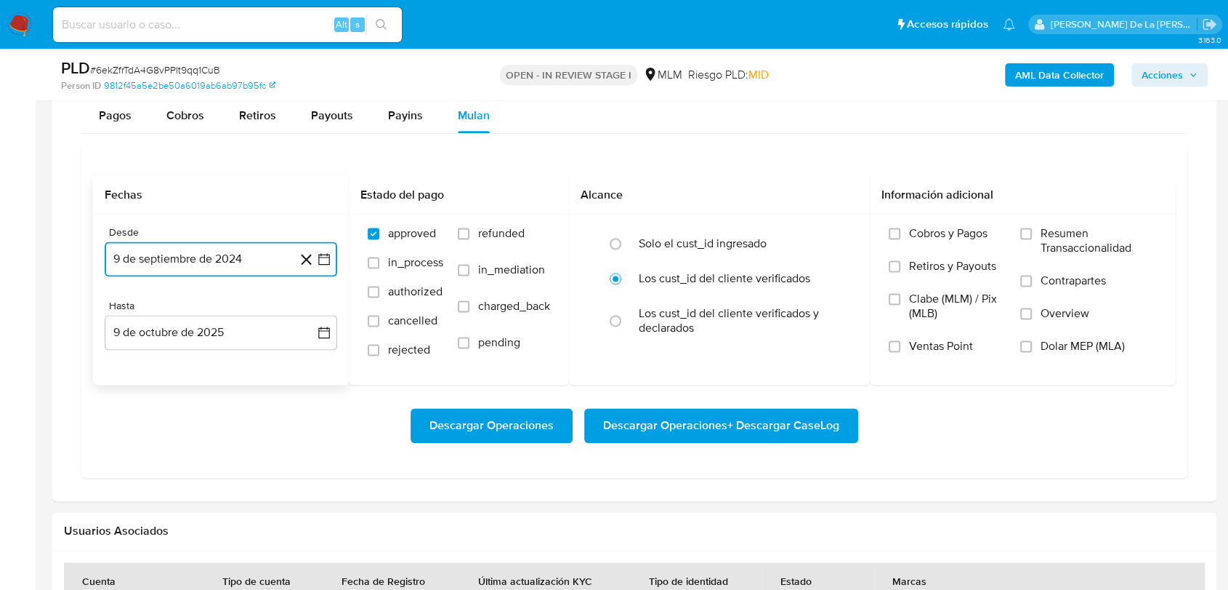
click at [326, 270] on button "9 de septiembre de 2024" at bounding box center [221, 258] width 233 height 35
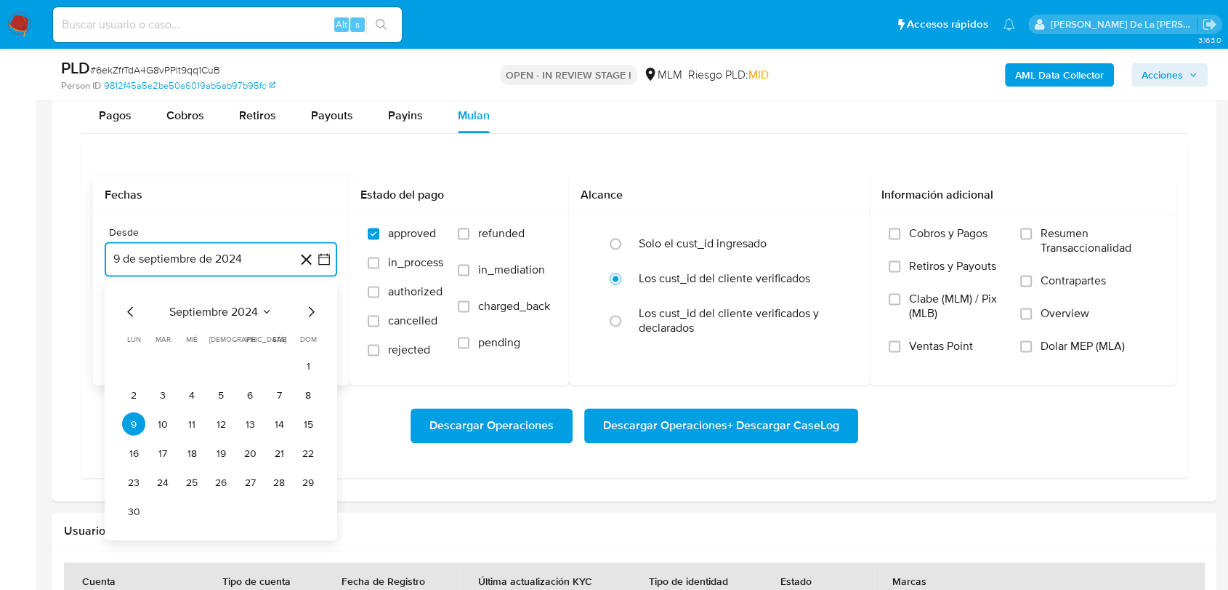
click at [307, 313] on icon "Mes siguiente" at bounding box center [310, 311] width 17 height 17
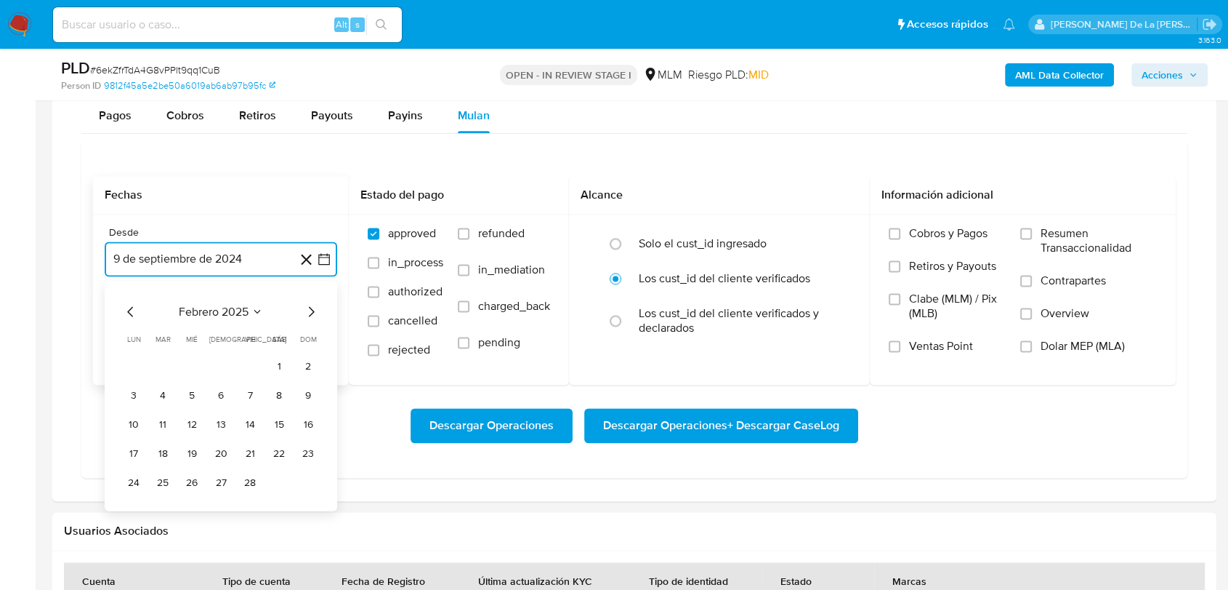
click at [307, 313] on icon "Mes siguiente" at bounding box center [310, 311] width 17 height 17
click at [270, 358] on button "1" at bounding box center [278, 365] width 23 height 23
click at [227, 318] on button "9 de octubre de 2025" at bounding box center [221, 332] width 233 height 35
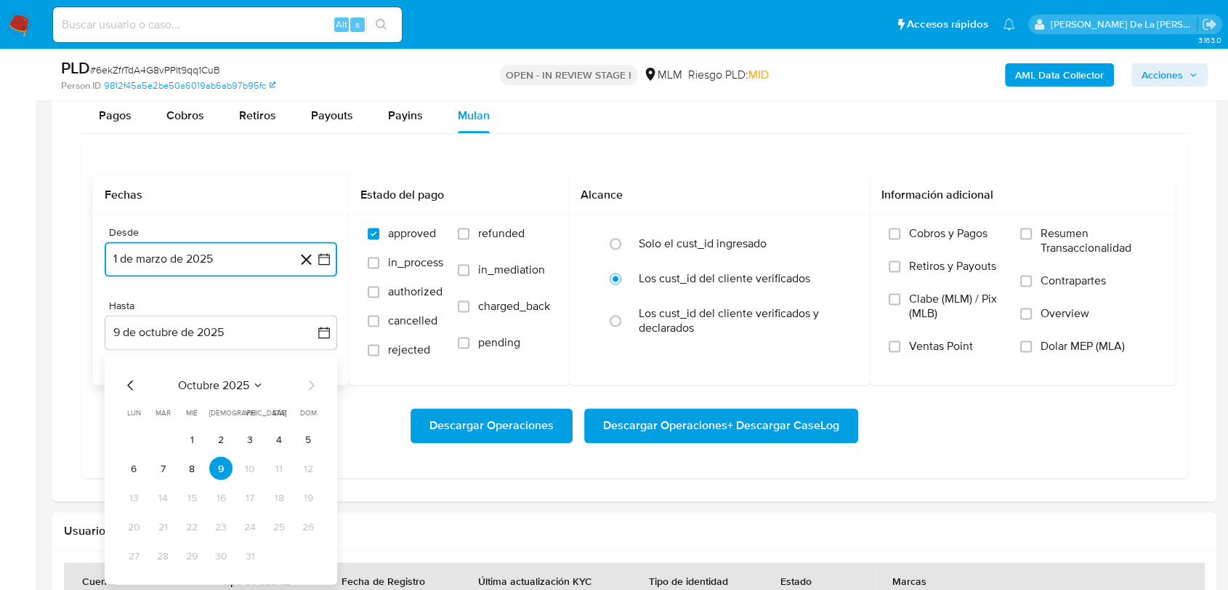
click at [132, 387] on icon "Mes anterior" at bounding box center [130, 385] width 17 height 17
click at [132, 383] on icon "Mes anterior" at bounding box center [130, 385] width 17 height 17
click at [313, 552] on button "31" at bounding box center [308, 555] width 23 height 23
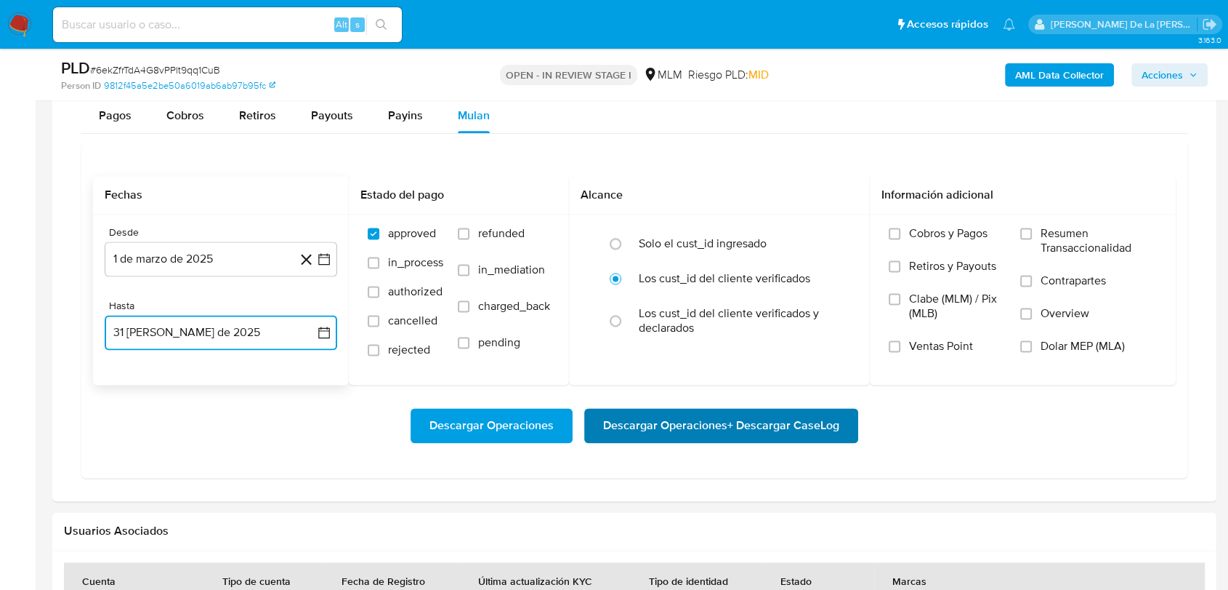
click at [661, 423] on span "Descargar Operaciones + Descargar CaseLog" at bounding box center [721, 425] width 236 height 32
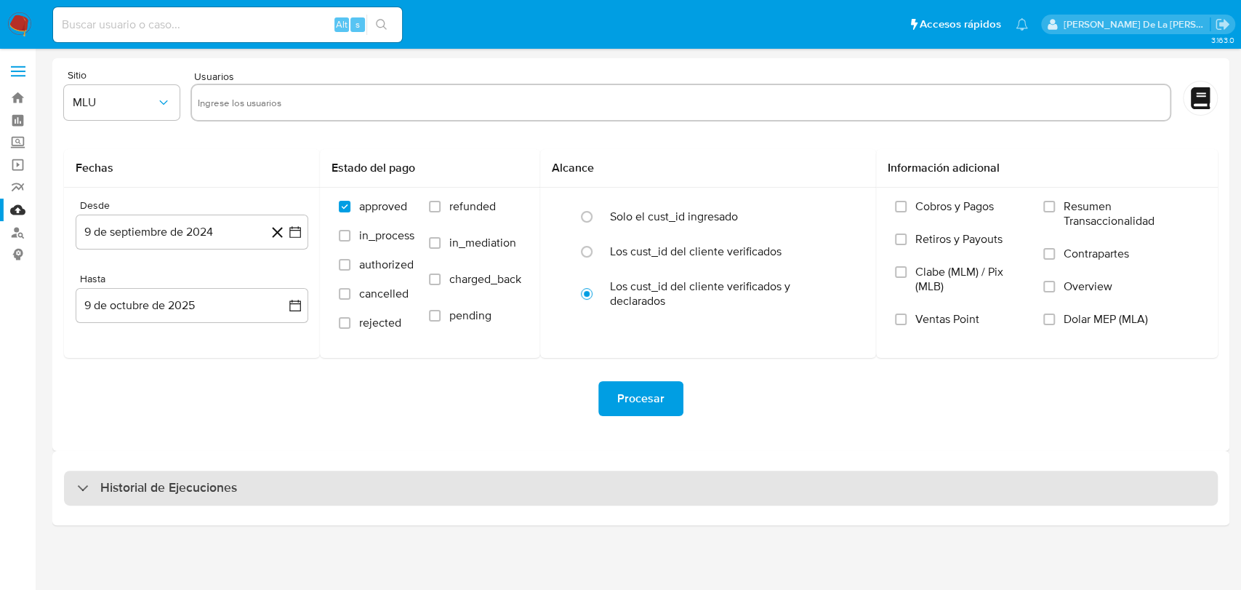
click at [250, 490] on div "Historial de Ejecuciones" at bounding box center [641, 487] width 1154 height 35
select select "10"
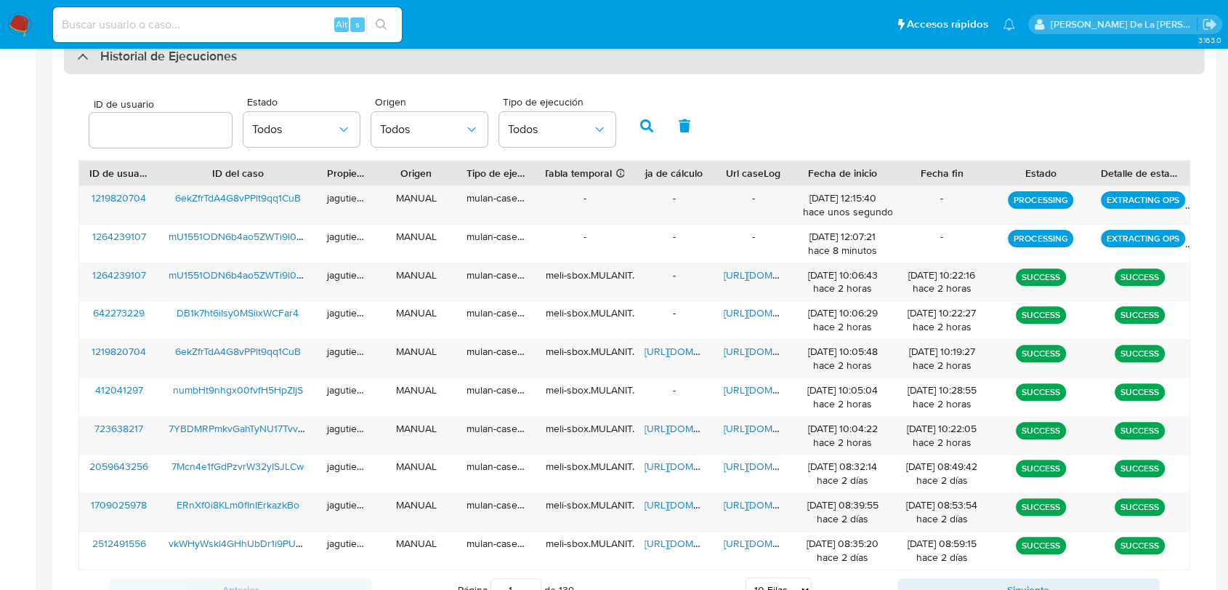
scroll to position [432, 0]
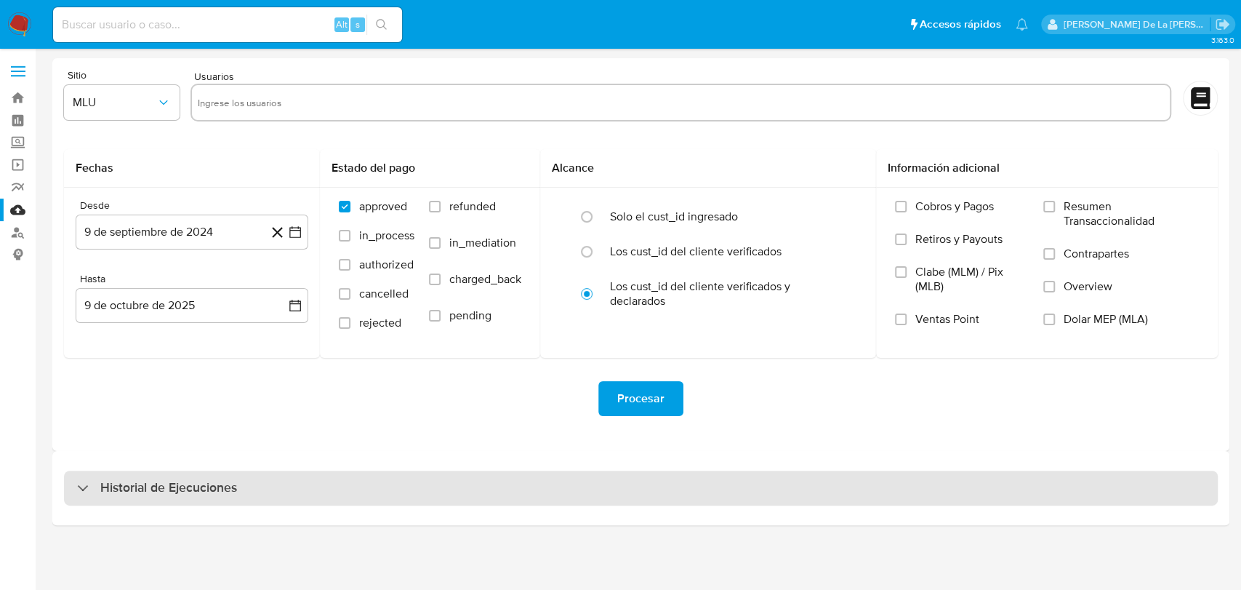
click at [83, 478] on div "Historial de Ejecuciones" at bounding box center [641, 487] width 1154 height 35
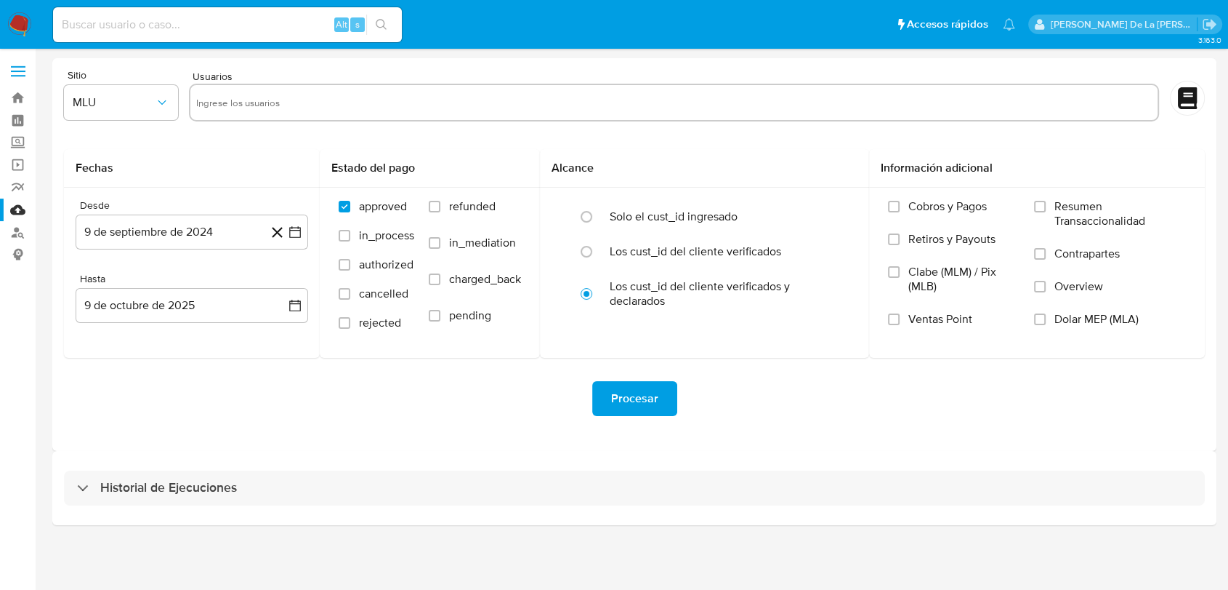
select select "10"
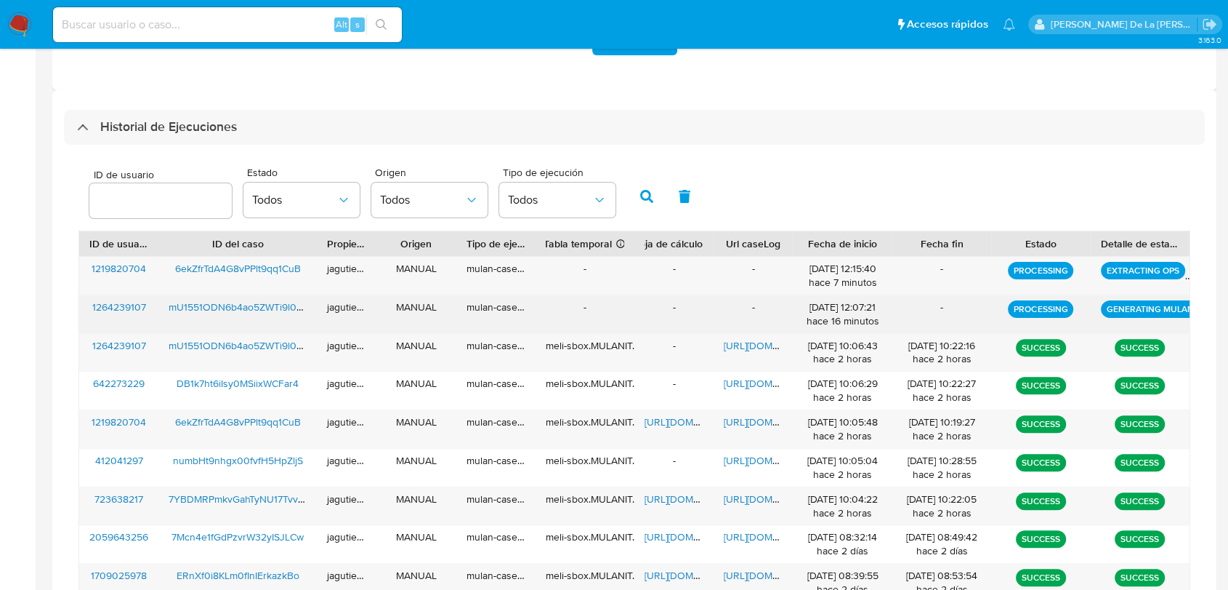
scroll to position [384, 0]
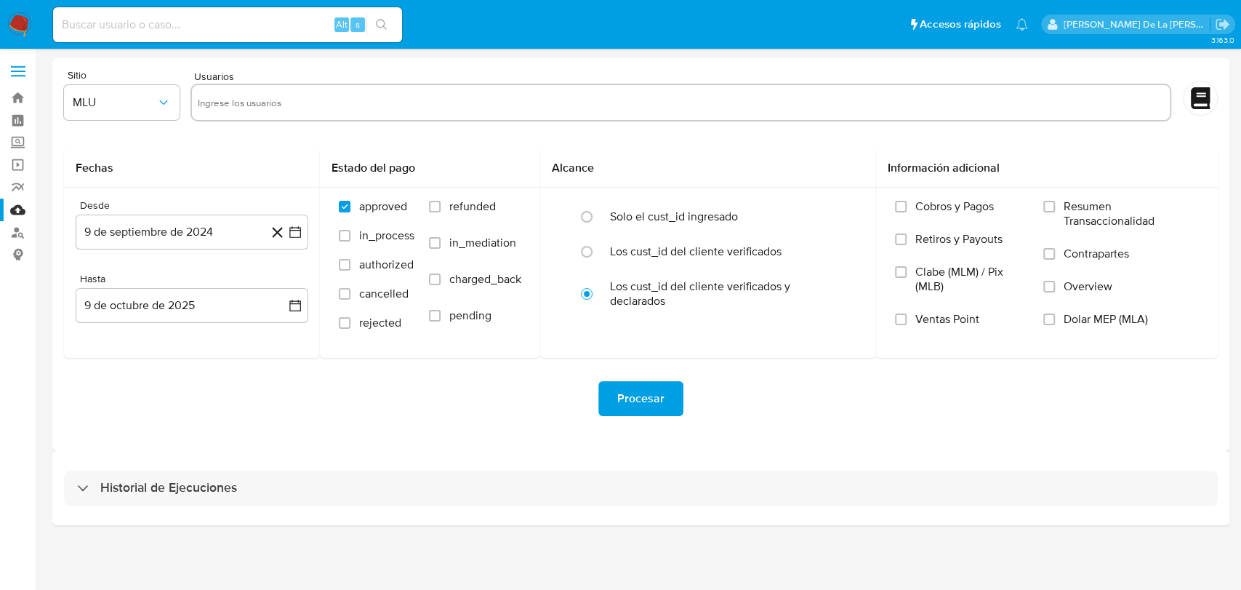
drag, startPoint x: 143, startPoint y: 487, endPoint x: 189, endPoint y: 446, distance: 61.3
click at [145, 487] on h3 "Historial de Ejecuciones" at bounding box center [168, 487] width 137 height 17
select select "10"
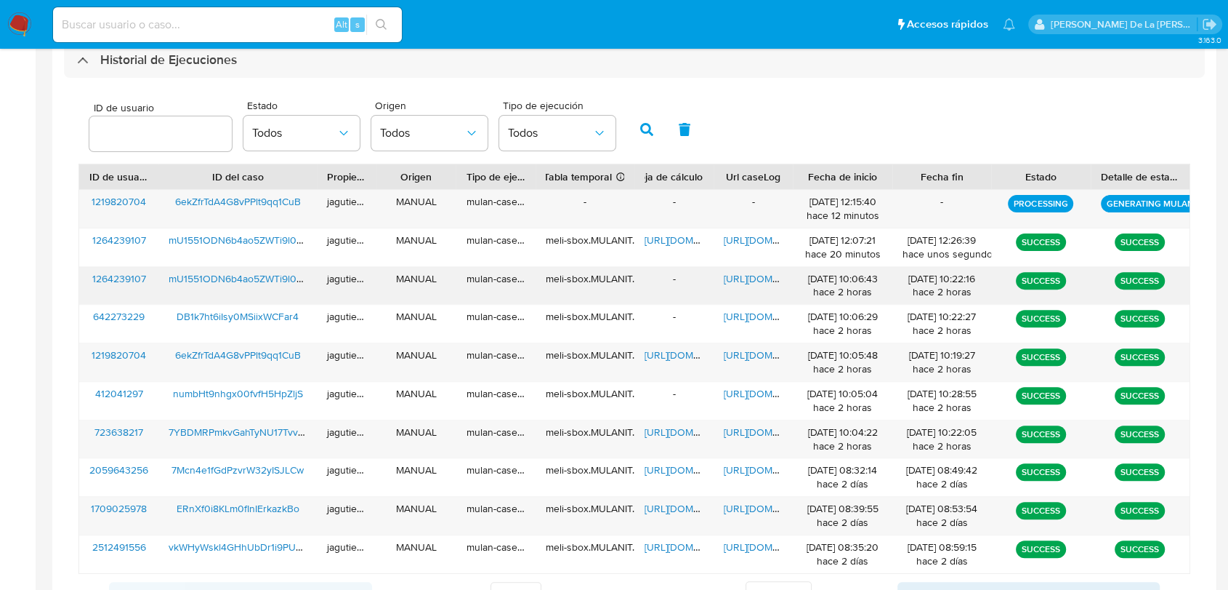
scroll to position [403, 0]
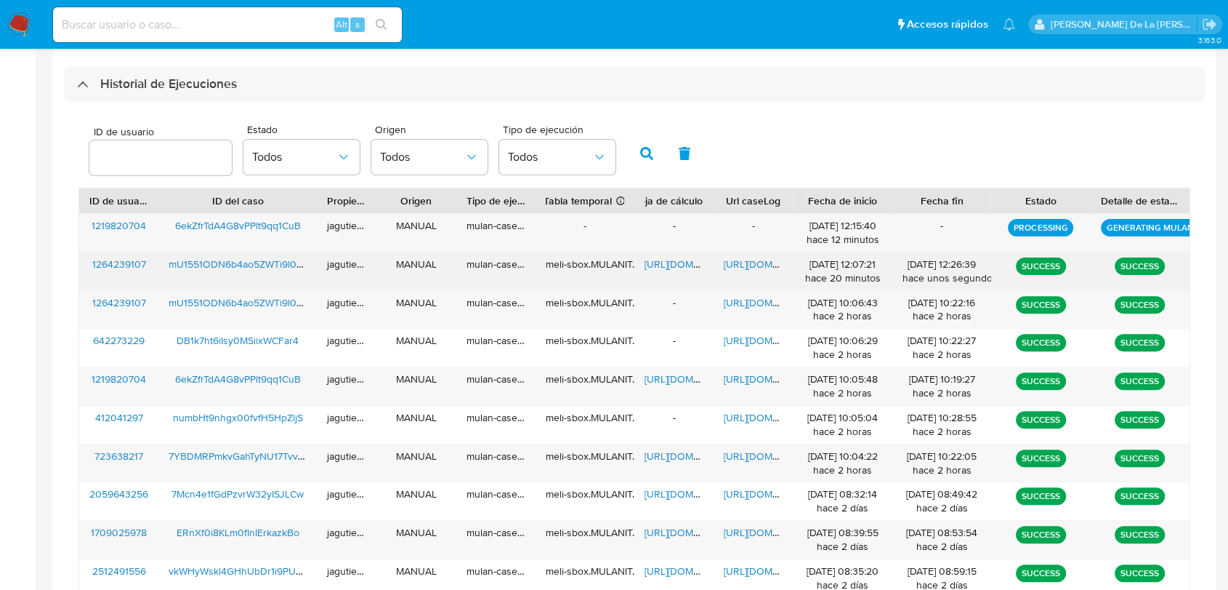
click at [765, 267] on span "[URL][DOMAIN_NAME]" at bounding box center [774, 264] width 100 height 15
click at [665, 262] on span "[URL][DOMAIN_NAME]" at bounding box center [695, 264] width 100 height 15
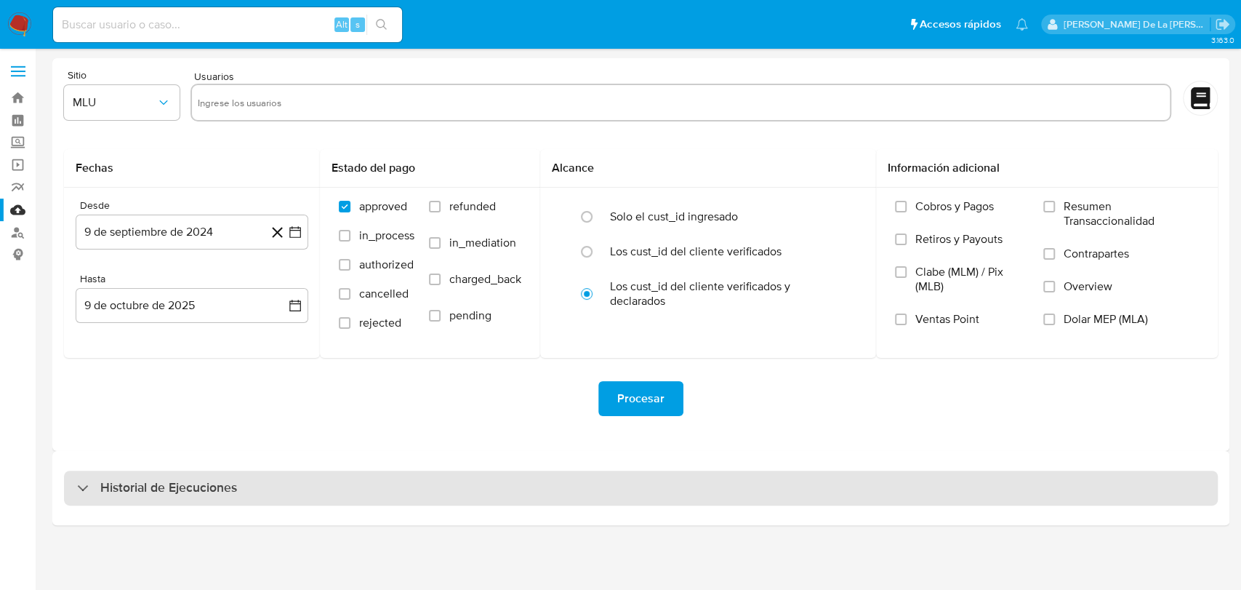
click at [275, 478] on div "Historial de Ejecuciones" at bounding box center [641, 487] width 1154 height 35
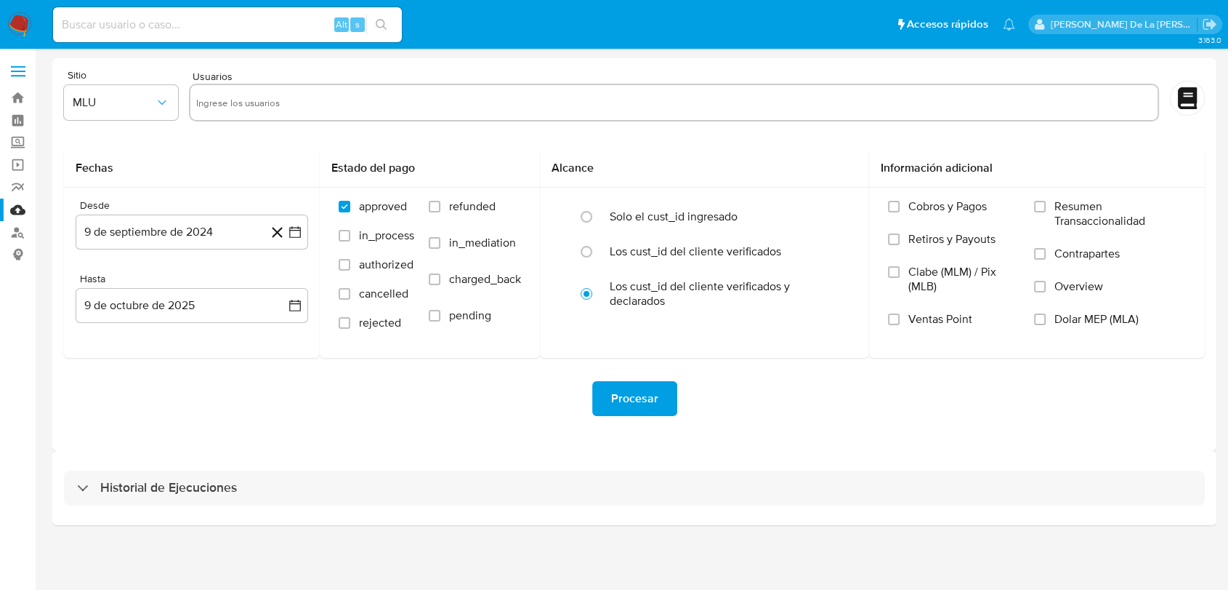
select select "10"
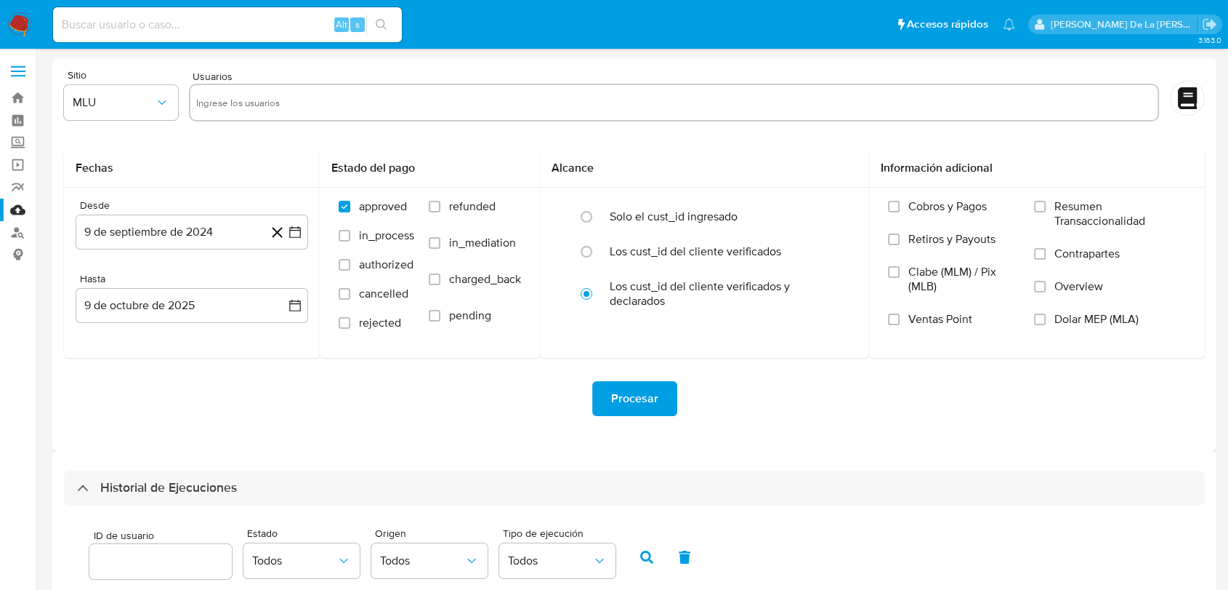
scroll to position [403, 0]
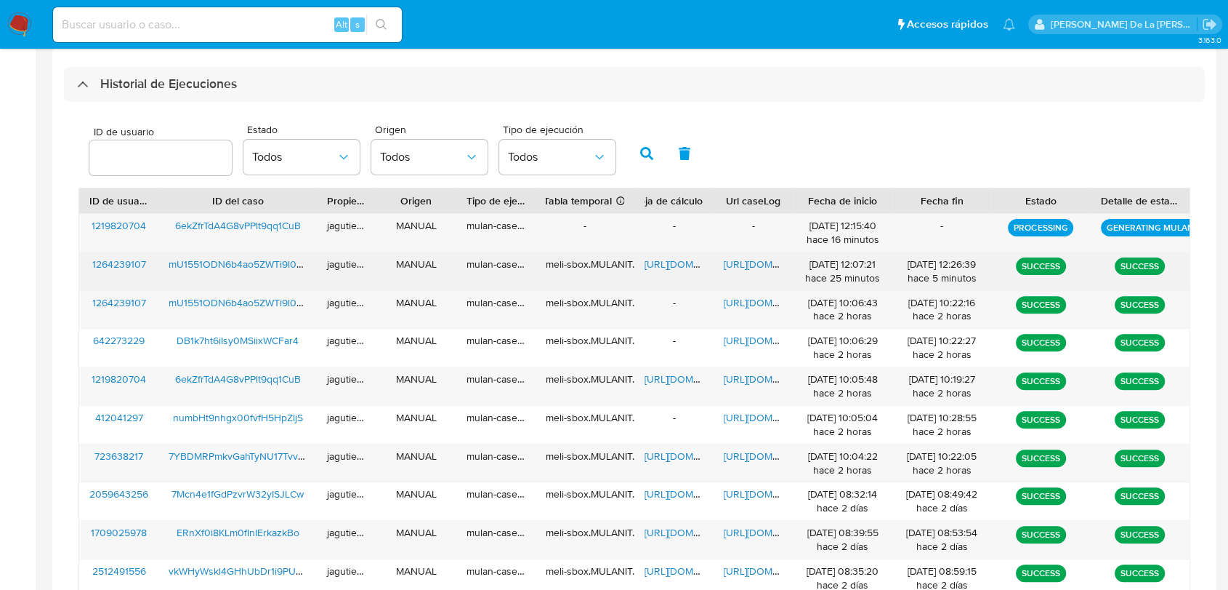
click at [677, 261] on span "[URL][DOMAIN_NAME]" at bounding box center [695, 264] width 100 height 15
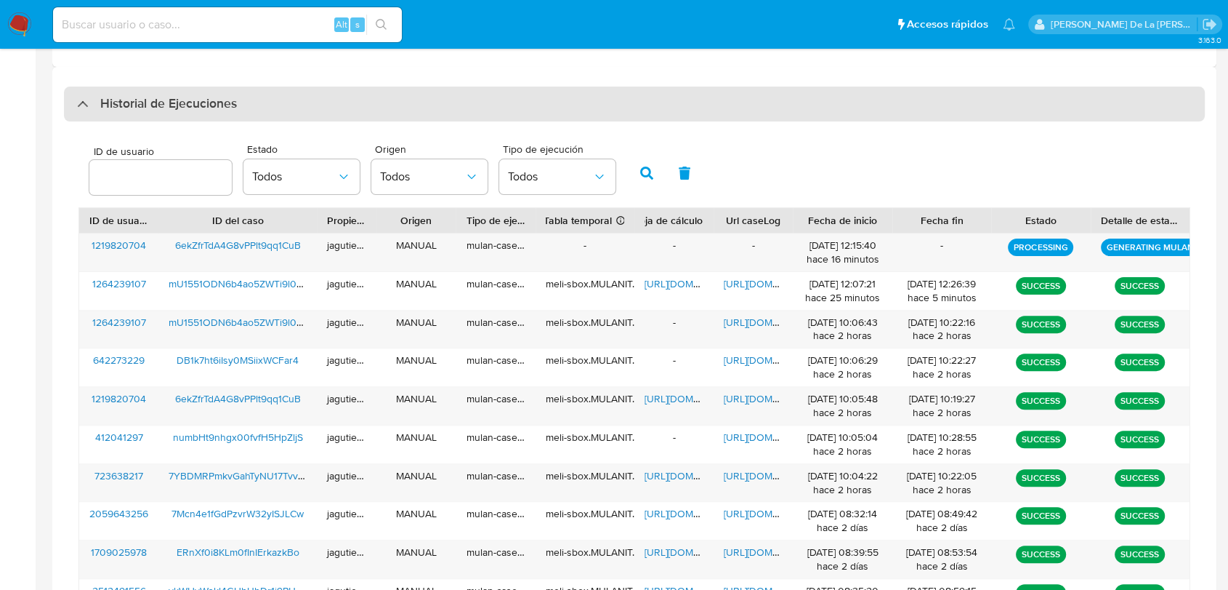
scroll to position [386, 0]
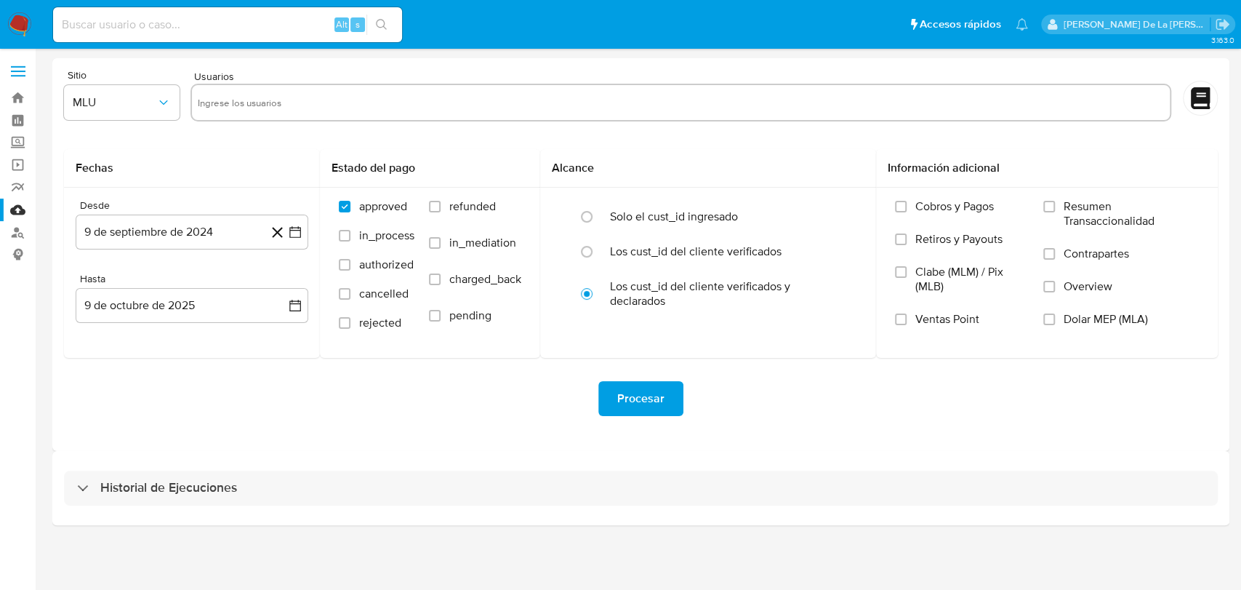
click at [171, 518] on div "Historial de Ejecuciones" at bounding box center [640, 488] width 1177 height 74
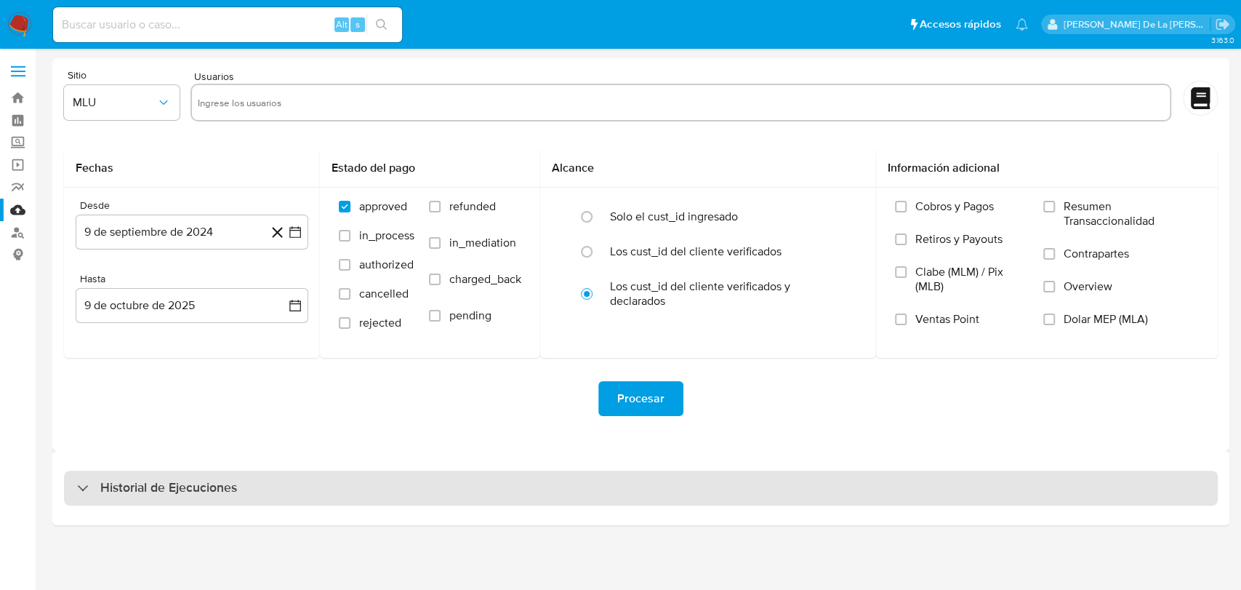
click at [156, 496] on h3 "Historial de Ejecuciones" at bounding box center [168, 487] width 137 height 17
select select "10"
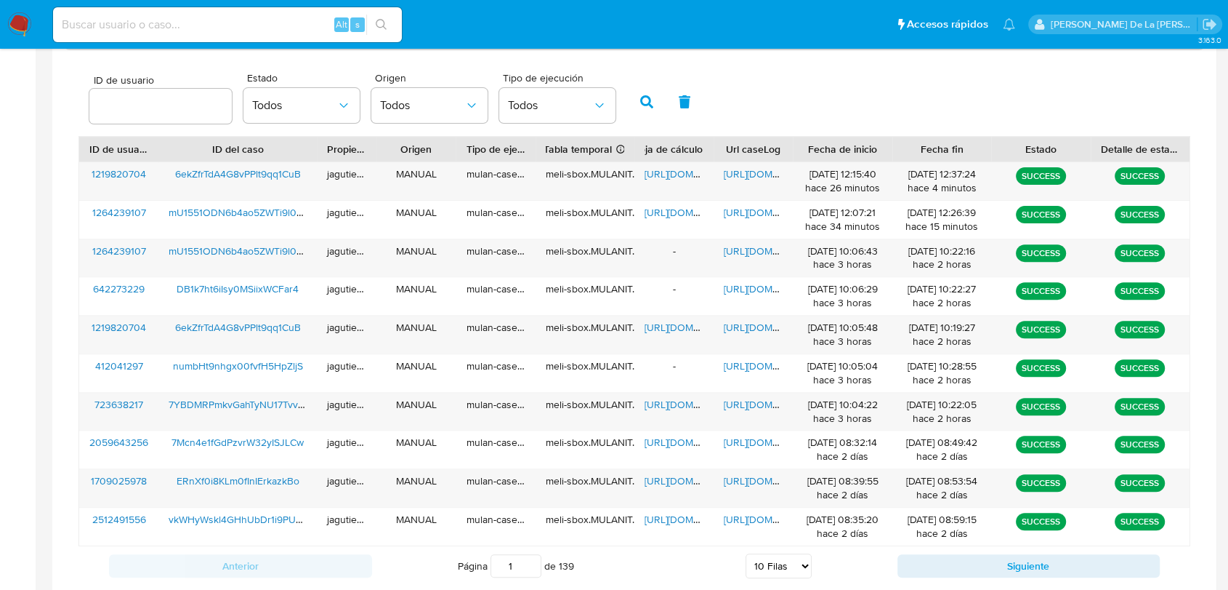
scroll to position [461, 0]
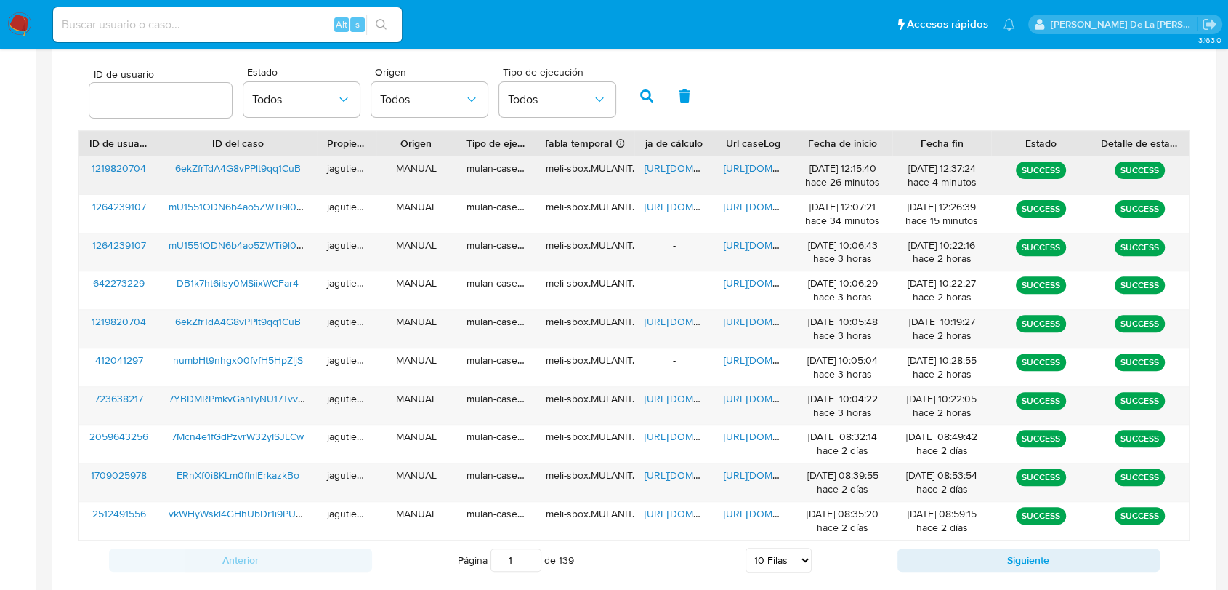
click at [677, 175] on span "[URL][DOMAIN_NAME]" at bounding box center [695, 168] width 100 height 15
click at [752, 167] on span "[URL][DOMAIN_NAME]" at bounding box center [774, 168] width 100 height 15
